Goal: Task Accomplishment & Management: Use online tool/utility

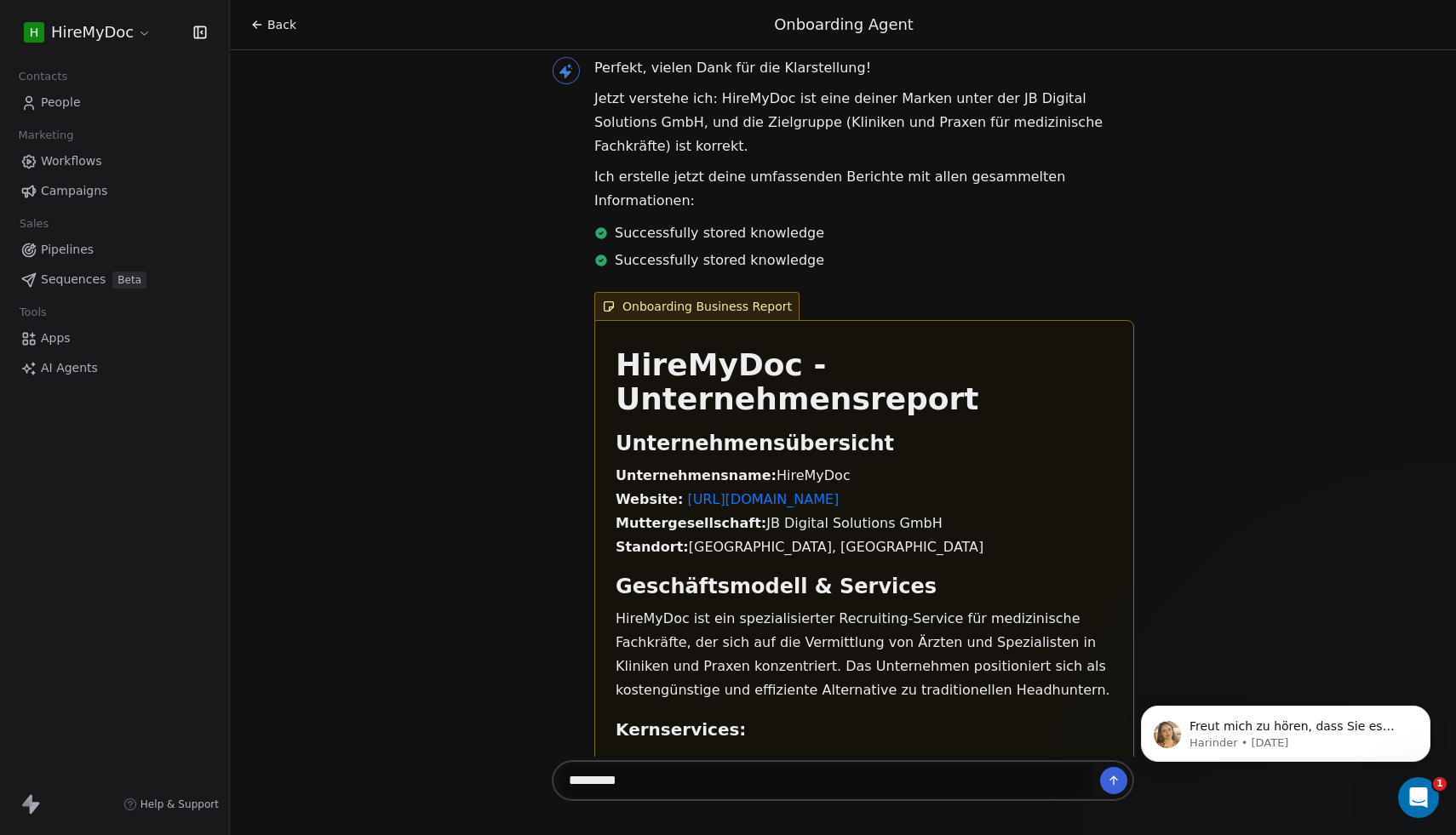
scroll to position [3440, 0]
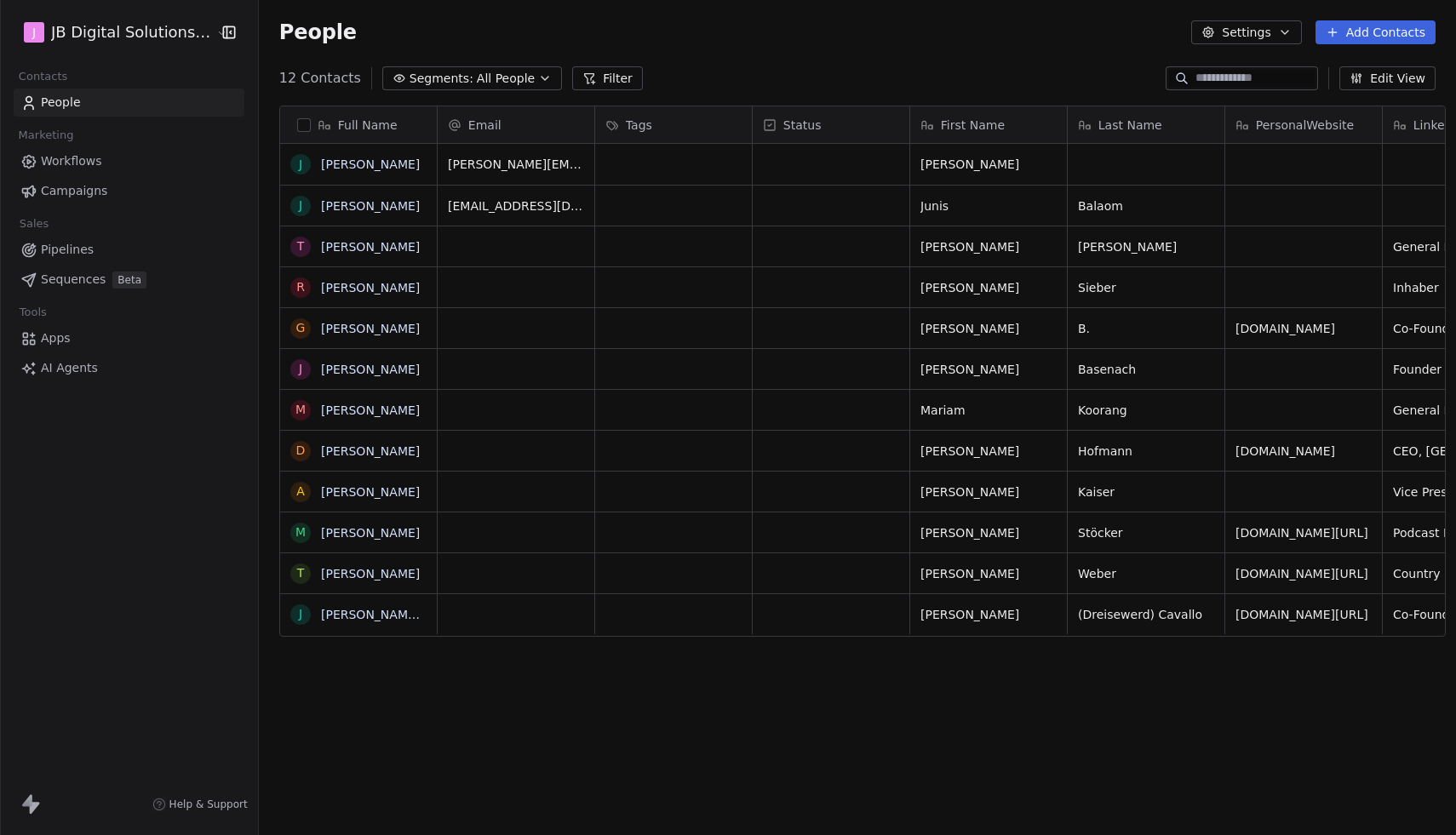
scroll to position [735, 1207]
click at [133, 27] on html "J JB Digital Solutions GmbH Contacts People Marketing Workflows Campaigns Sales…" at bounding box center [728, 418] width 1456 height 835
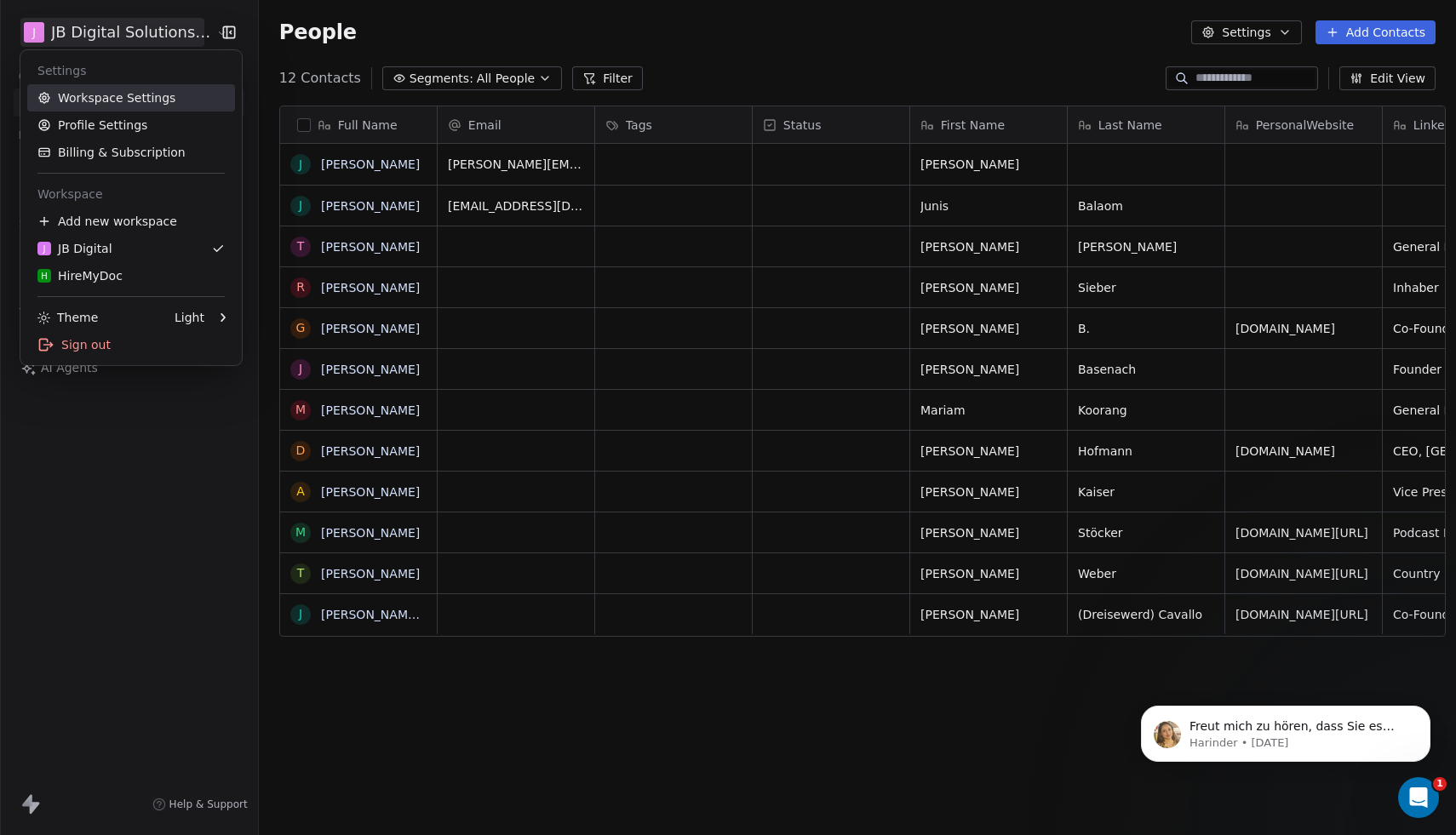
scroll to position [0, 0]
click at [92, 264] on link "H HireMyDoc" at bounding box center [131, 276] width 208 height 27
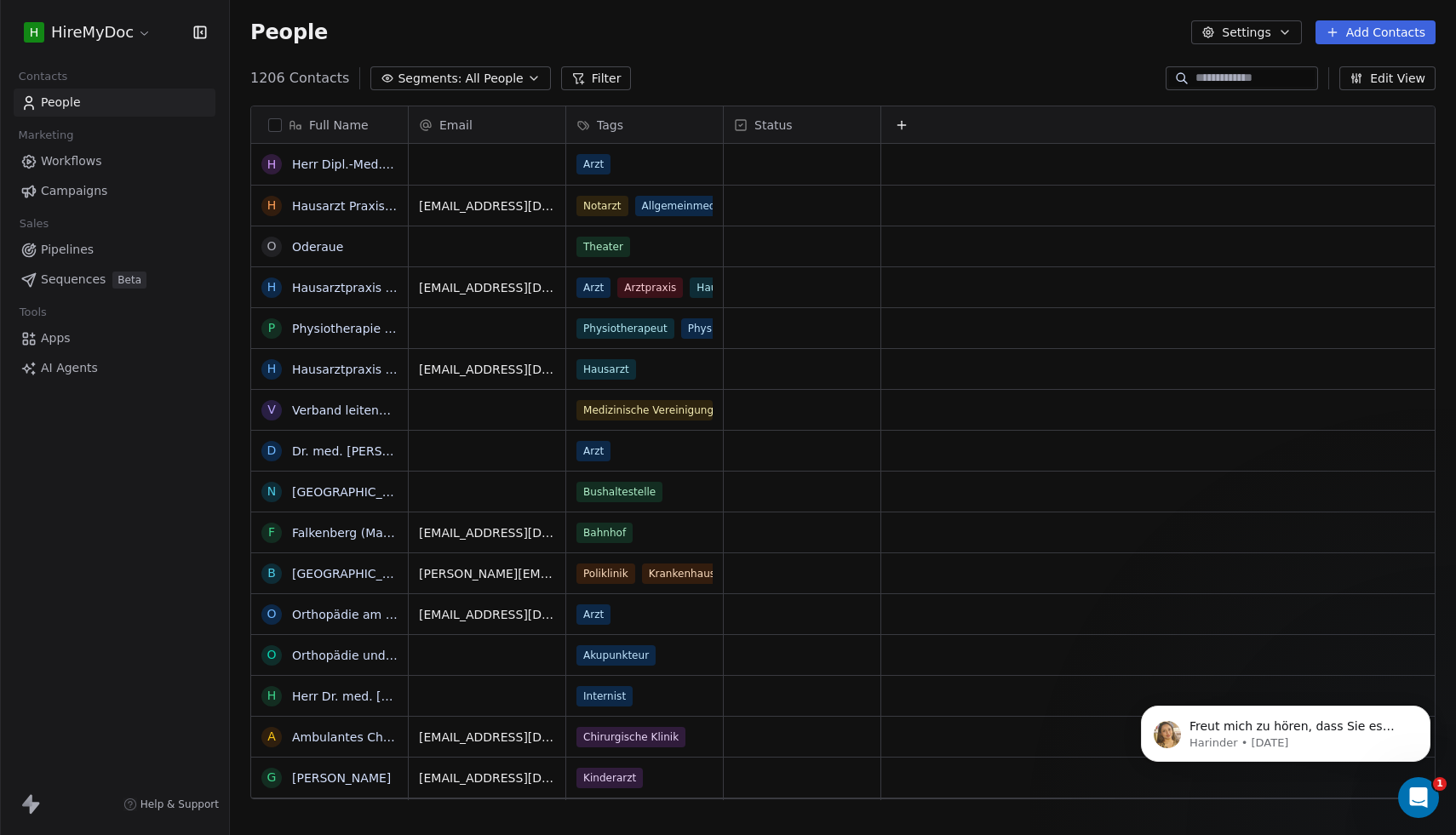
scroll to position [735, 1226]
click at [99, 195] on span "Campaigns" at bounding box center [73, 190] width 66 height 18
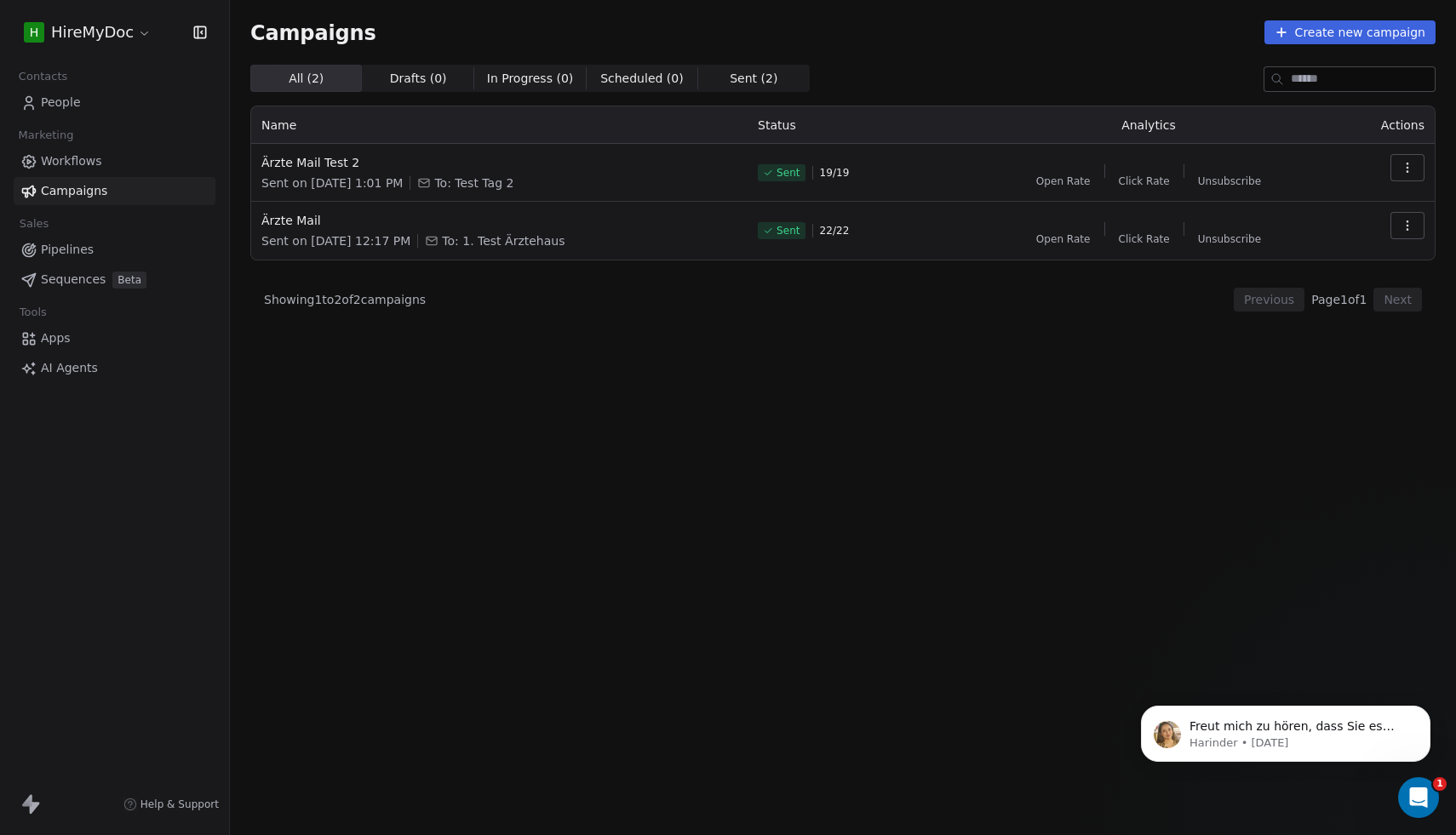
click at [92, 165] on span "Workflows" at bounding box center [71, 161] width 62 height 18
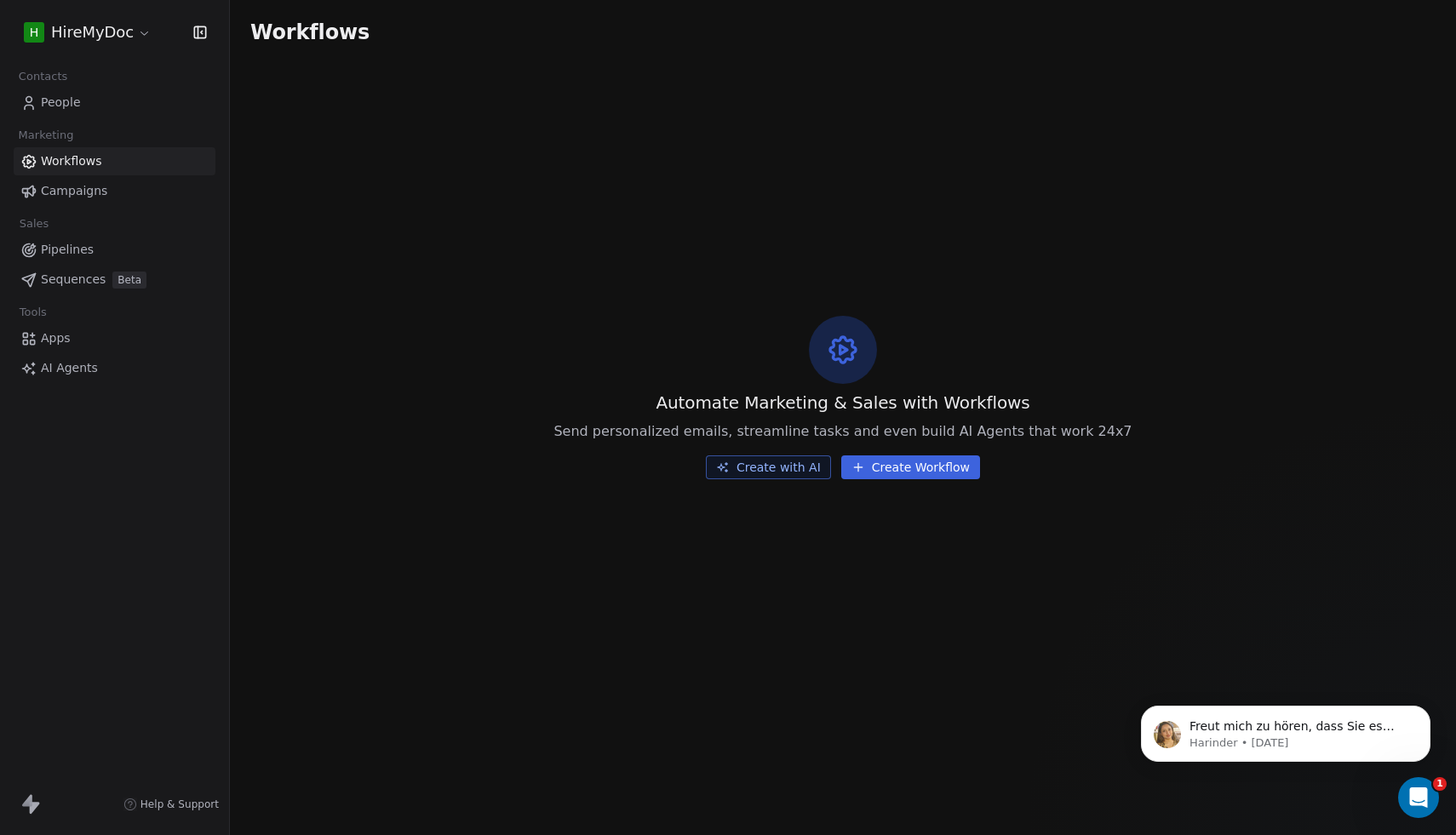
click at [65, 276] on span "Sequences" at bounding box center [72, 279] width 64 height 18
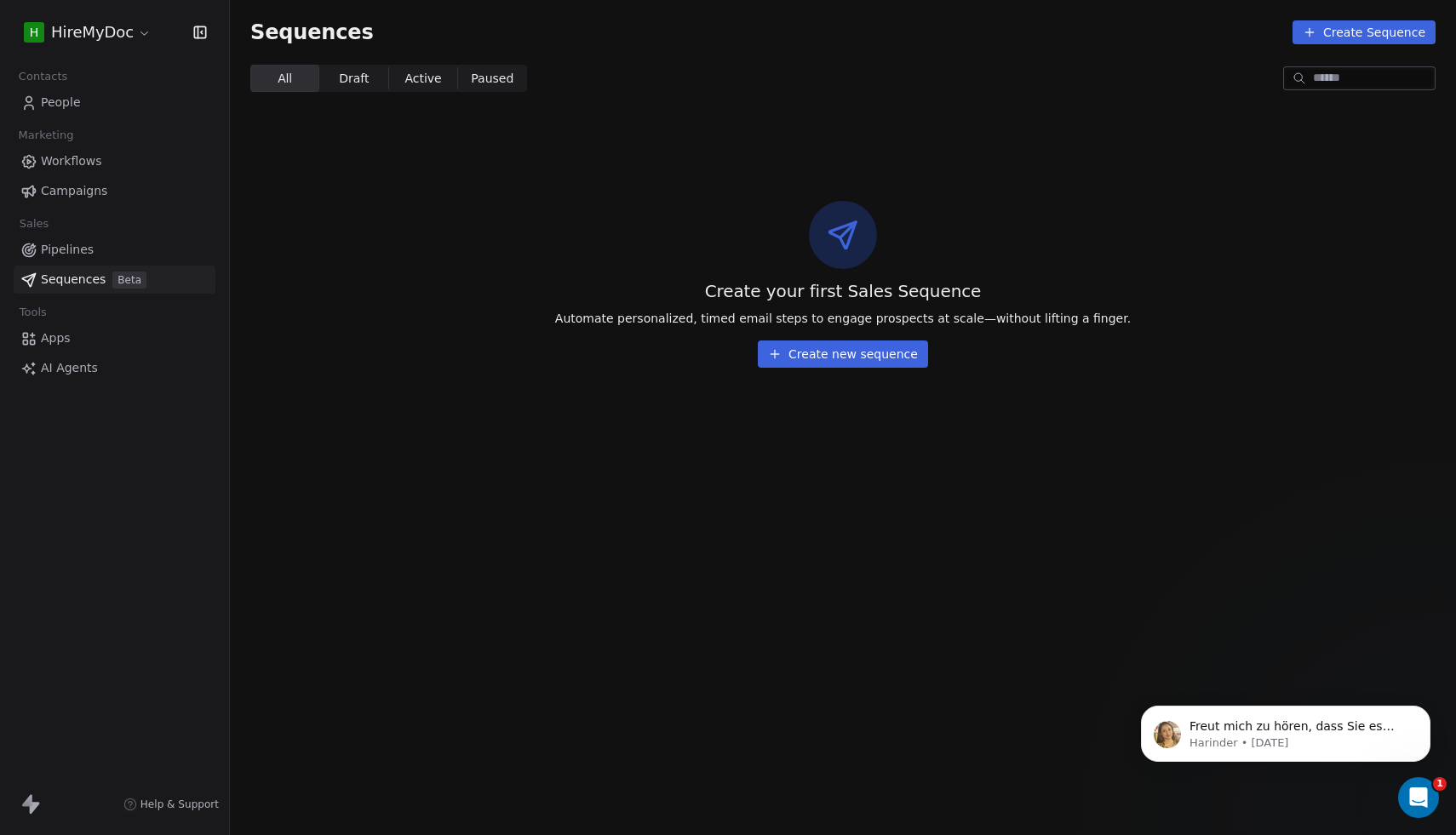
click at [64, 369] on span "AI Agents" at bounding box center [68, 367] width 57 height 18
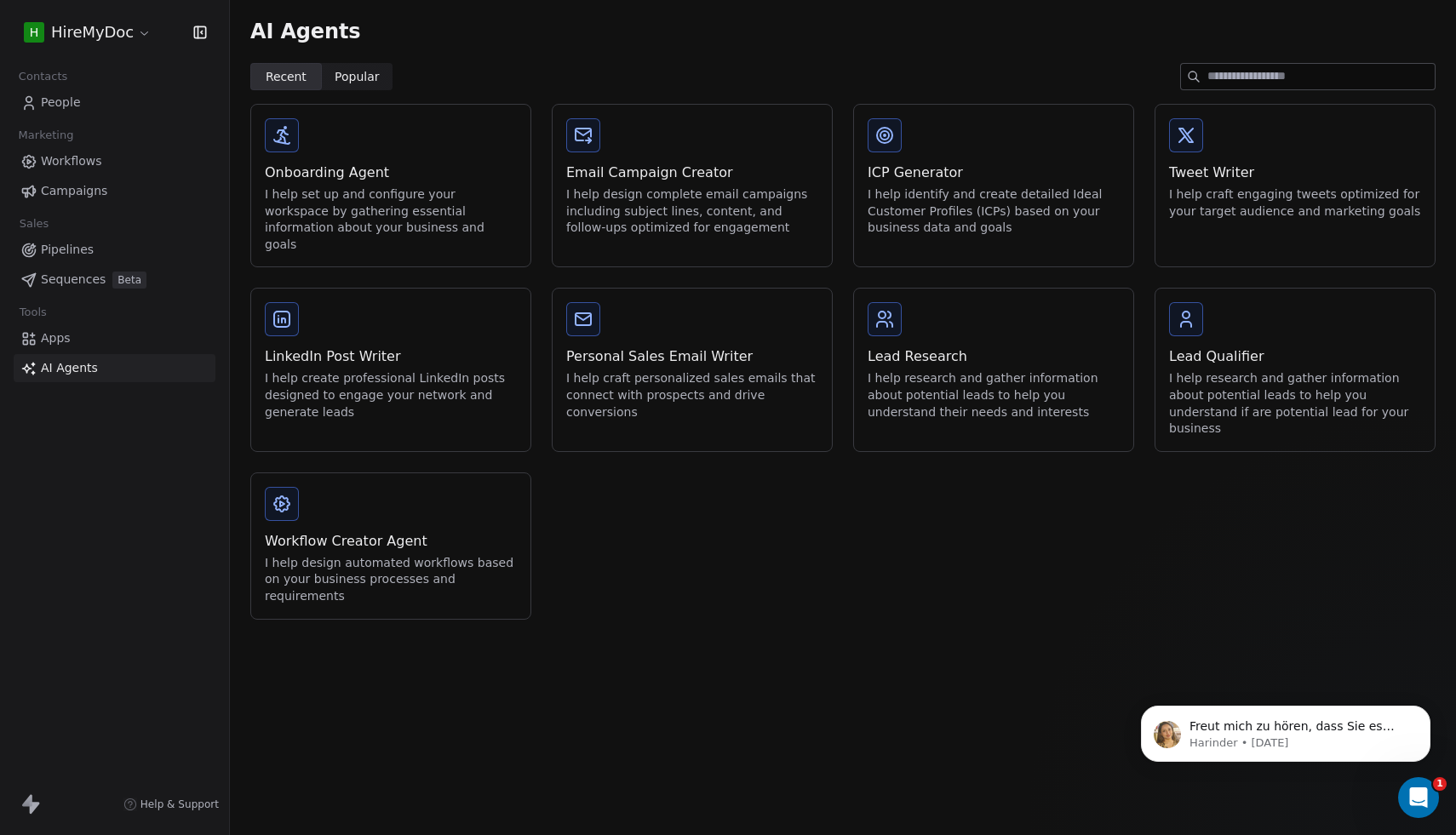
click at [1268, 370] on div "I help research and gather information about potential leads to help you unders…" at bounding box center [1295, 403] width 252 height 66
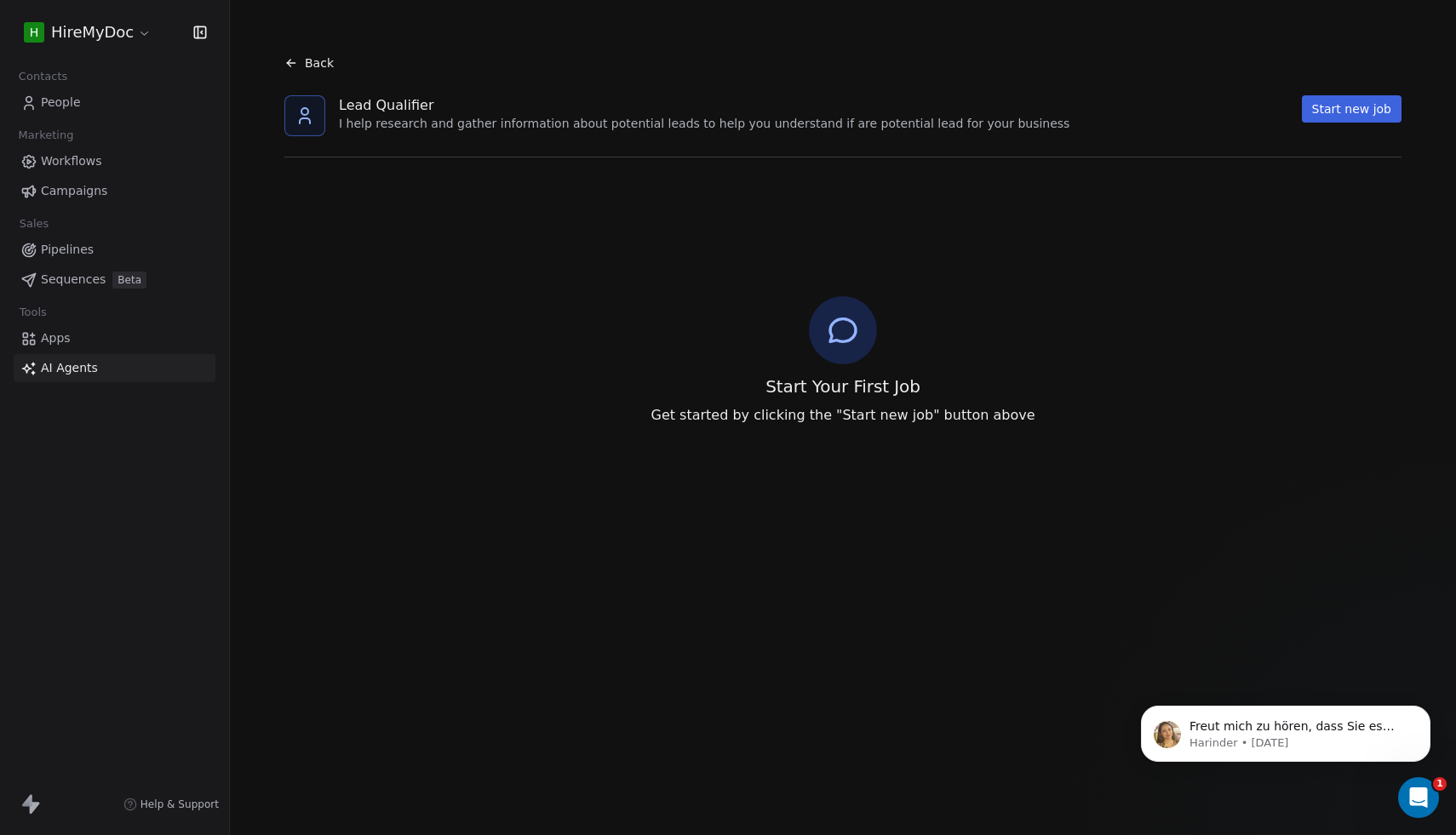
click at [1321, 110] on button "Start new job" at bounding box center [1352, 109] width 100 height 27
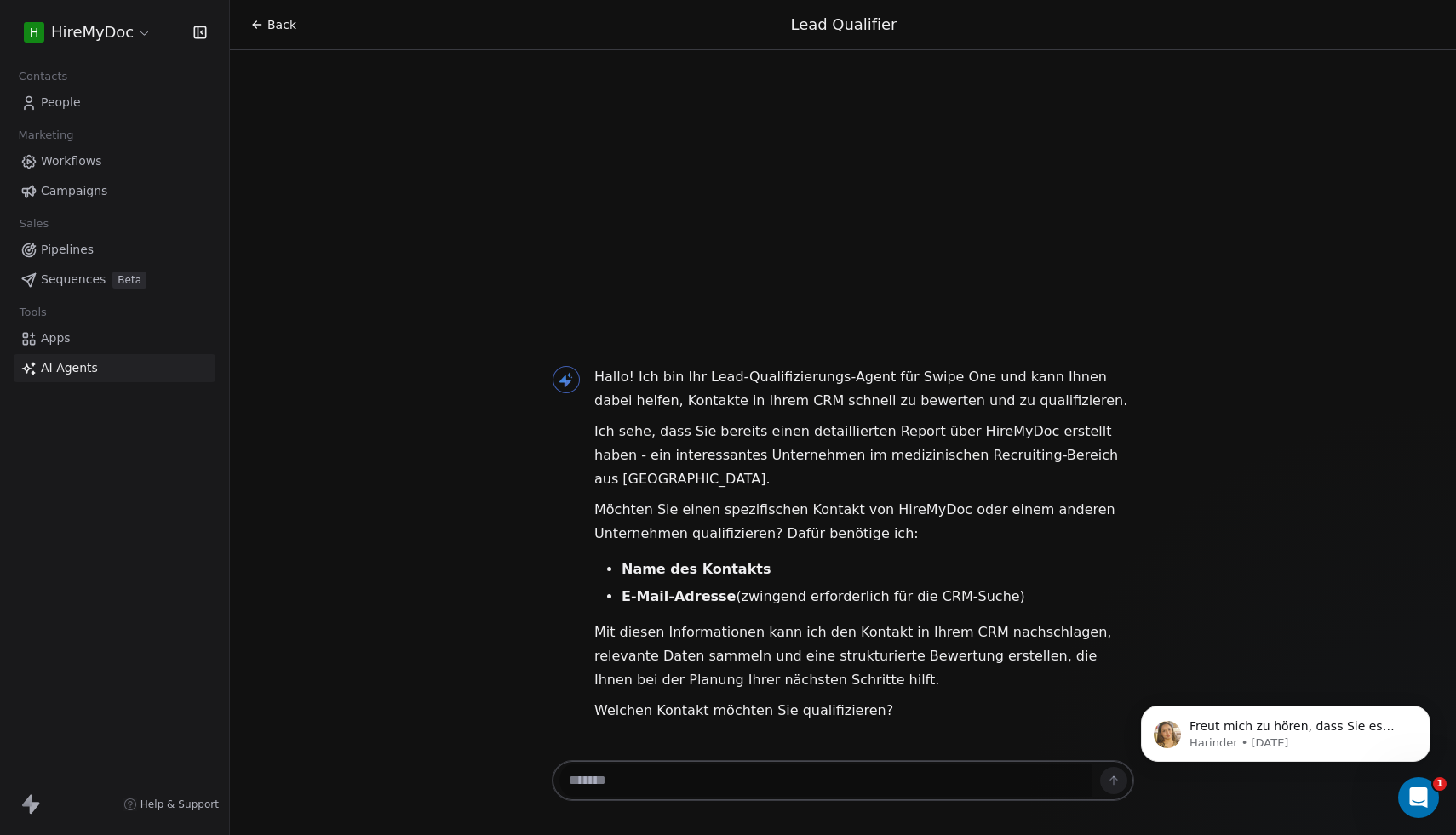
click at [812, 771] on textarea at bounding box center [826, 781] width 533 height 33
type textarea "**********"
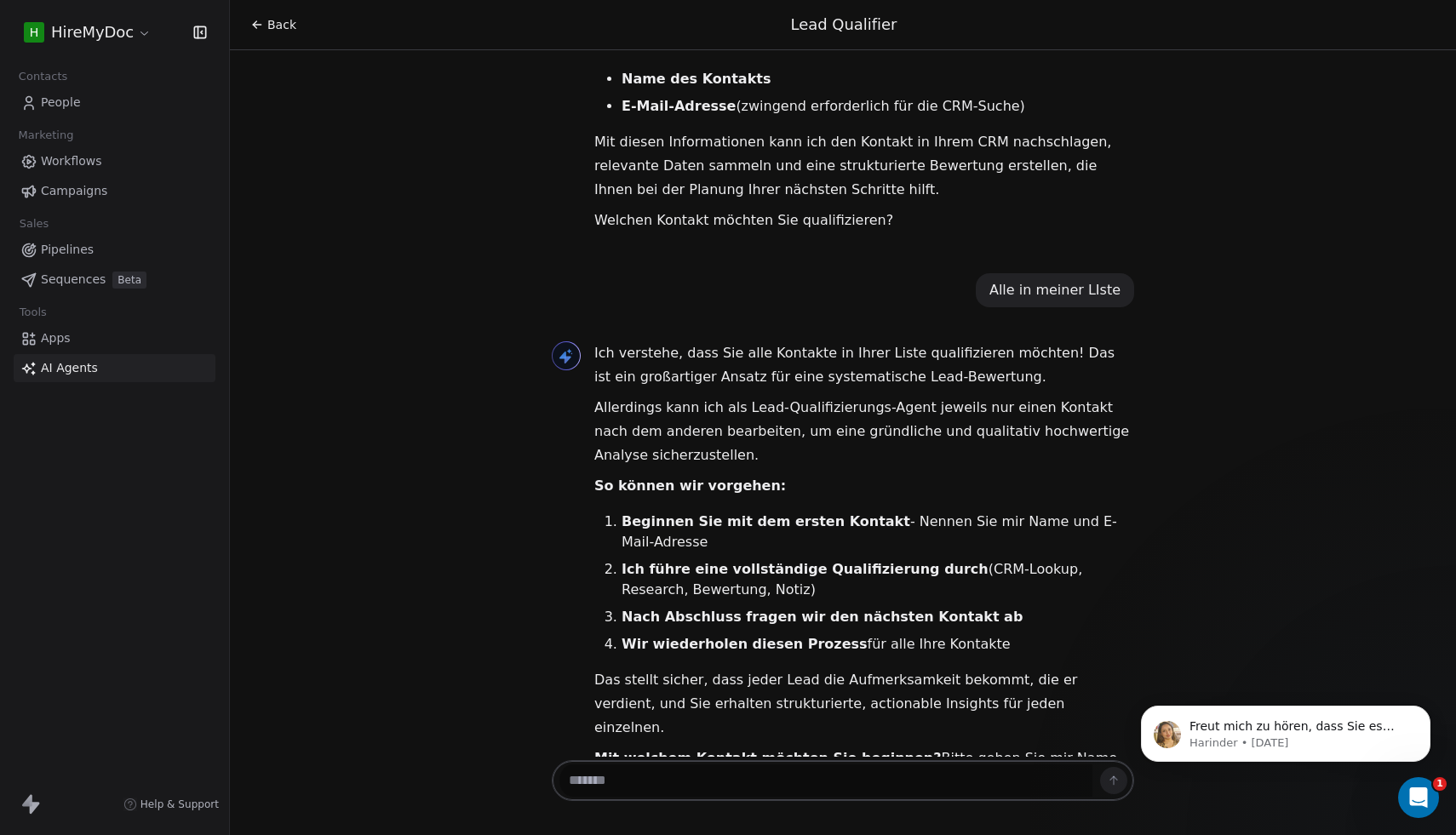
scroll to position [233, 0]
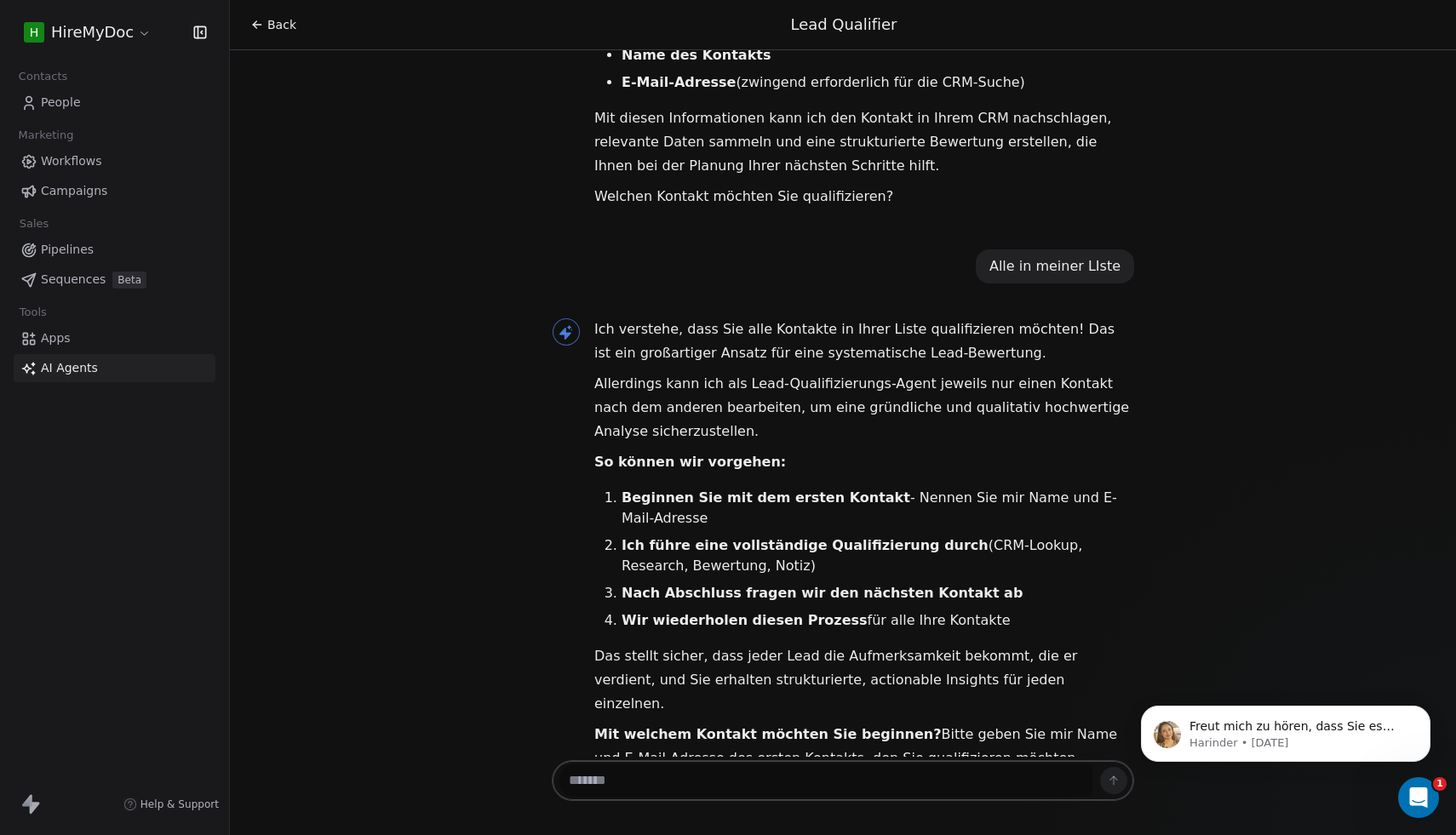
click at [74, 106] on span "People" at bounding box center [61, 102] width 40 height 18
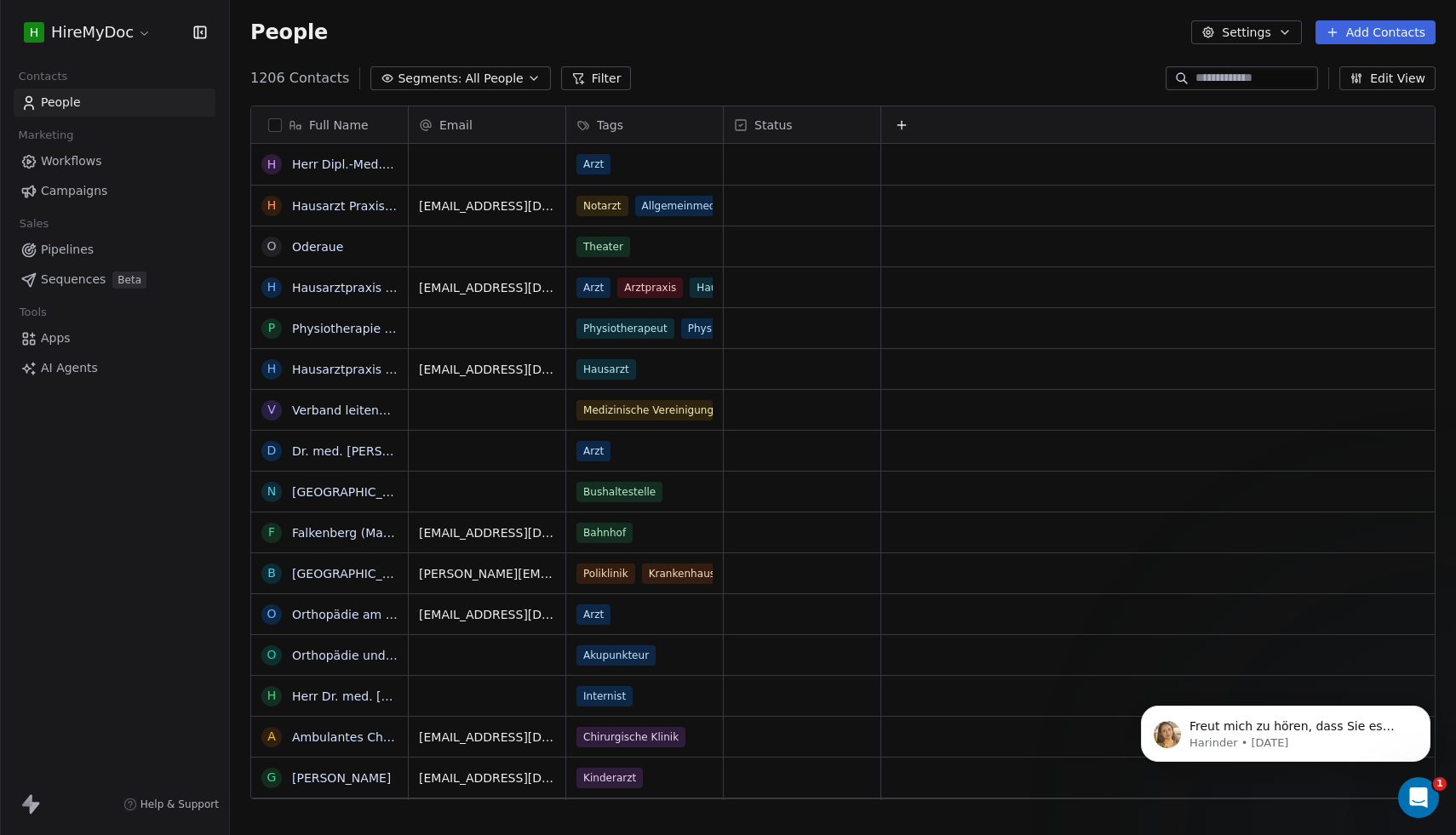
scroll to position [735, 1226]
click at [424, 80] on span "Segments:" at bounding box center [429, 79] width 64 height 18
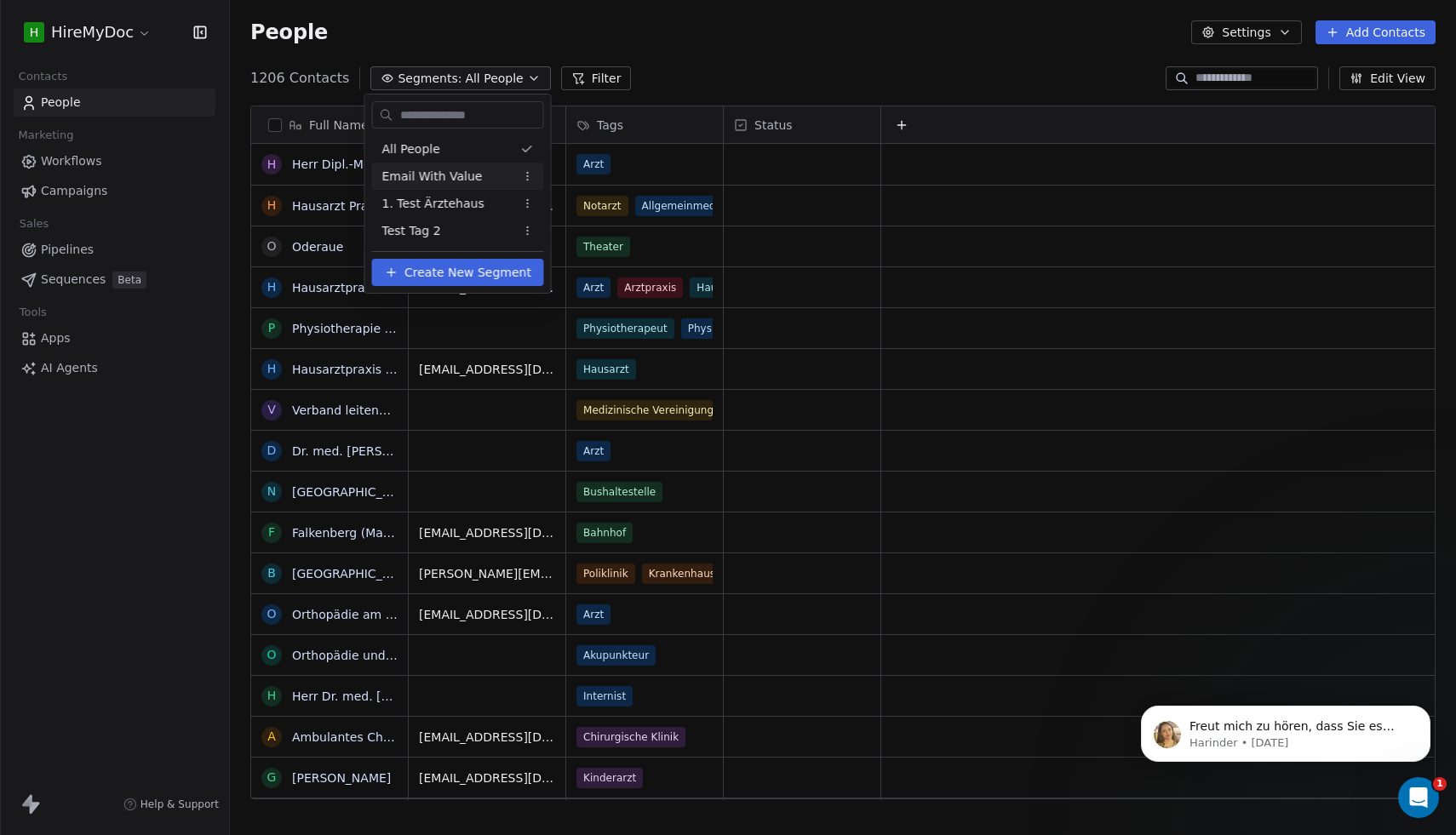
click at [448, 180] on span "Email With Value" at bounding box center [432, 176] width 100 height 18
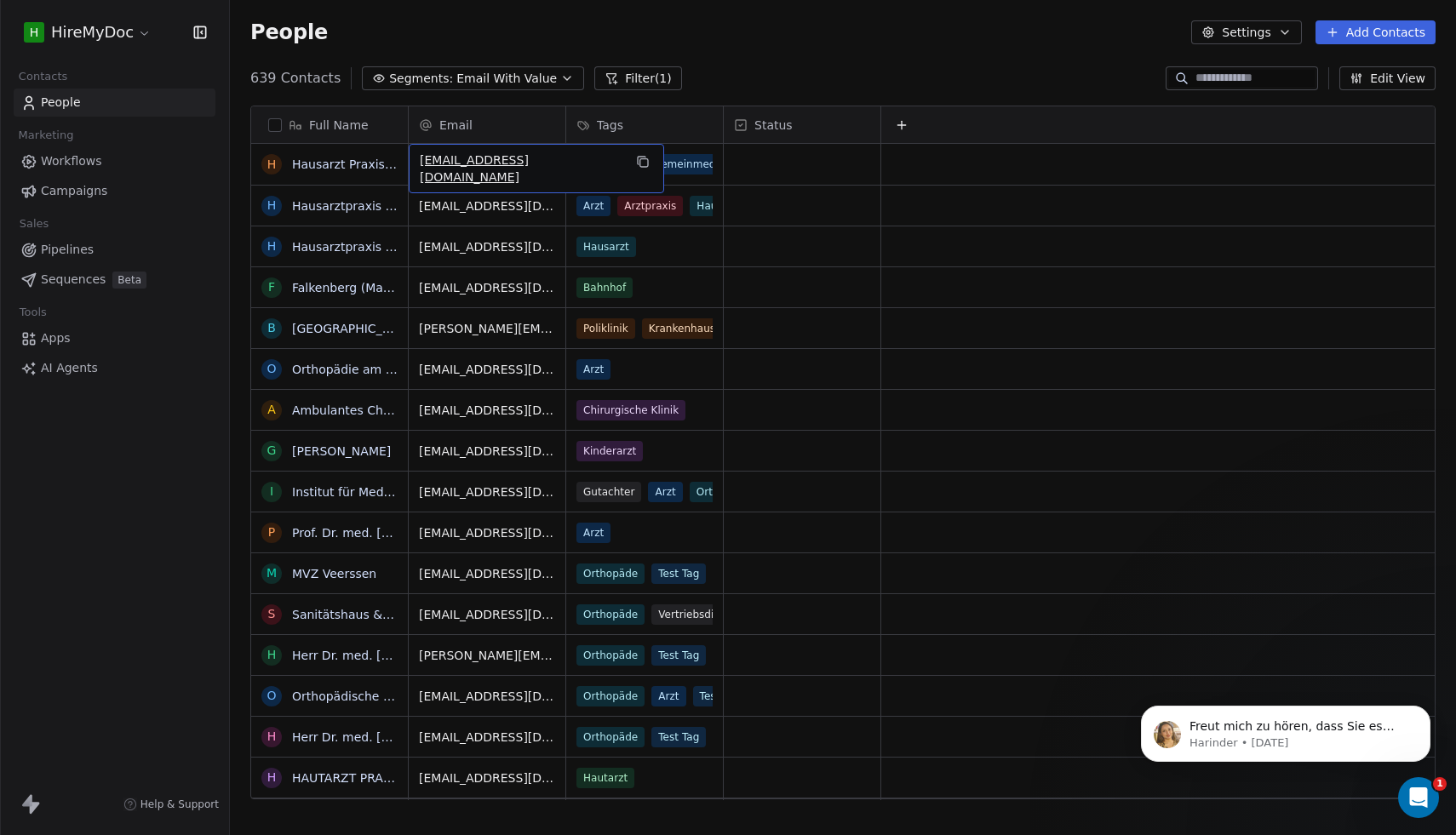
drag, startPoint x: 418, startPoint y: 165, endPoint x: 528, endPoint y: 166, distance: 110.0
click at [335, 165] on link "Hausarzt Praxis [PERSON_NAME] /[PERSON_NAME]" at bounding box center [444, 164] width 302 height 13
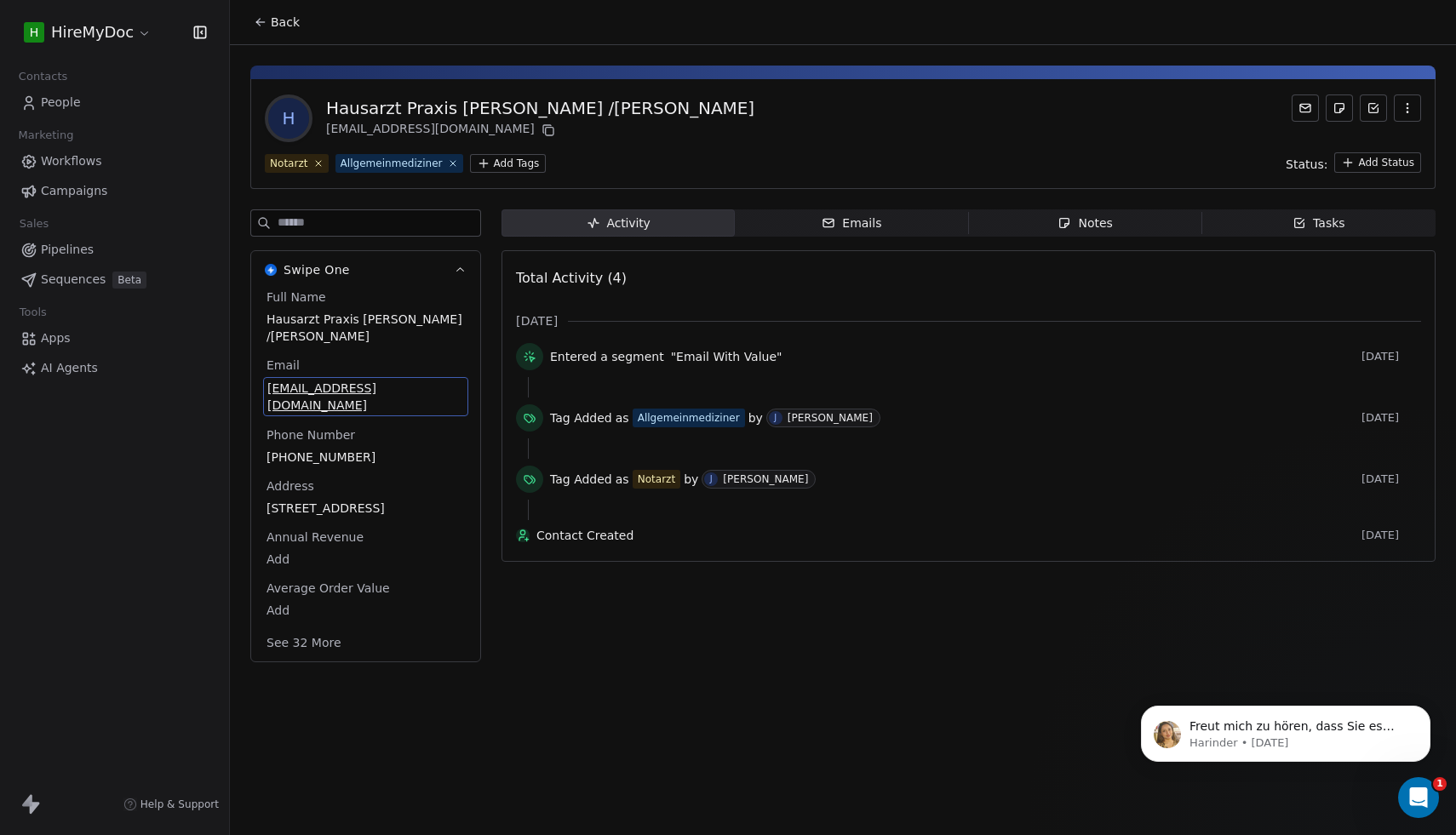
drag, startPoint x: 431, startPoint y: 388, endPoint x: 225, endPoint y: 323, distance: 216.0
click at [225, 323] on div "H HireMyDoc Contacts People Marketing Workflows Campaigns Sales Pipelines Seque…" at bounding box center [728, 418] width 1456 height 835
click at [278, 326] on span "Hausarzt Praxis [PERSON_NAME] /[PERSON_NAME]" at bounding box center [366, 327] width 198 height 34
click at [257, 311] on div "Full Name Hausarzt Praxis Dr Anja Albrecht /Joachim Stiefel Email praxis@dr-anj…" at bounding box center [366, 475] width 229 height 373
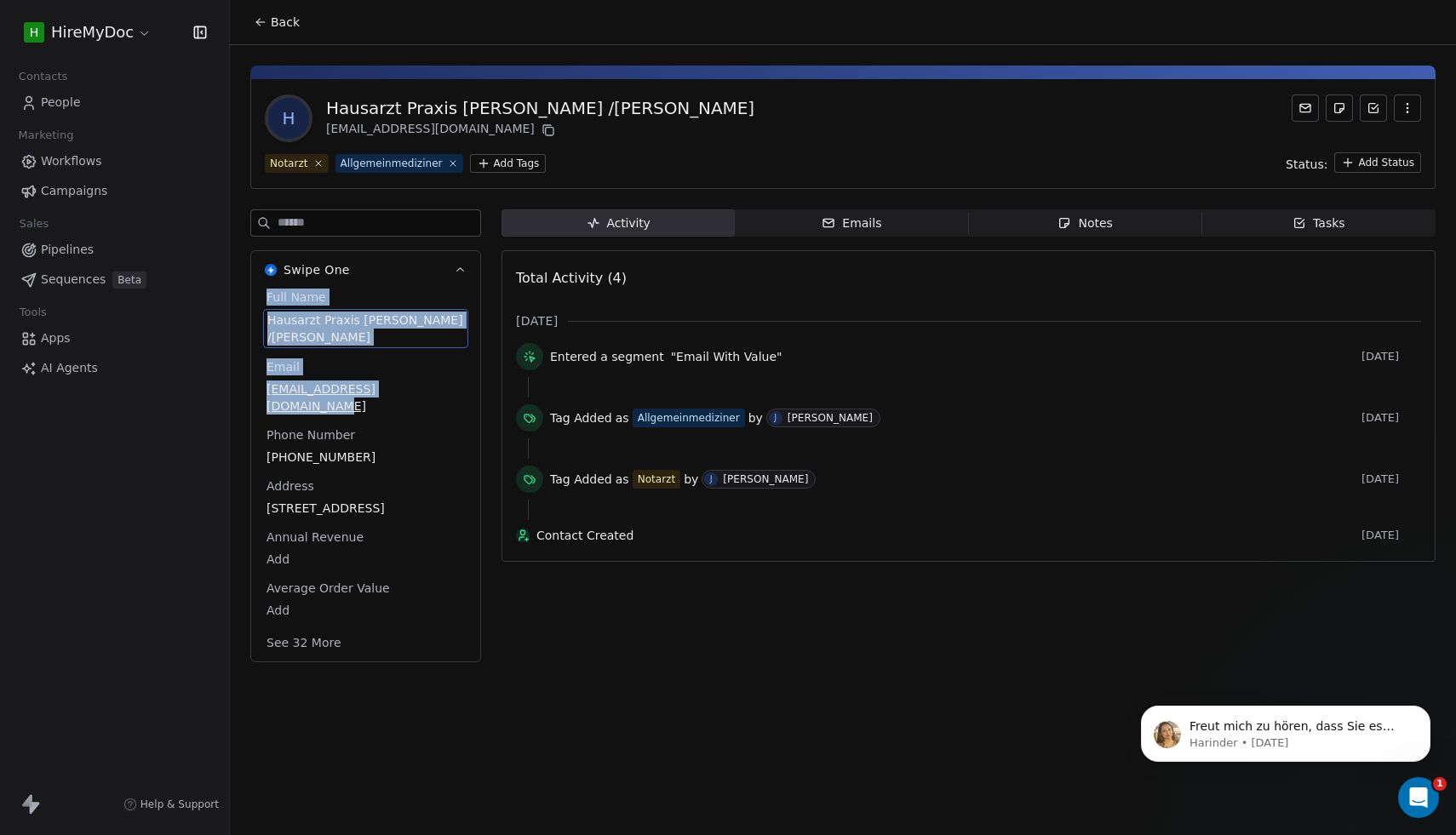
drag, startPoint x: 265, startPoint y: 303, endPoint x: 431, endPoint y: 395, distance: 189.8
click at [431, 395] on div "Full Name Hausarzt Praxis Dr Anja Albrecht /Joachim Stiefel Email praxis@dr-anj…" at bounding box center [365, 471] width 205 height 367
click at [71, 372] on span "AI Agents" at bounding box center [68, 367] width 57 height 18
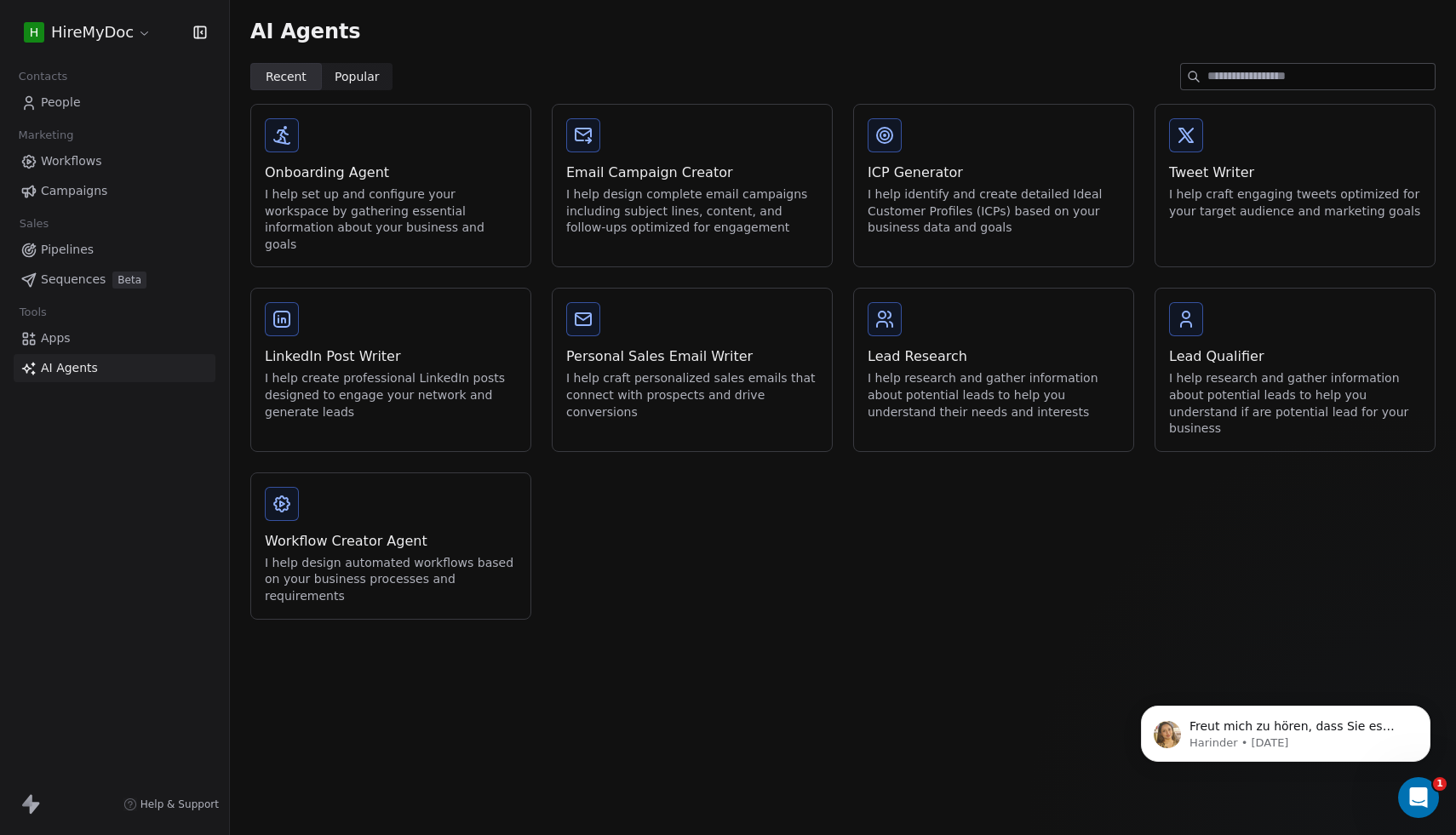
click at [1322, 389] on div "I help research and gather information about potential leads to help you unders…" at bounding box center [1295, 403] width 252 height 66
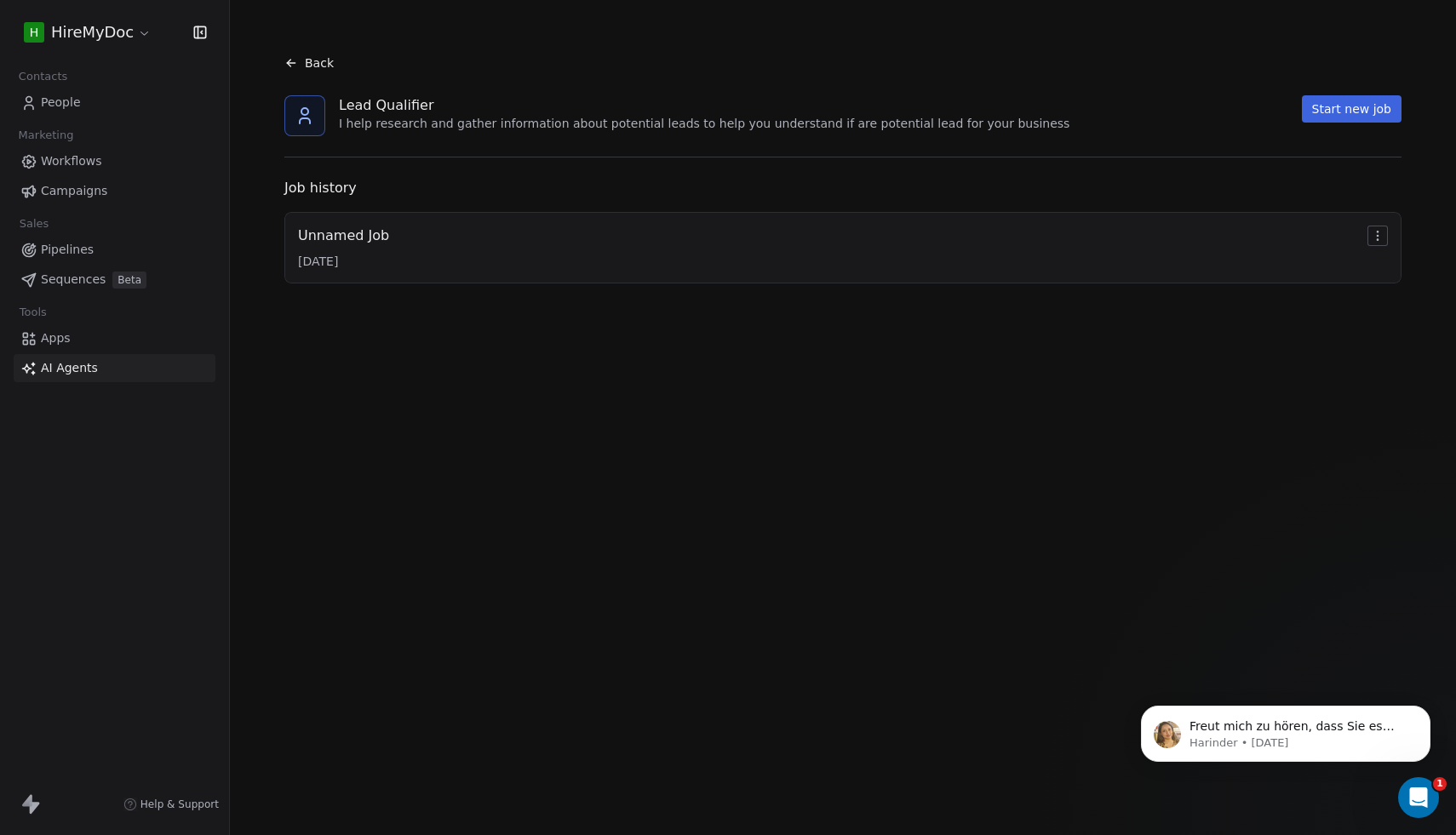
click at [609, 271] on div "Unnamed Job [DATE]" at bounding box center [843, 247] width 1117 height 71
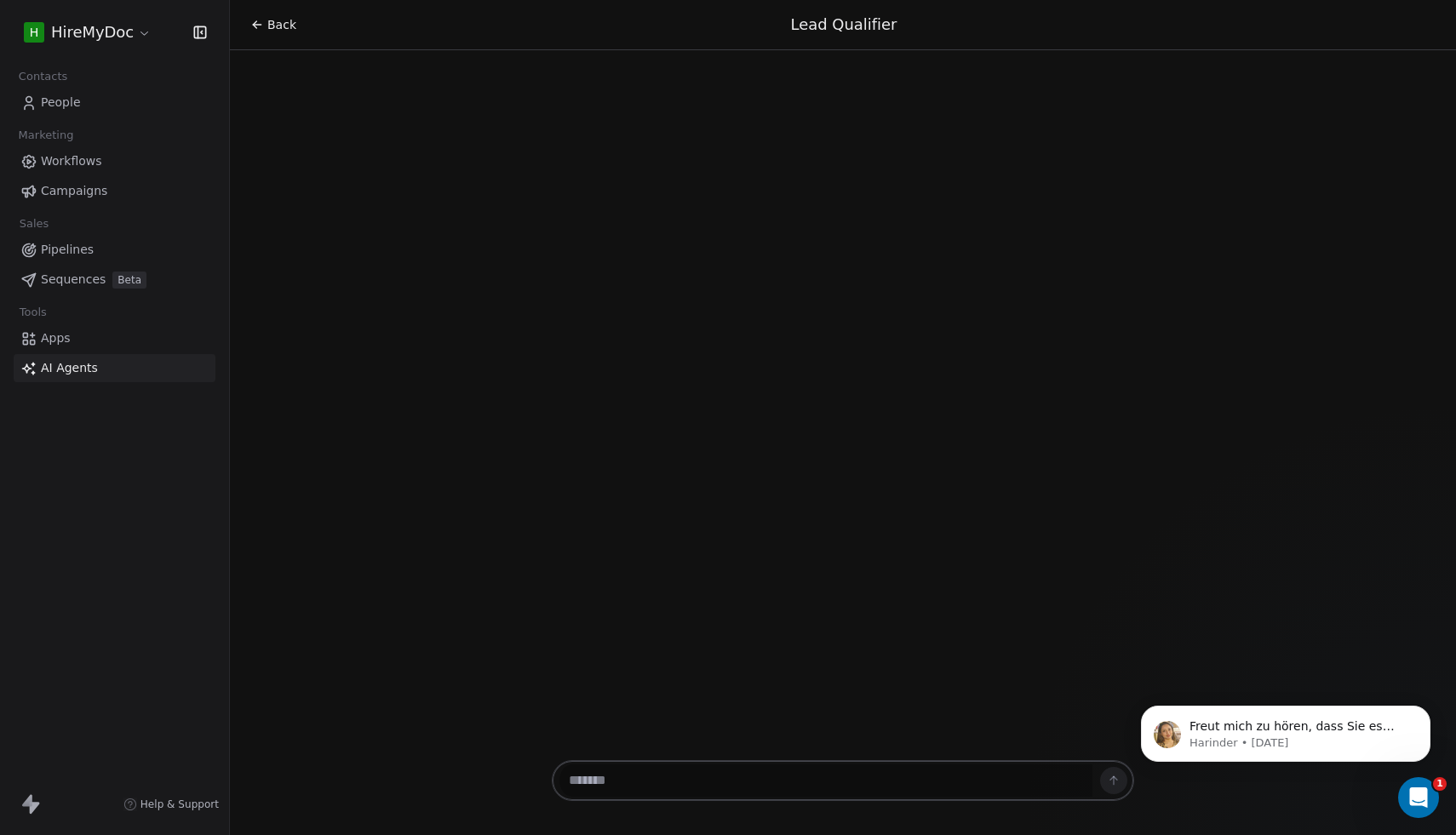
click at [772, 778] on textarea at bounding box center [826, 781] width 533 height 33
click at [1376, 736] on p "Harinder • 2d ago" at bounding box center [1299, 744] width 219 height 15
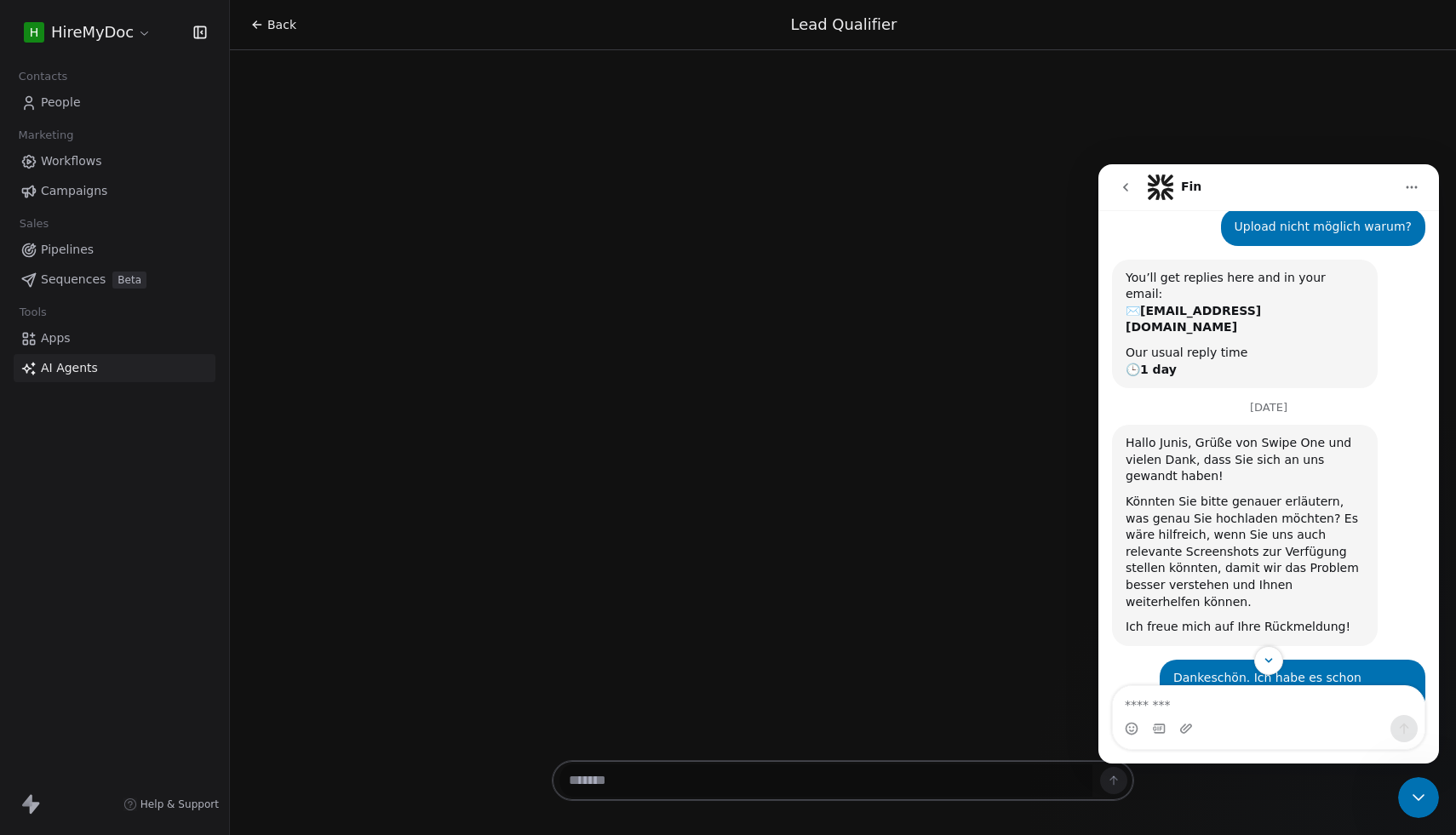
scroll to position [279, 0]
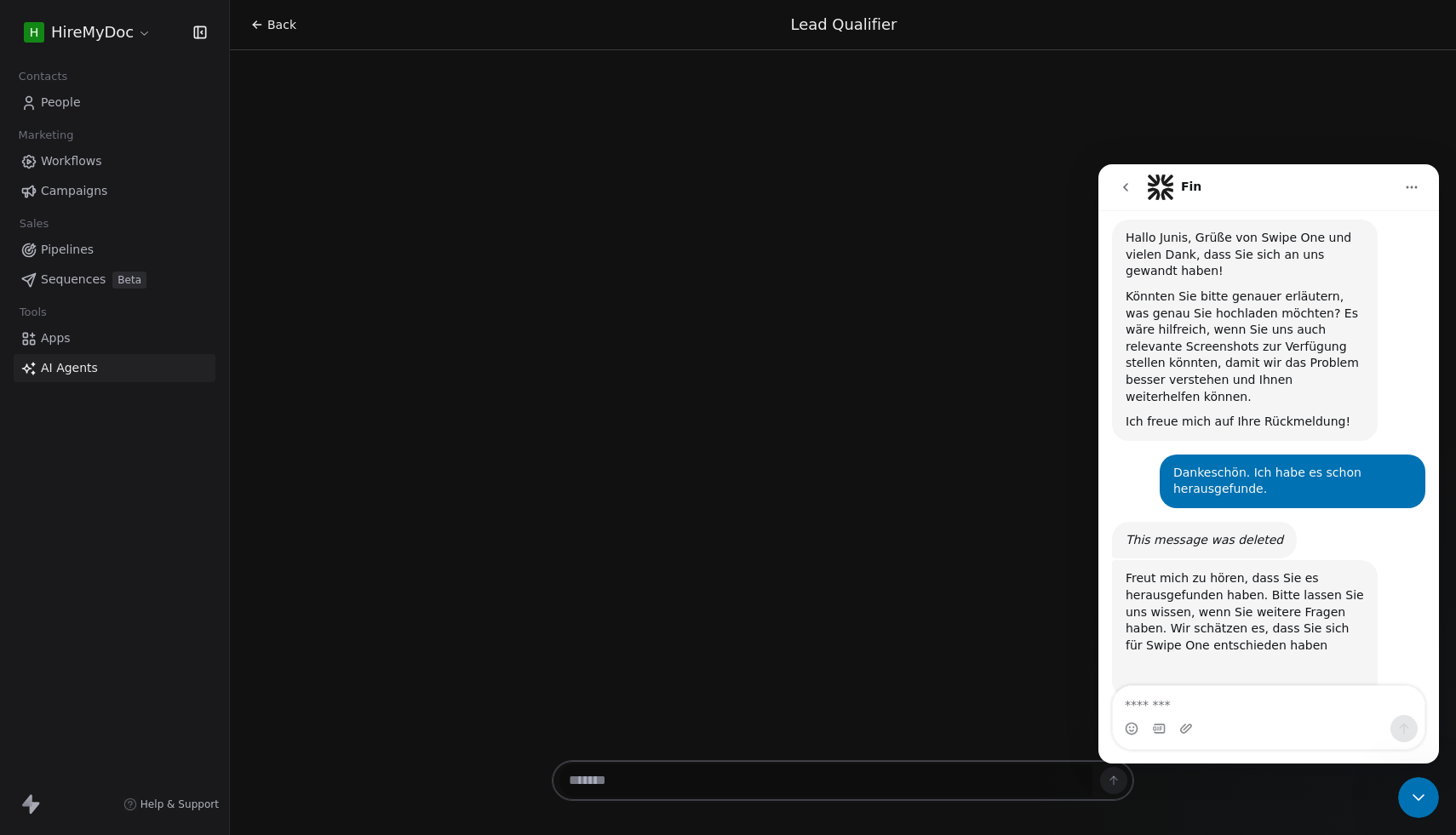
click at [1402, 120] on div "Back Lead Qualifier" at bounding box center [843, 418] width 1226 height 835
click at [1124, 174] on button "go back" at bounding box center [1126, 188] width 33 height 33
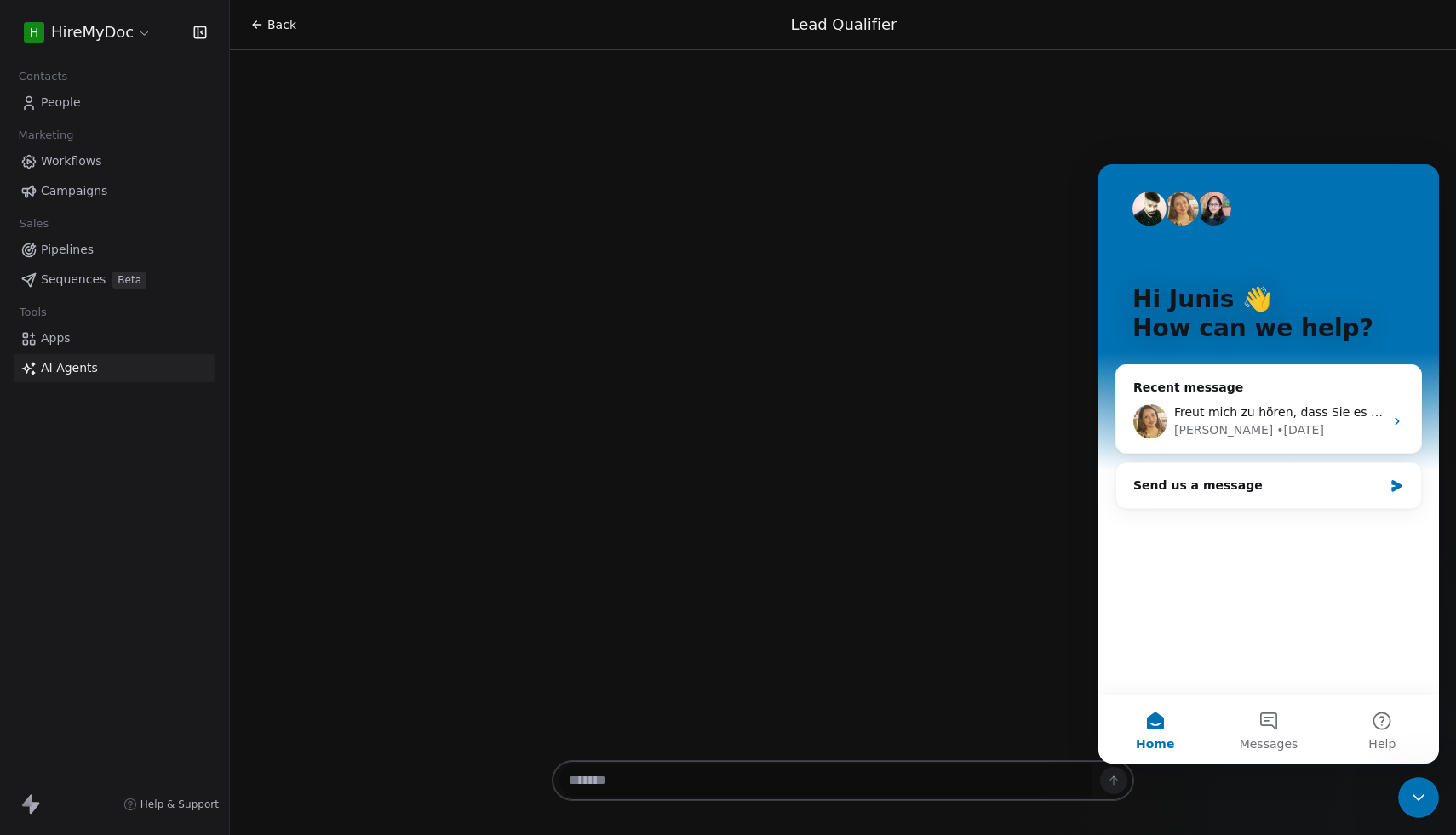
click at [1421, 799] on icon "Close Intercom Messenger" at bounding box center [1418, 797] width 20 height 20
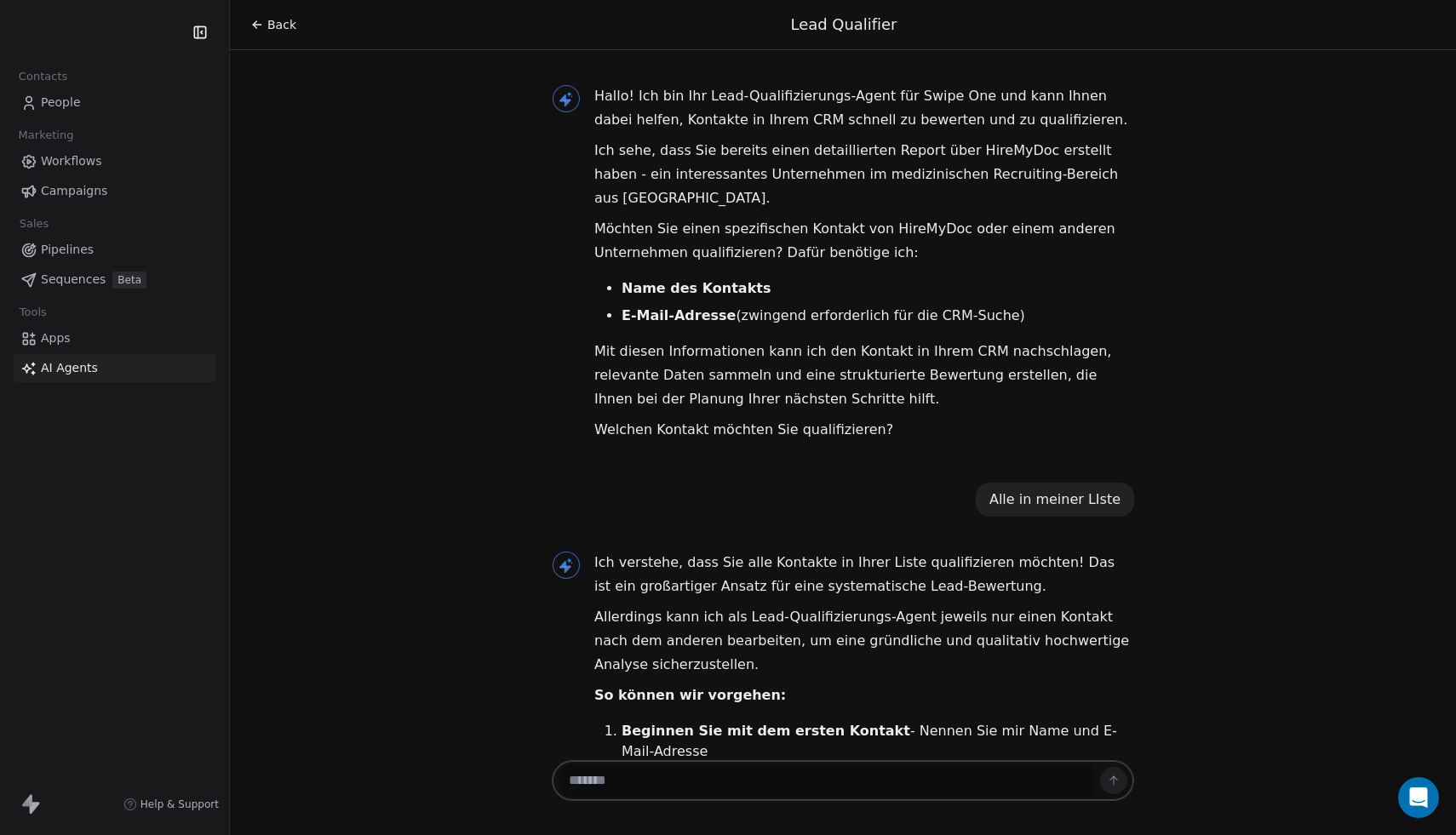
scroll to position [233, 0]
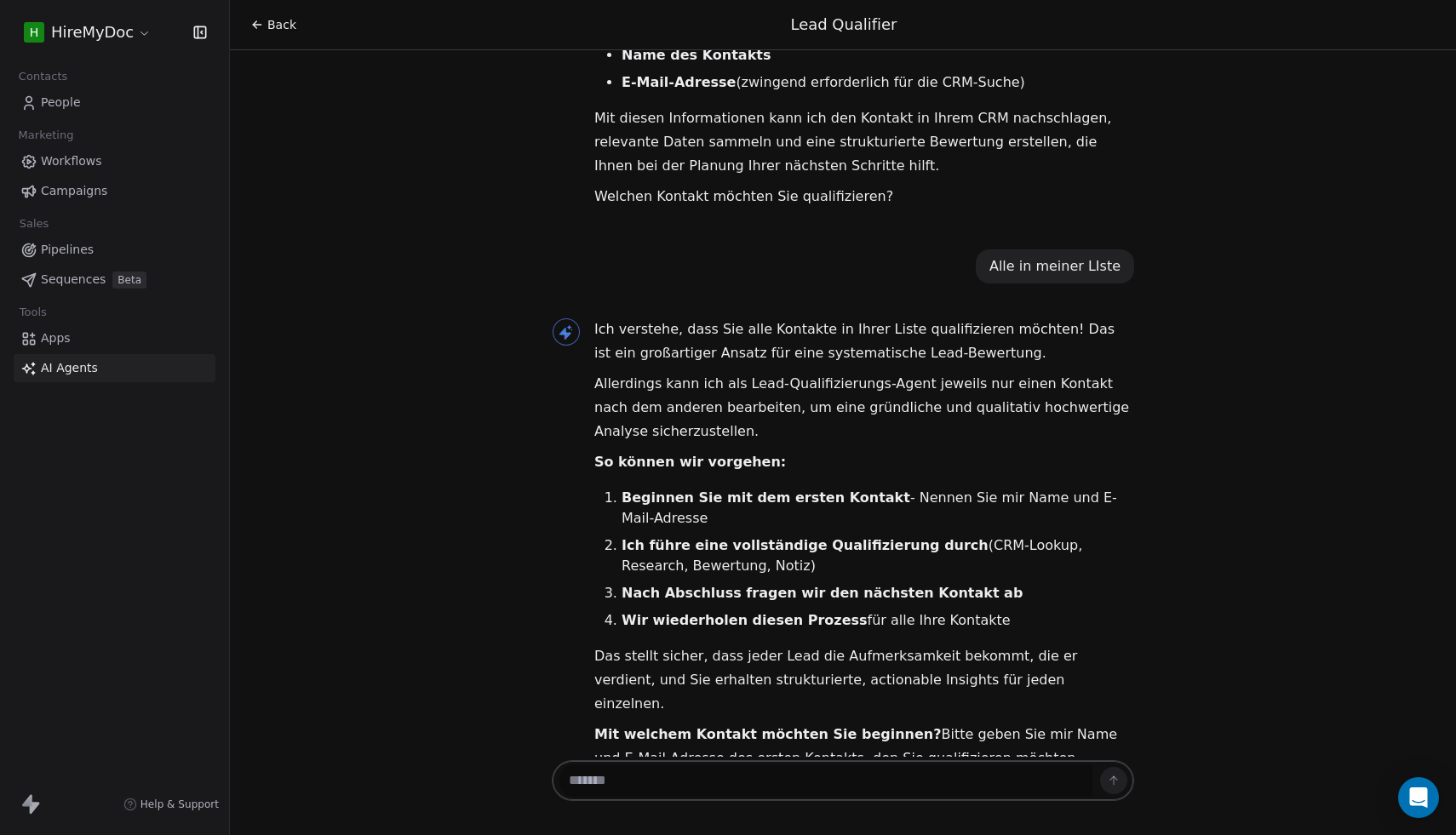
click at [677, 770] on textarea at bounding box center [826, 781] width 533 height 33
click at [90, 100] on link "People" at bounding box center [115, 102] width 202 height 28
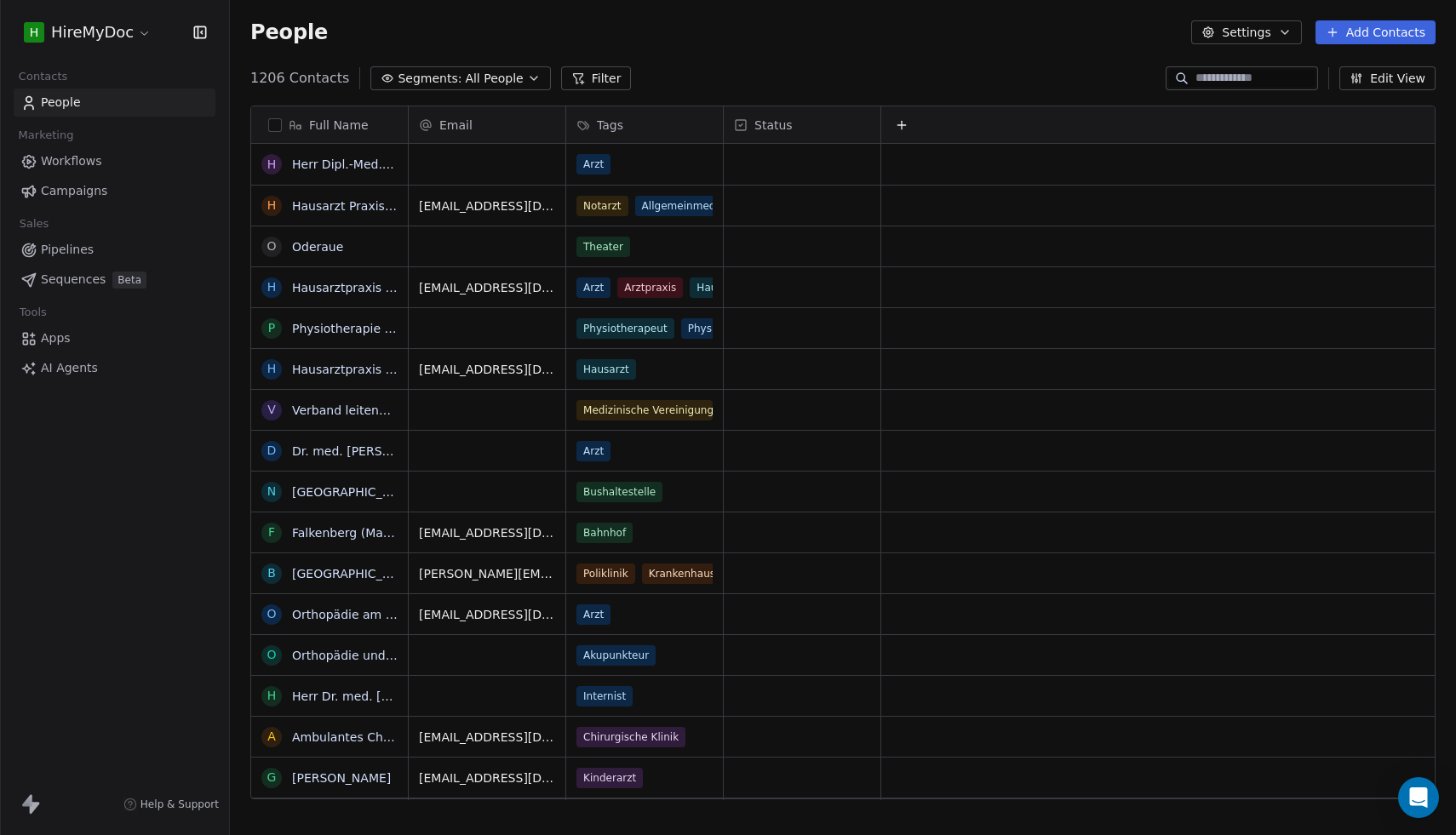
scroll to position [735, 1226]
click at [397, 78] on span "Segments:" at bounding box center [429, 79] width 64 height 18
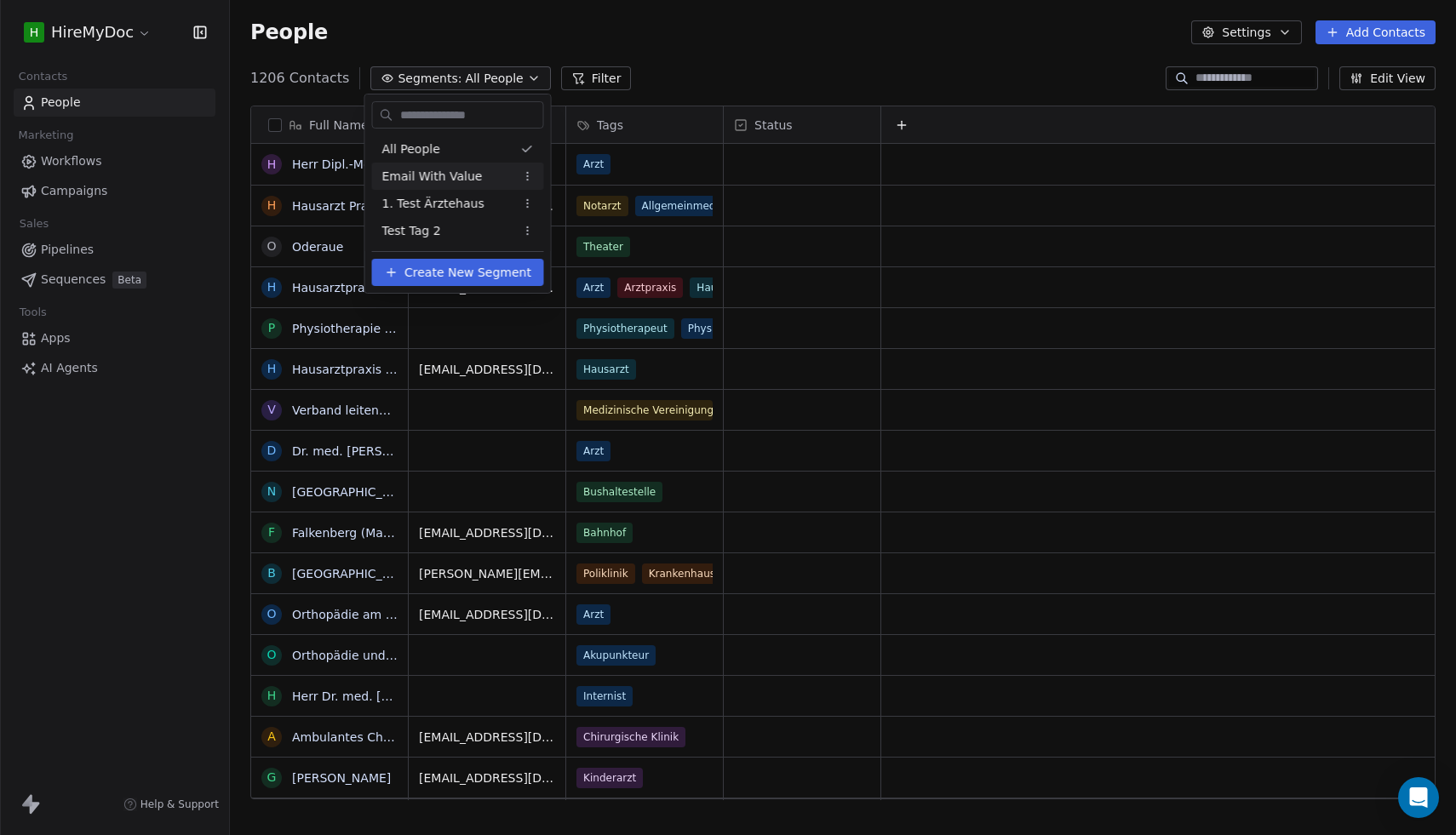
click at [452, 185] on span "Email With Value" at bounding box center [432, 176] width 100 height 18
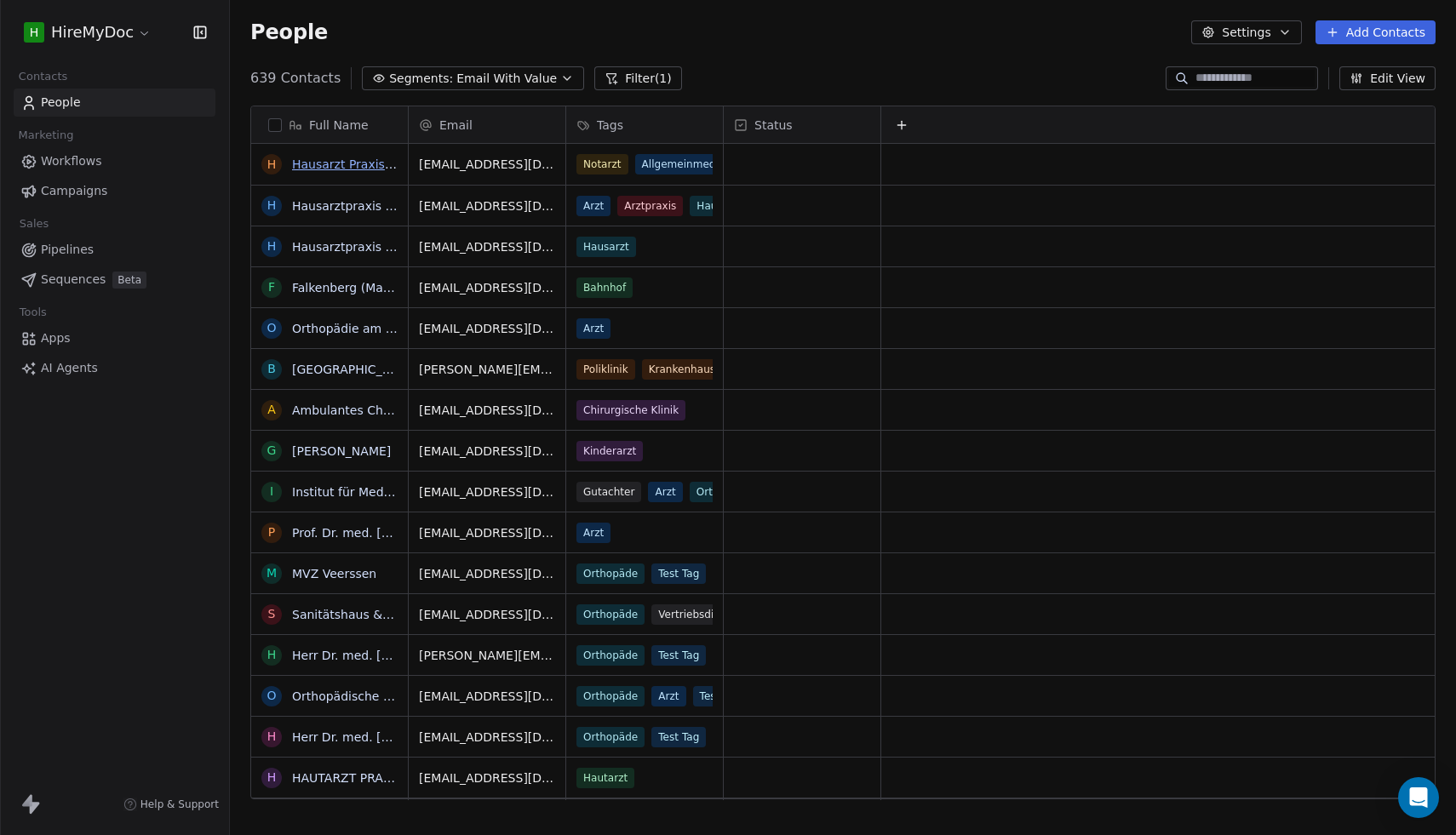
click at [350, 166] on link "Hausarzt Praxis [PERSON_NAME] /[PERSON_NAME]" at bounding box center [444, 164] width 302 height 13
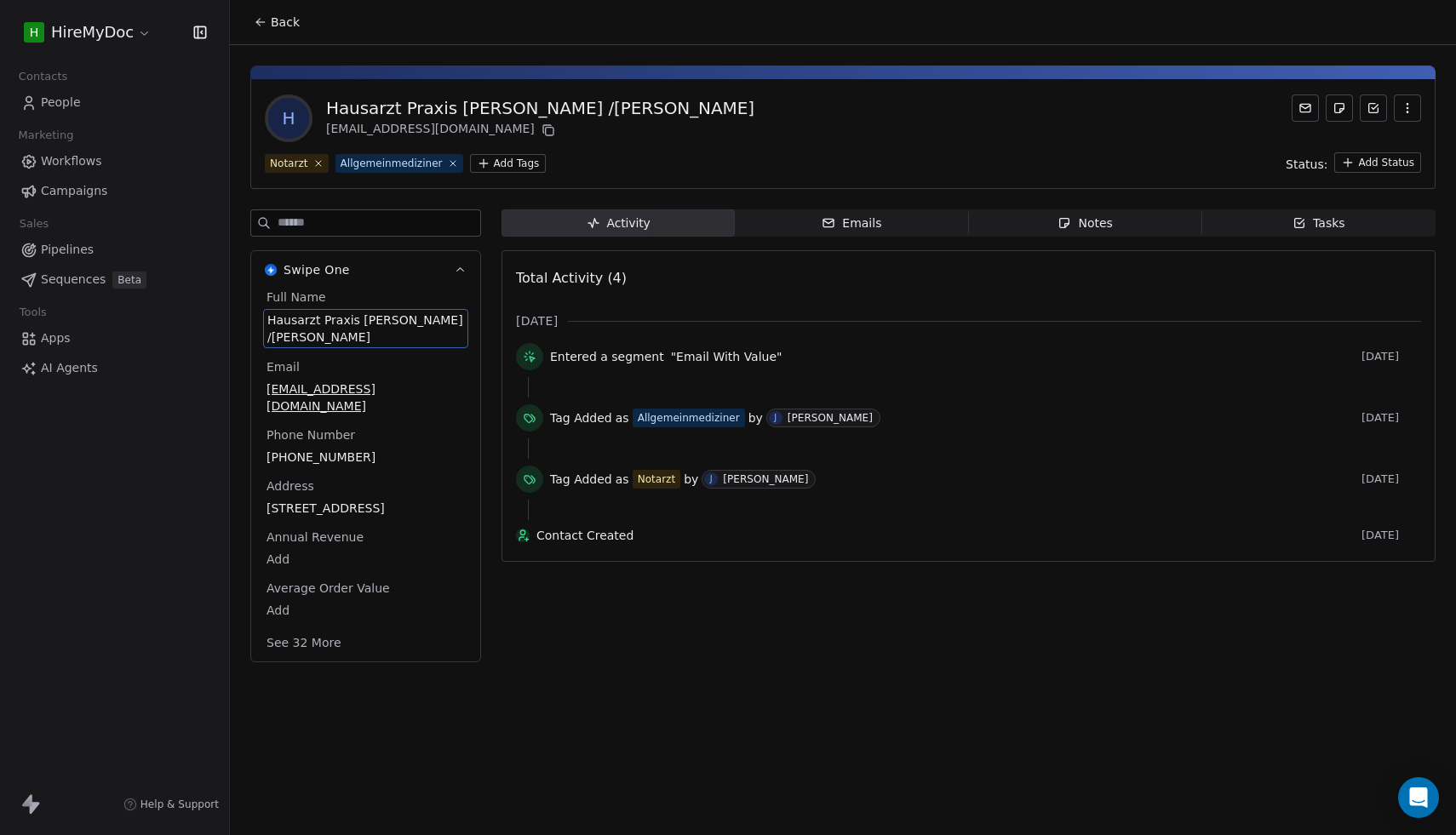
drag, startPoint x: 268, startPoint y: 318, endPoint x: 297, endPoint y: 321, distance: 29.2
click at [296, 321] on span "Hausarzt Praxis [PERSON_NAME] /[PERSON_NAME]" at bounding box center [366, 328] width 196 height 34
click at [366, 336] on span "Hausarzt Praxis [PERSON_NAME] /[PERSON_NAME]" at bounding box center [366, 328] width 196 height 34
click at [117, 364] on html "**********" at bounding box center [728, 418] width 1456 height 835
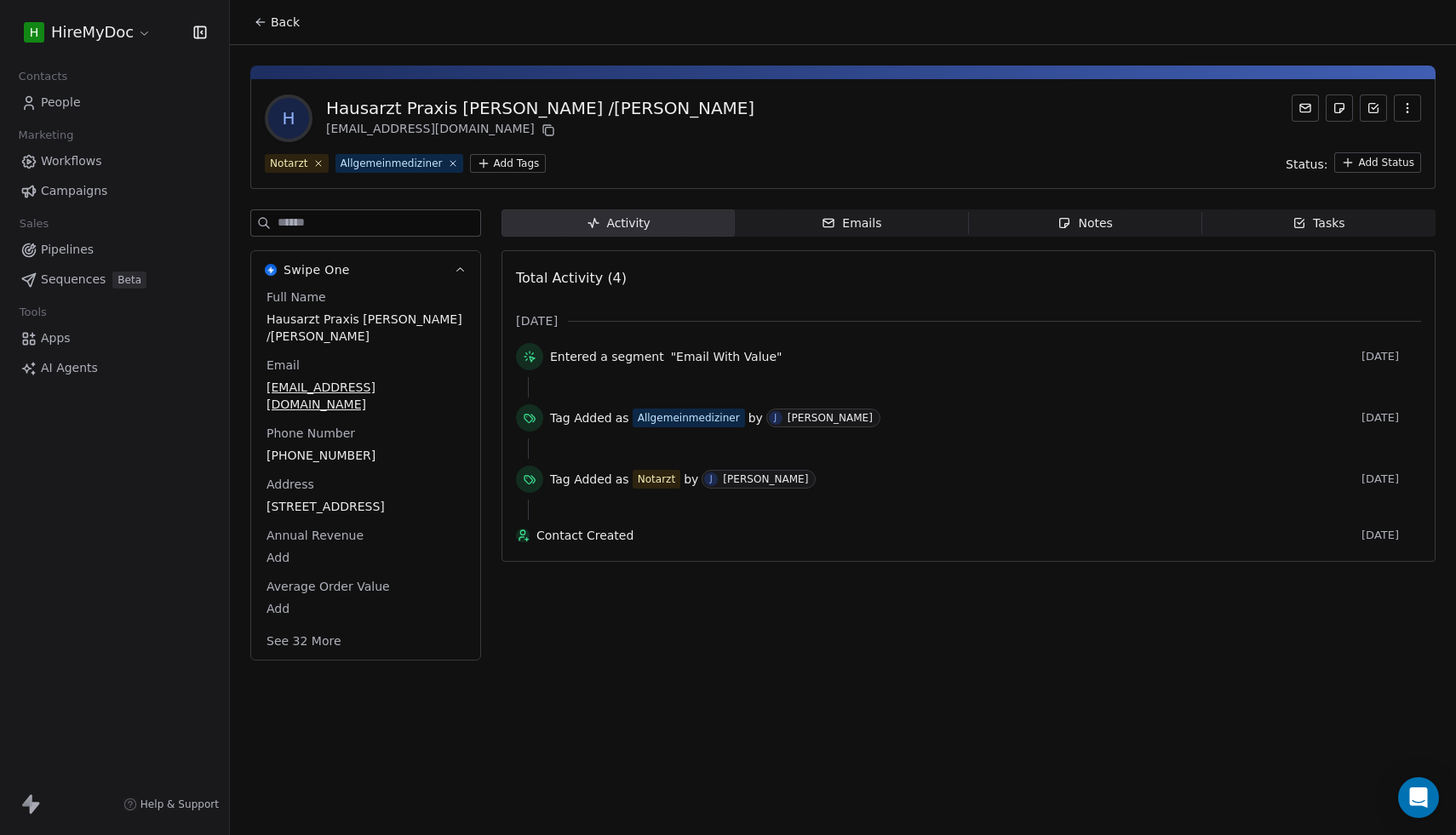
click at [80, 367] on span "AI Agents" at bounding box center [68, 367] width 57 height 18
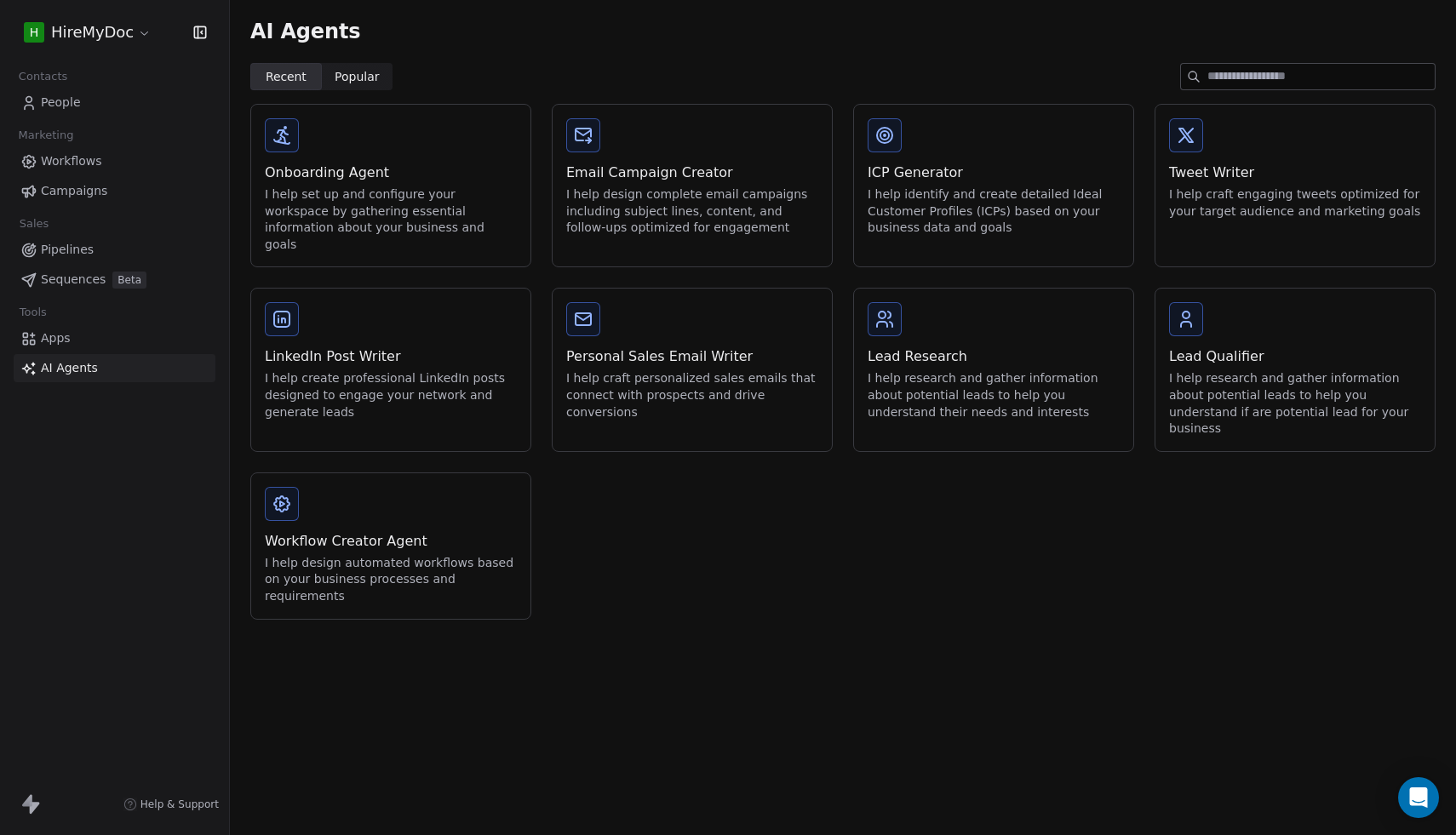
click at [1244, 346] on div "Lead Qualifier" at bounding box center [1295, 356] width 252 height 20
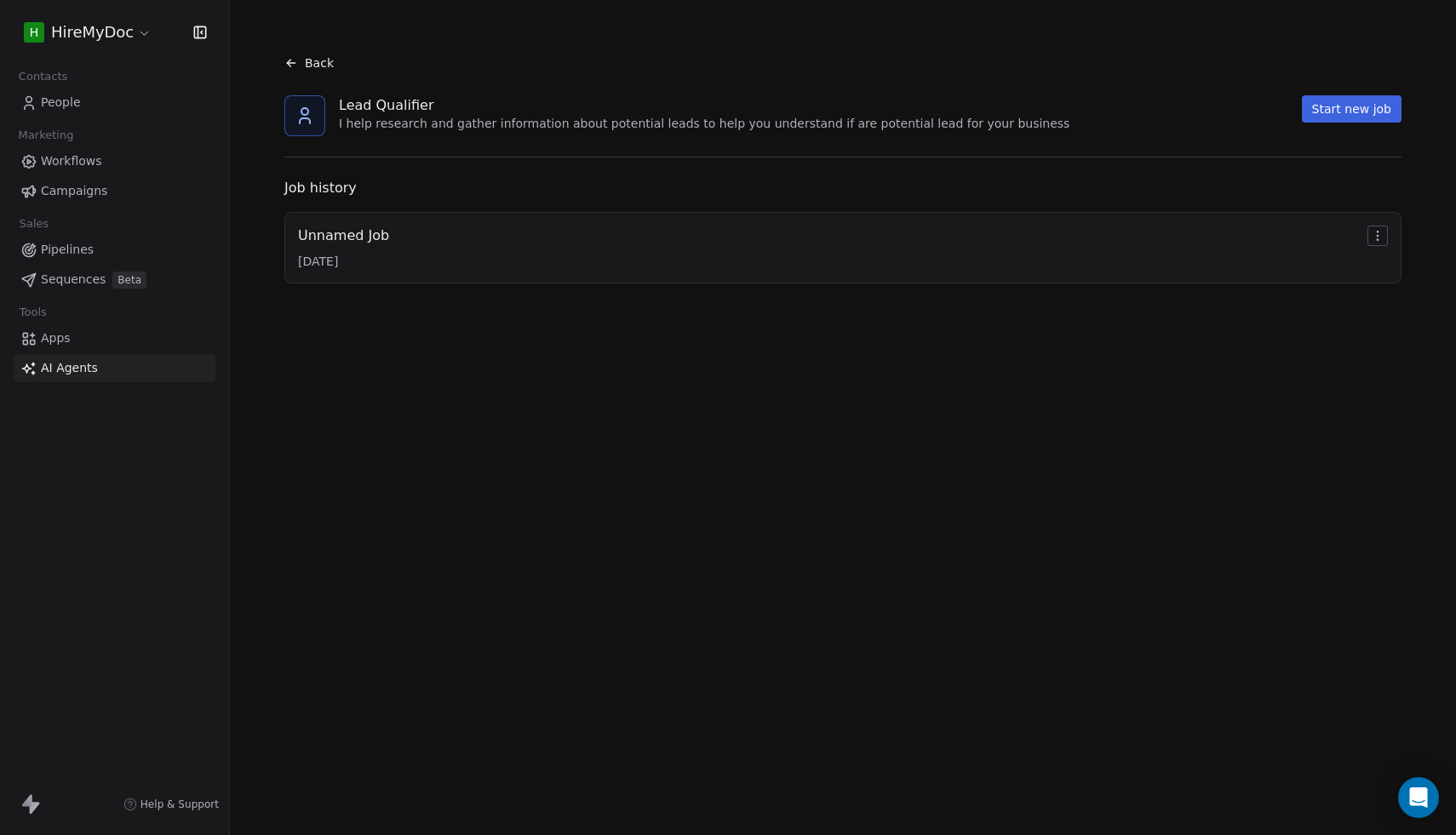
click at [650, 266] on div "Unnamed Job [DATE]" at bounding box center [843, 248] width 1090 height 44
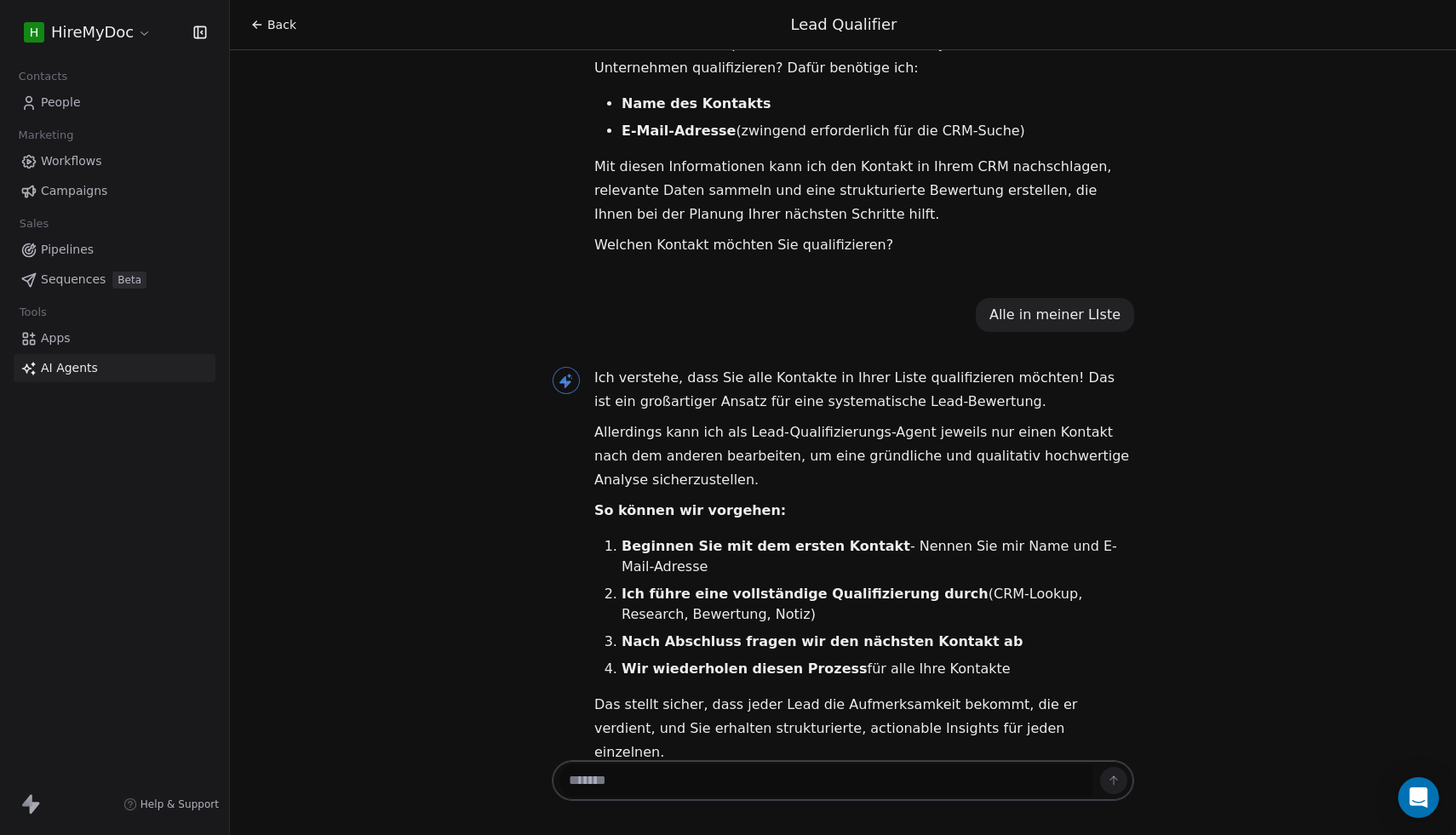
scroll to position [233, 0]
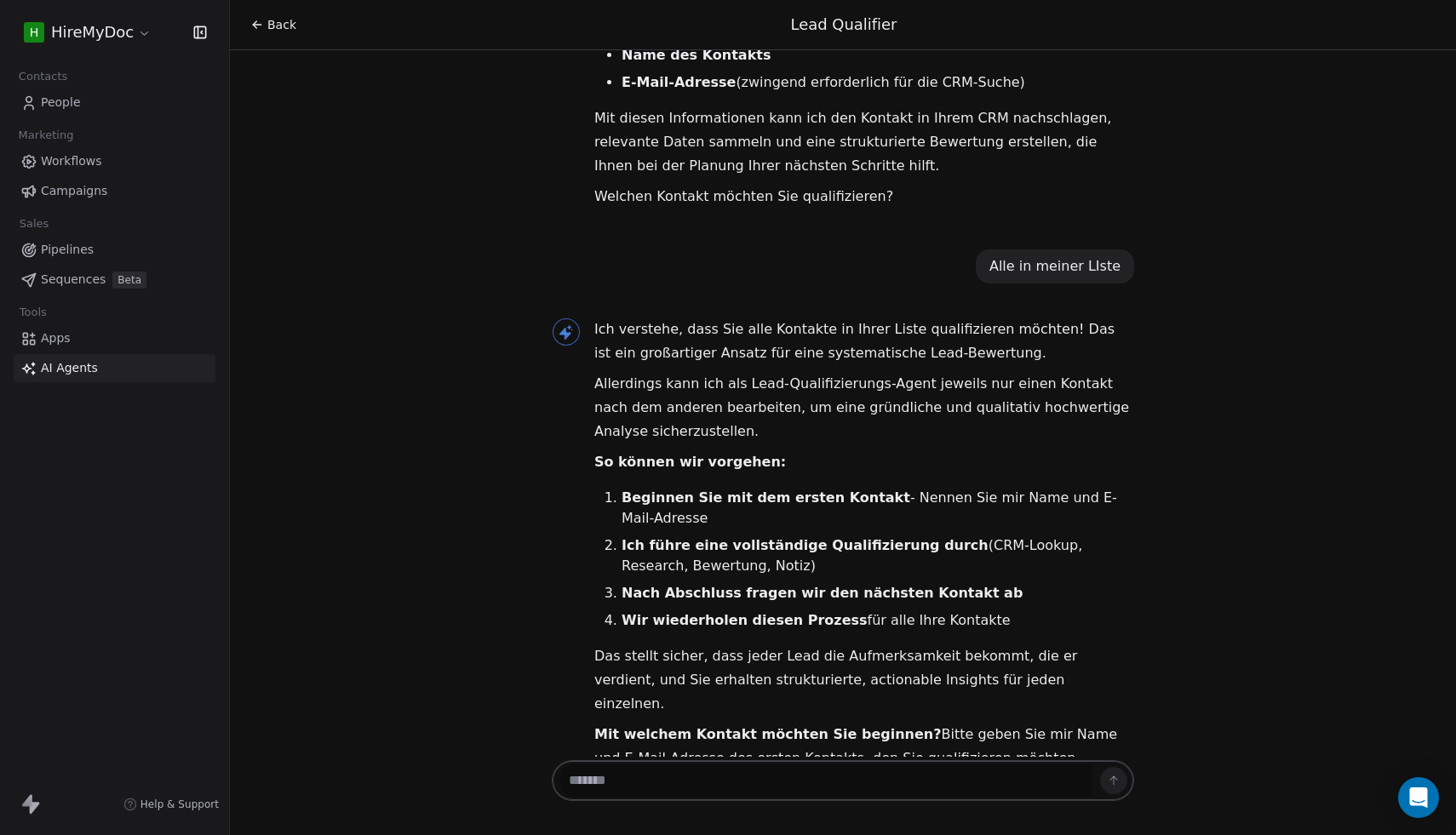
click at [687, 766] on textarea at bounding box center [826, 781] width 533 height 33
paste textarea "**********"
type textarea "**********"
click at [1108, 771] on button at bounding box center [1113, 780] width 27 height 27
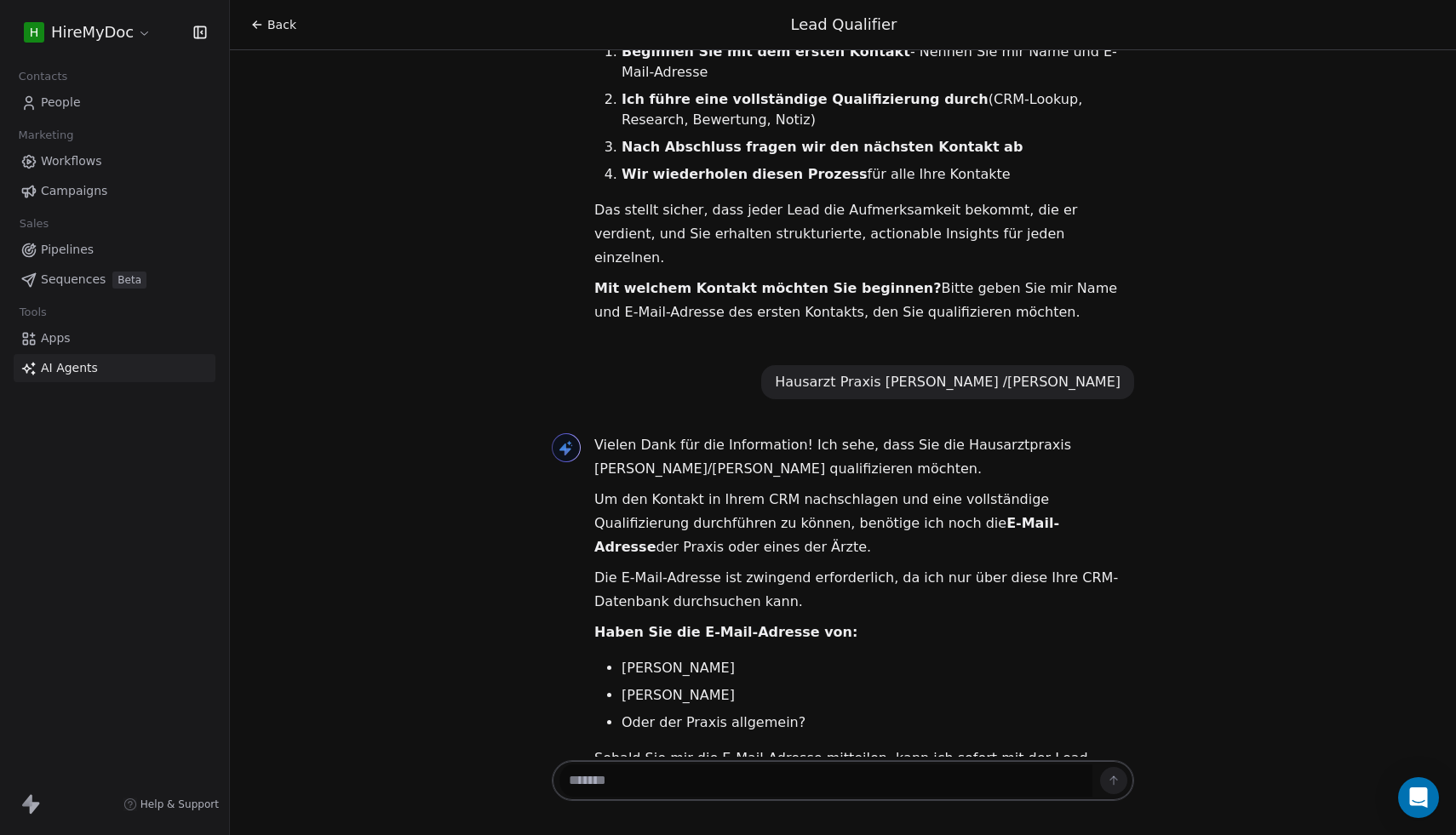
scroll to position [703, 0]
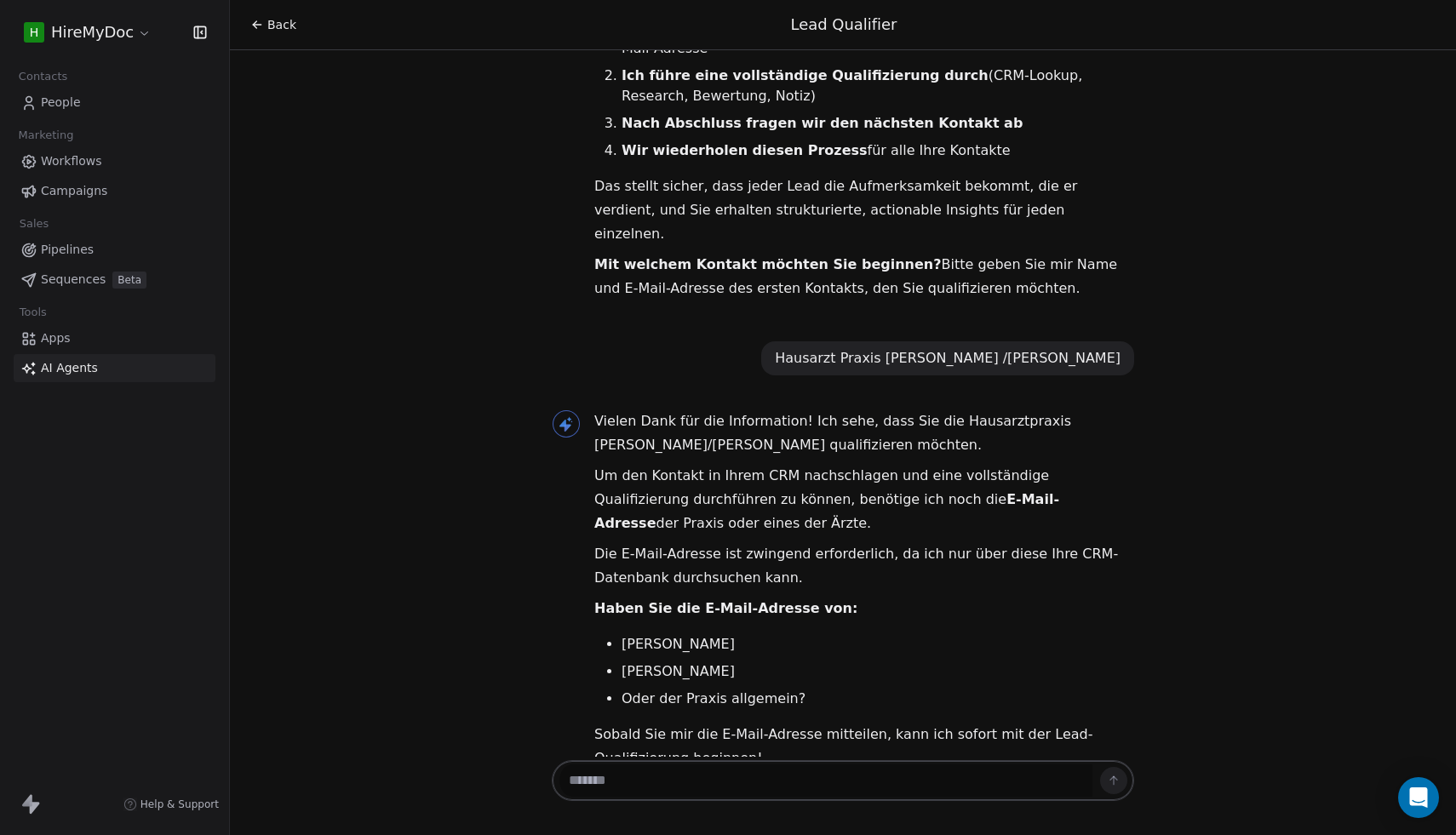
click at [125, 99] on link "People" at bounding box center [115, 102] width 202 height 28
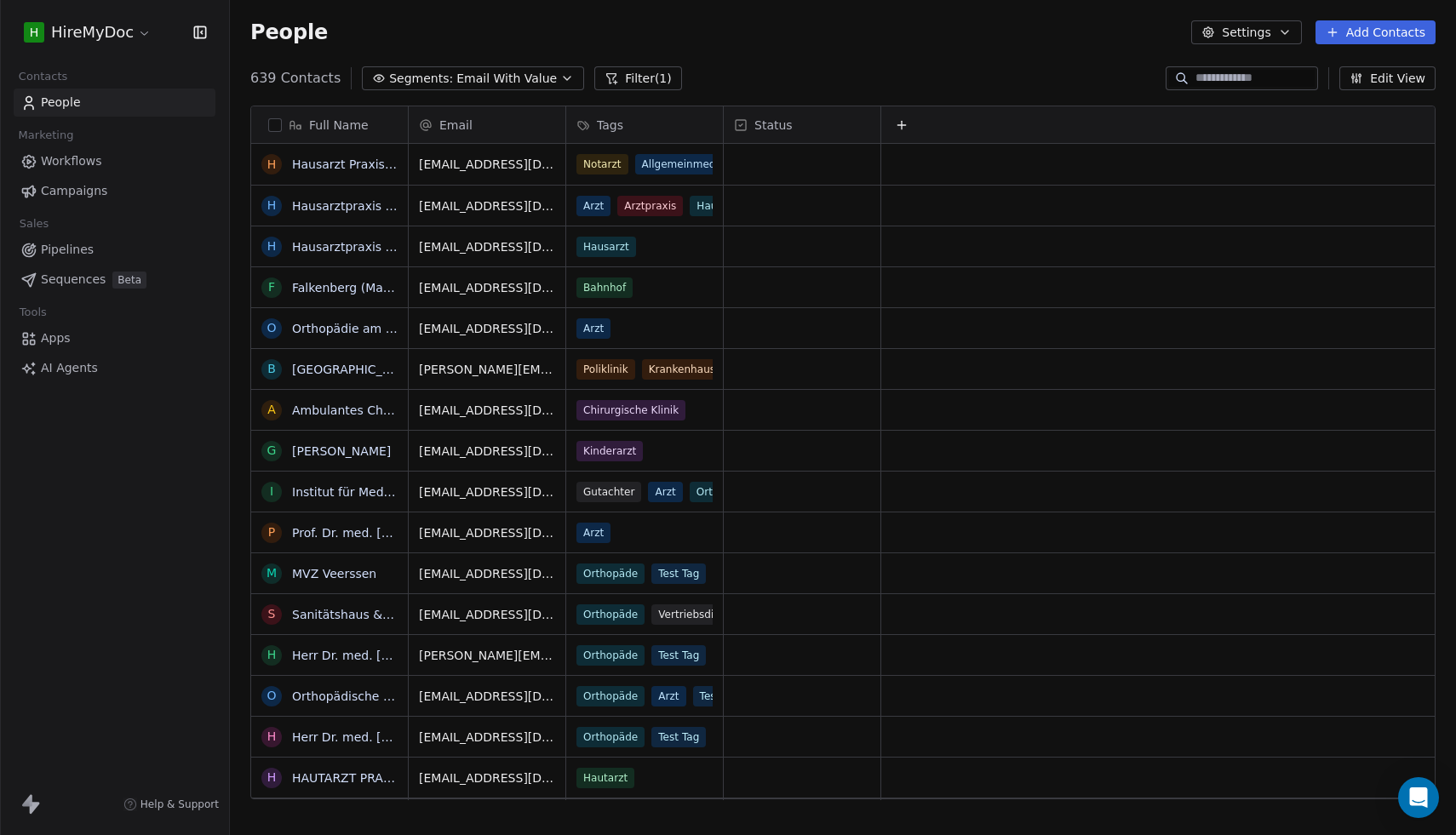
scroll to position [735, 1226]
click at [456, 78] on span "Email With Value" at bounding box center [506, 79] width 100 height 18
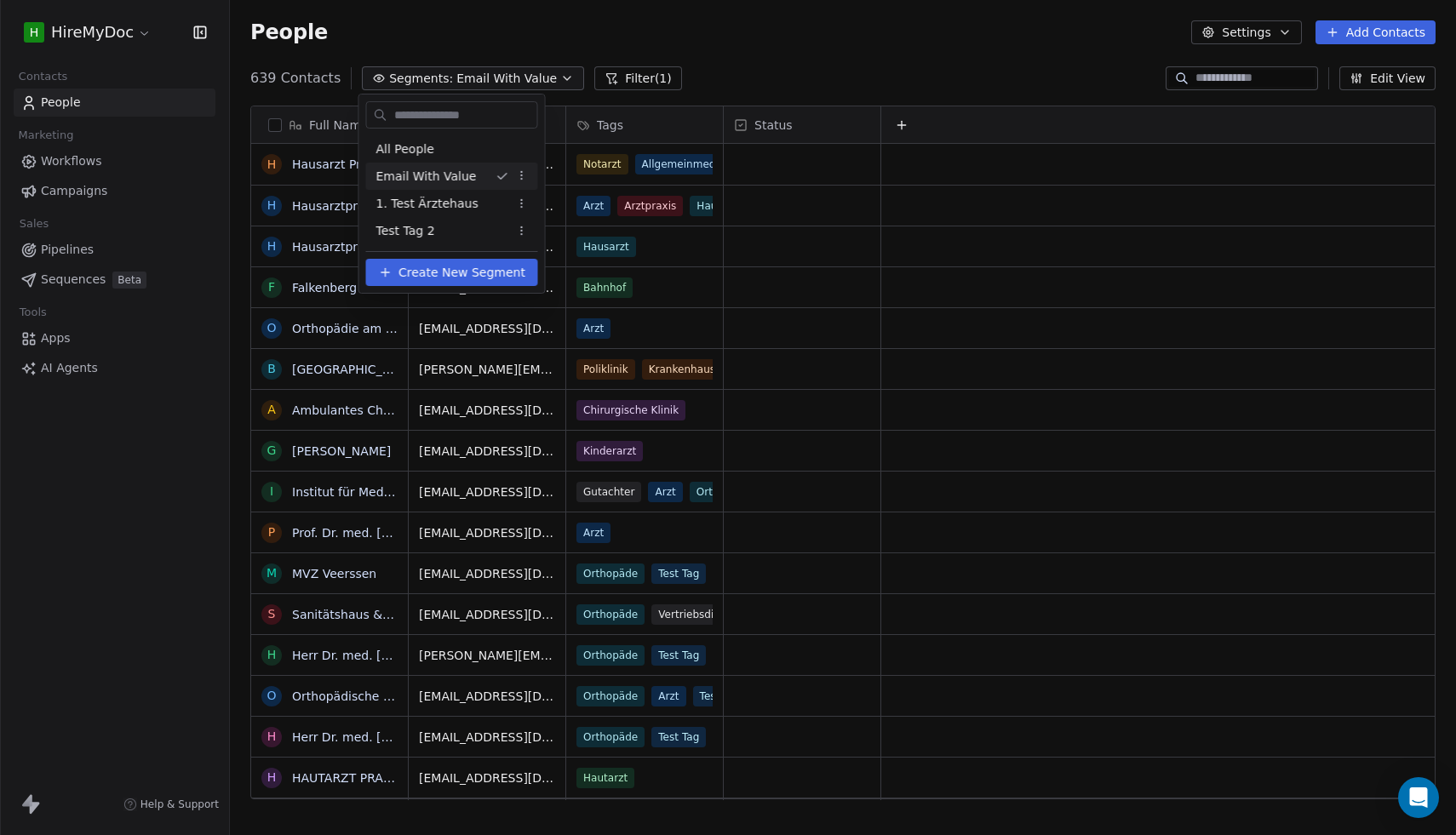
click at [449, 78] on html "H HireMyDoc Contacts People Marketing Workflows Campaigns Sales Pipelines Seque…" at bounding box center [728, 418] width 1456 height 835
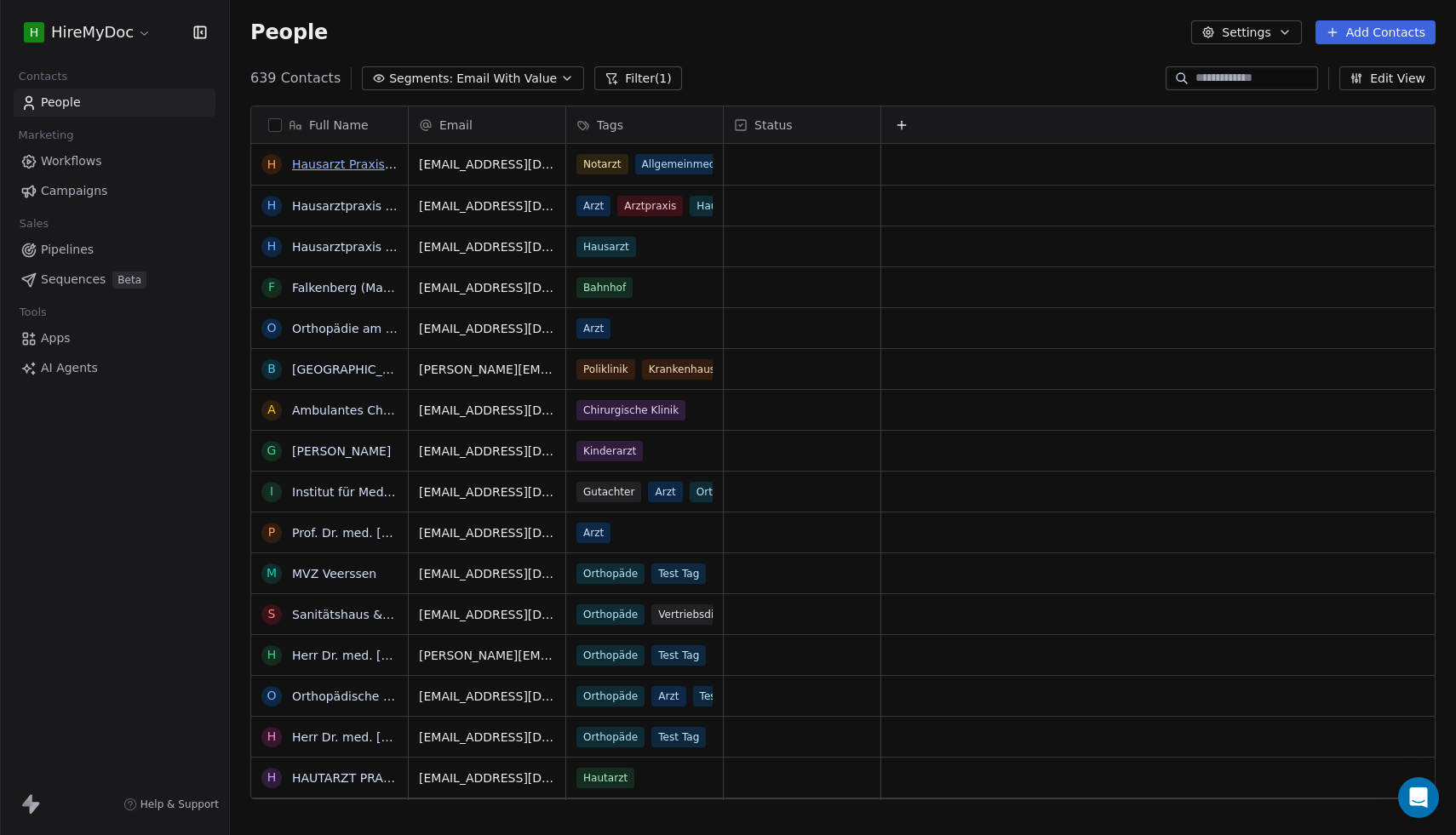
click at [348, 167] on link "Hausarzt Praxis [PERSON_NAME] /[PERSON_NAME]" at bounding box center [444, 164] width 302 height 13
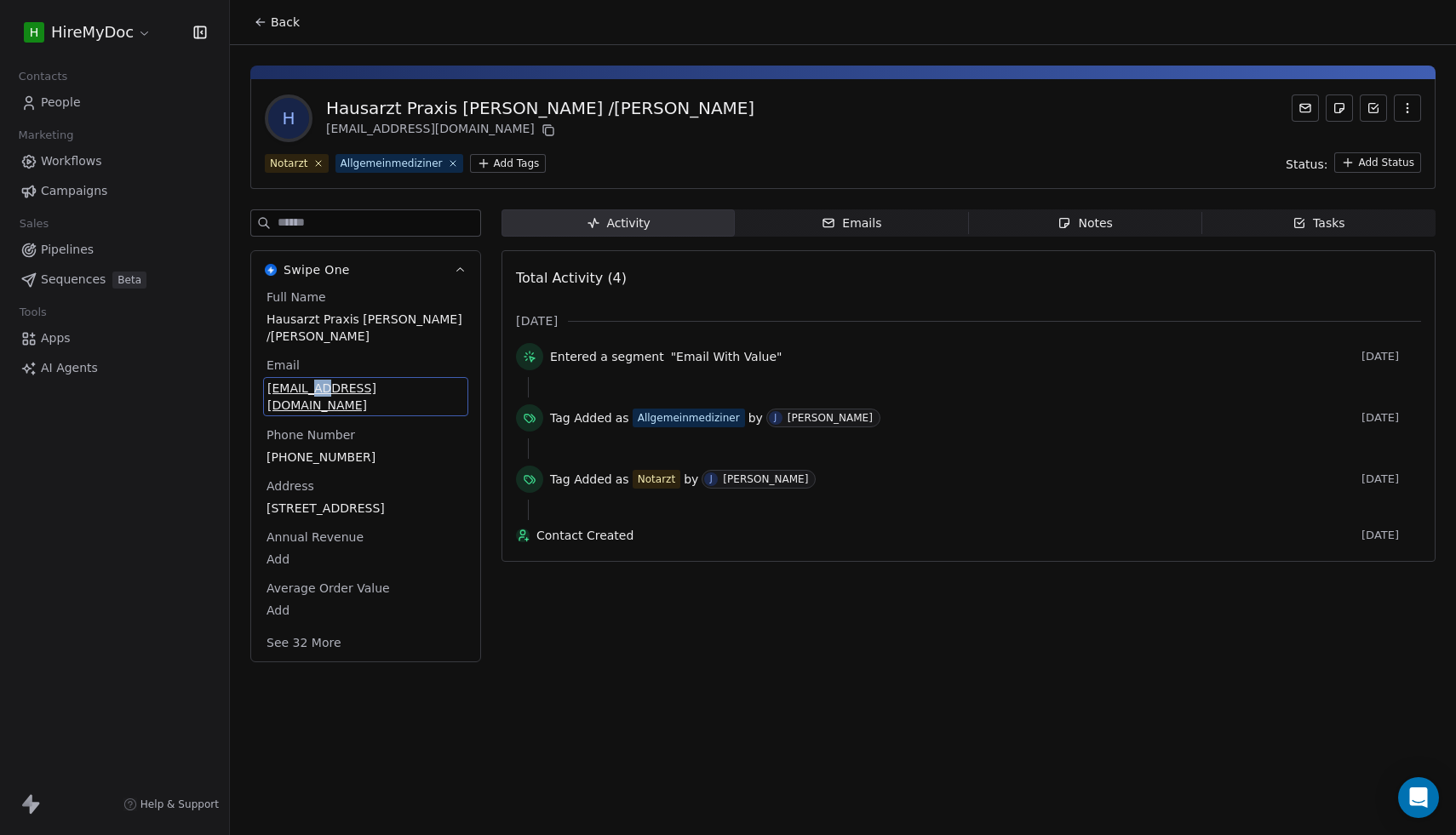
click at [282, 387] on span "[EMAIL_ADDRESS][DOMAIN_NAME]" at bounding box center [366, 396] width 196 height 34
click at [282, 387] on input "**********" at bounding box center [366, 397] width 196 height 34
click at [83, 368] on html "**********" at bounding box center [728, 418] width 1456 height 835
click at [81, 367] on span "AI Agents" at bounding box center [68, 367] width 57 height 18
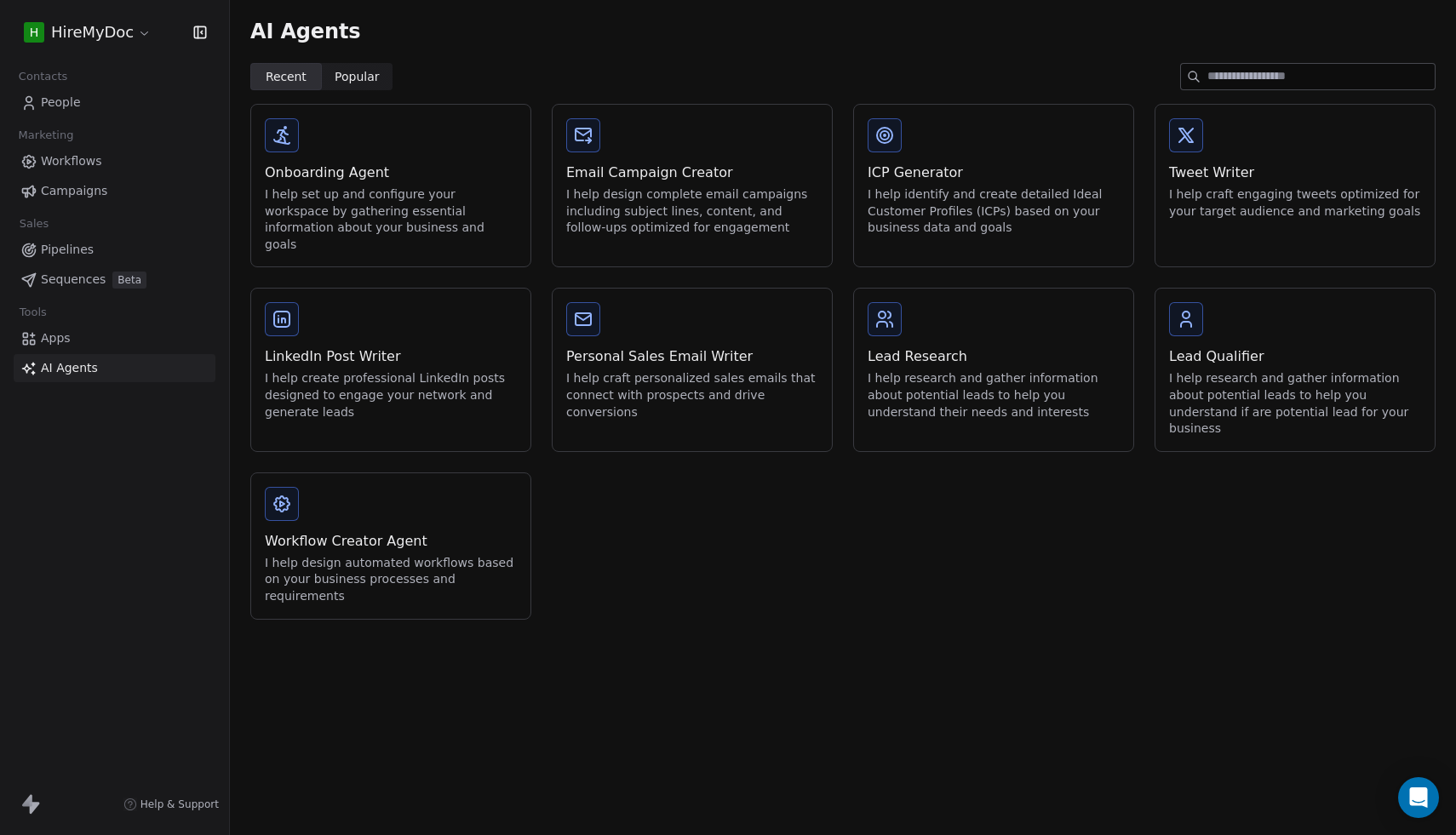
click at [1255, 322] on div "Lead Qualifier I help research and gather information about potential leads to …" at bounding box center [1295, 369] width 279 height 162
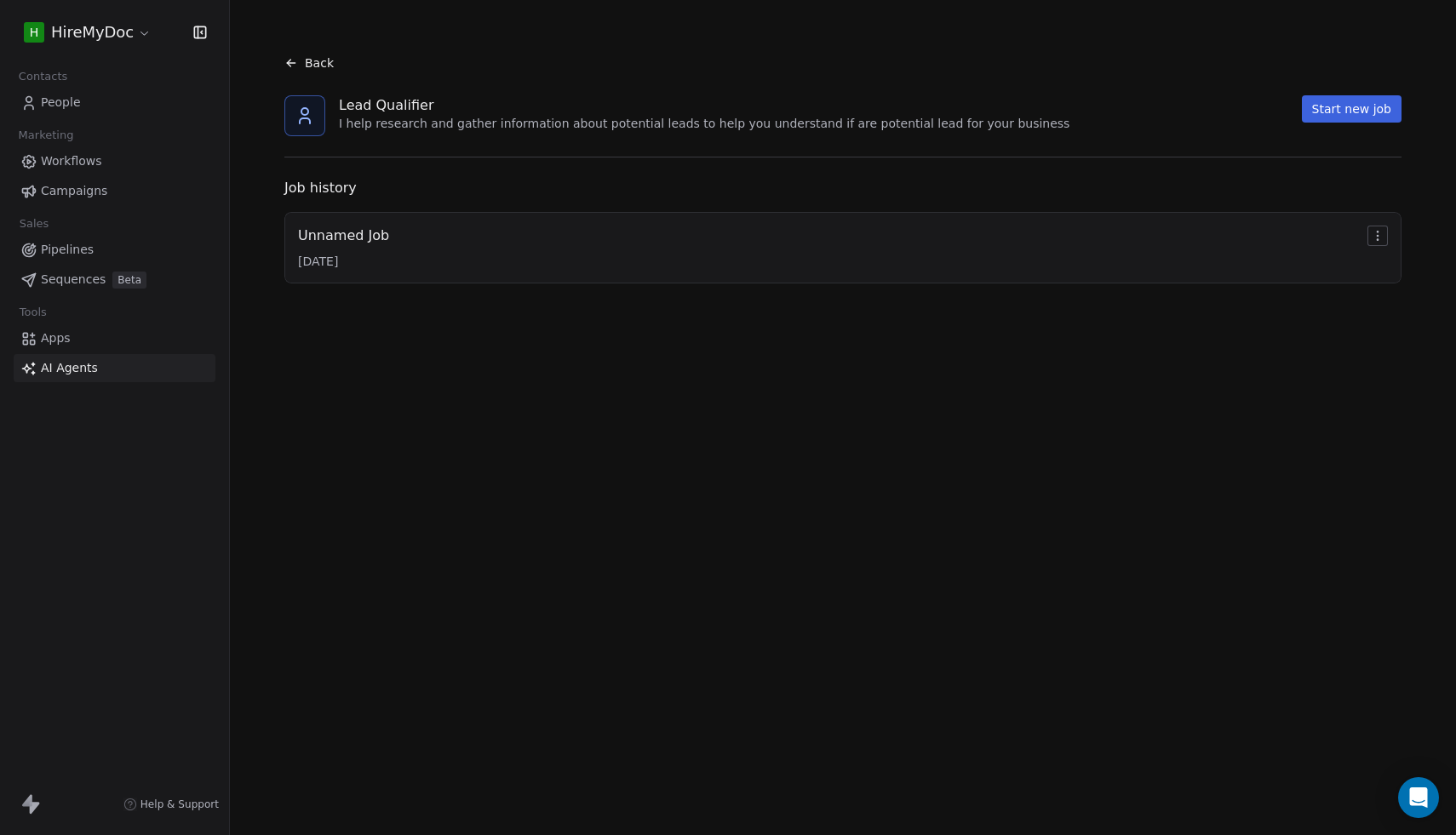
click at [742, 255] on div "Unnamed Job [DATE]" at bounding box center [843, 248] width 1090 height 44
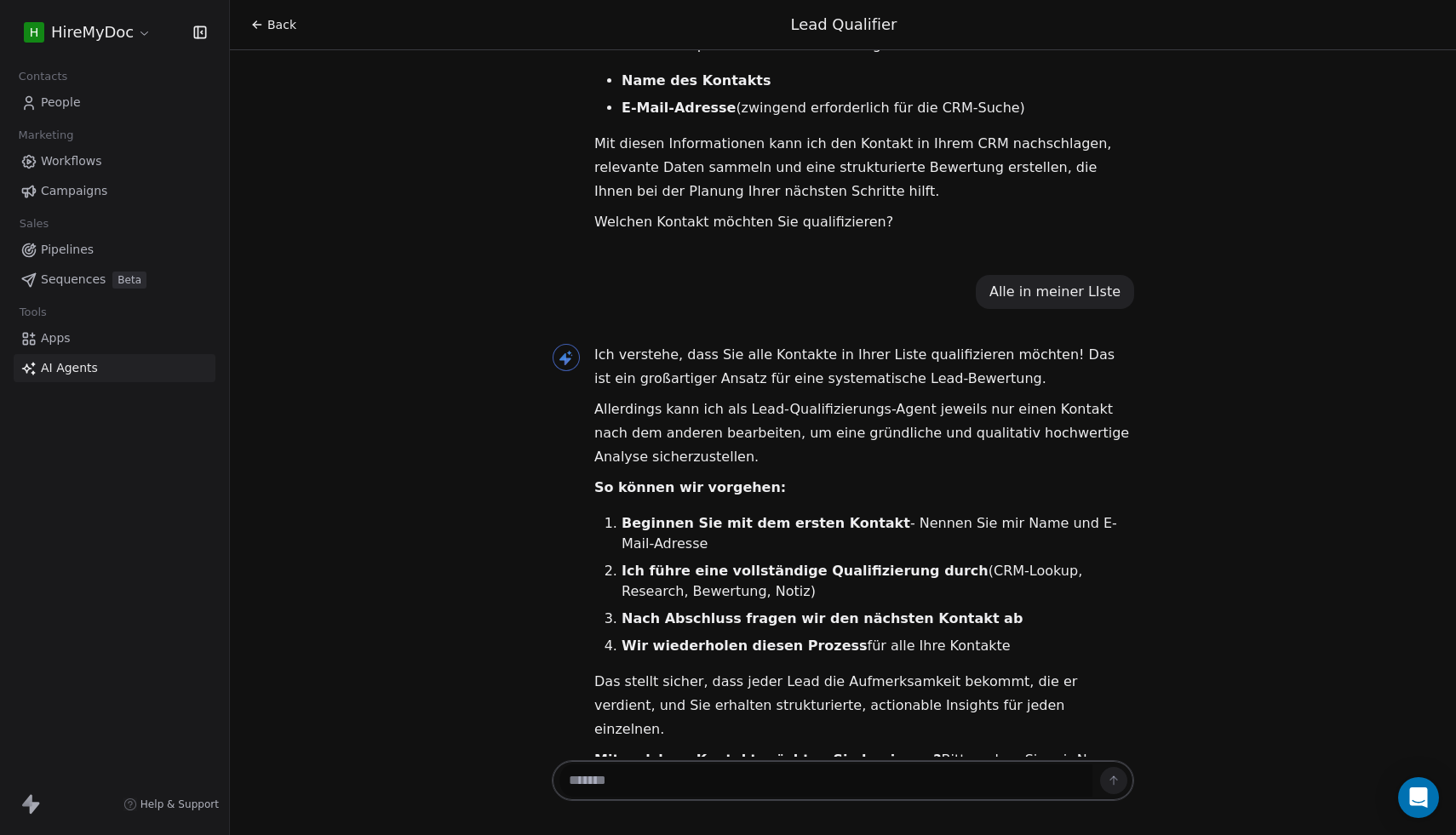
scroll to position [233, 0]
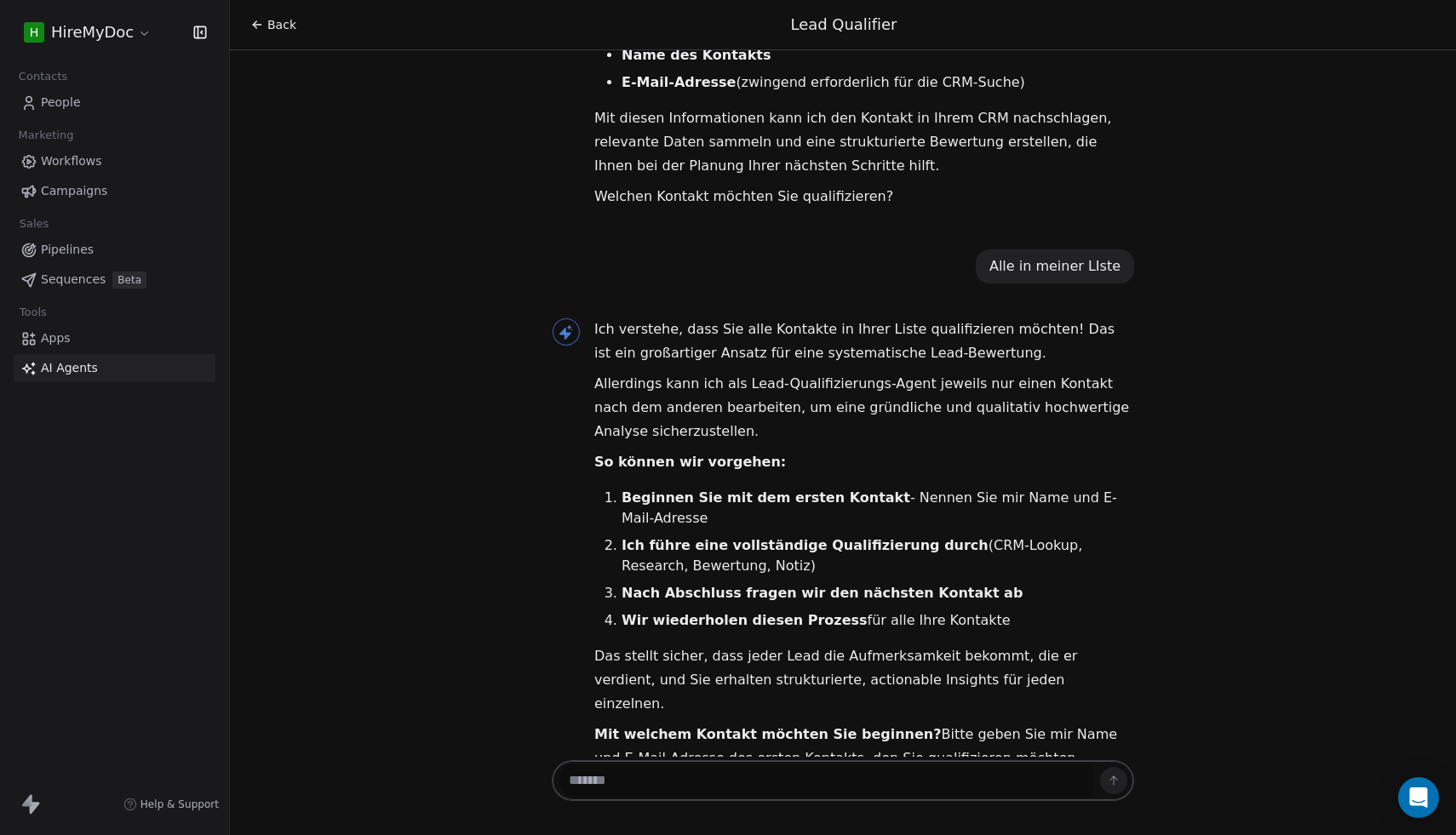
click at [943, 785] on textarea at bounding box center [826, 781] width 533 height 33
paste textarea "**********"
type textarea "**********"
click at [1127, 783] on button at bounding box center [1113, 780] width 27 height 27
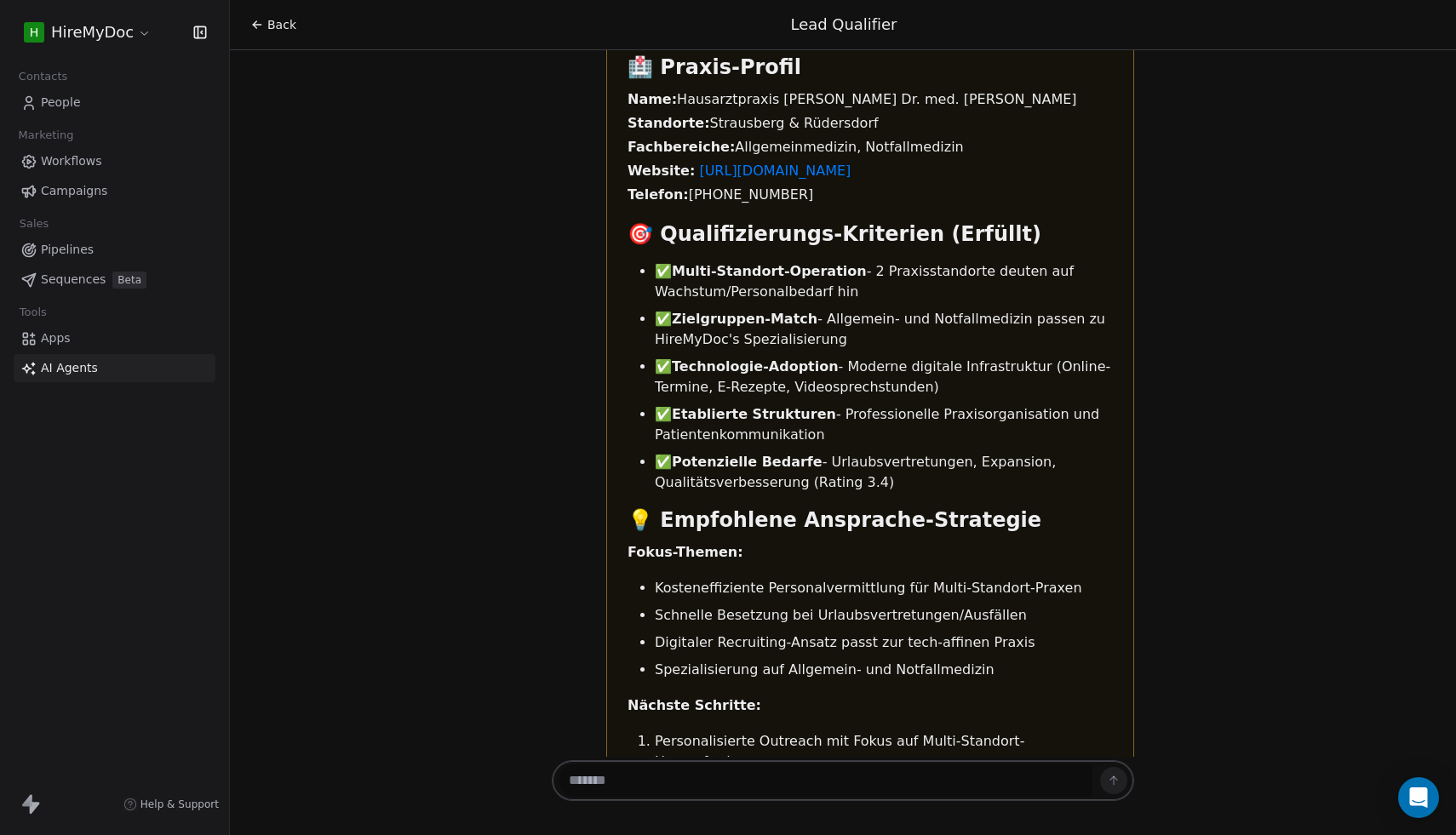
scroll to position [3062, 0]
click at [107, 342] on link "Apps" at bounding box center [115, 338] width 202 height 28
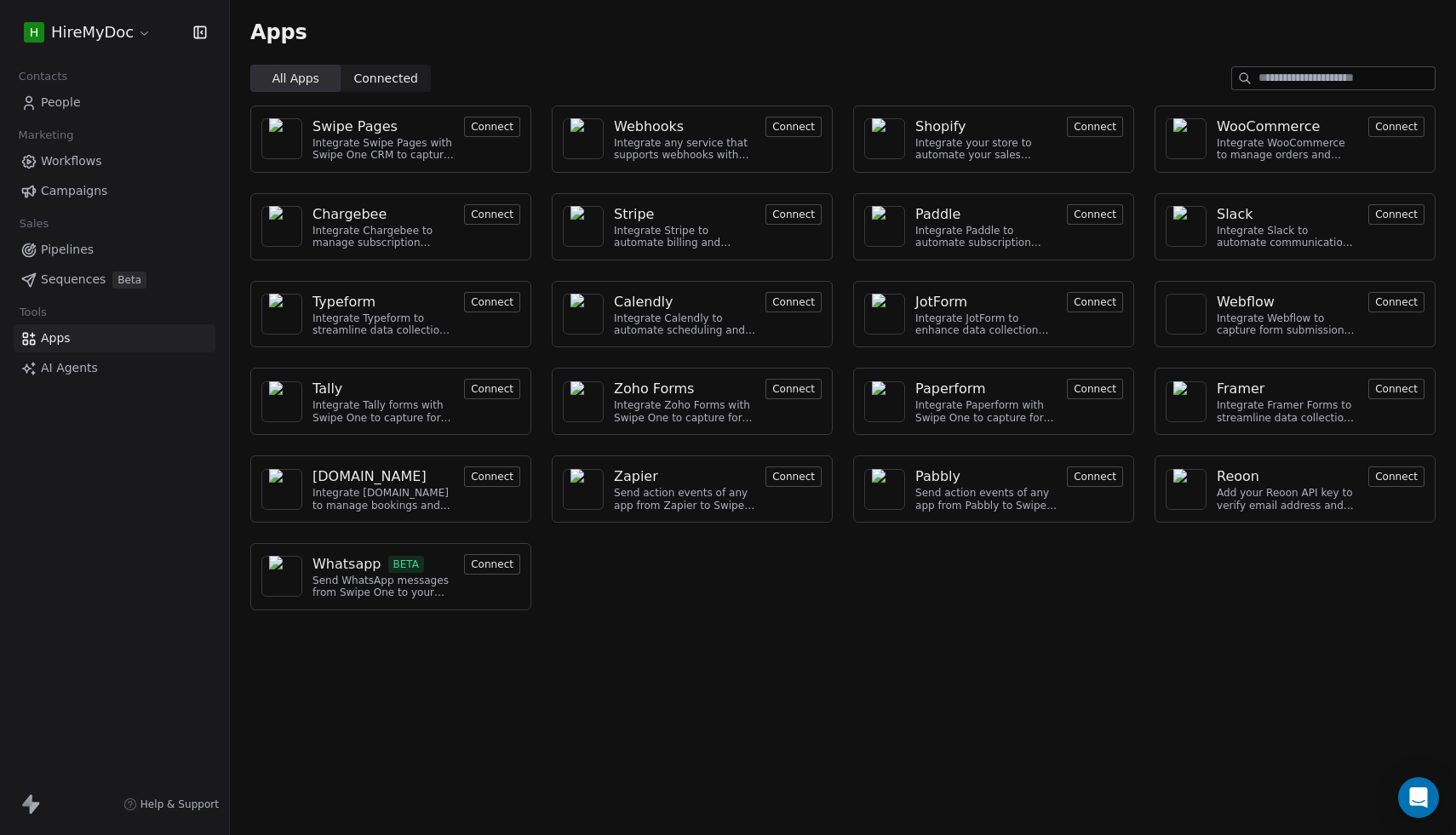
click at [96, 367] on link "AI Agents" at bounding box center [115, 367] width 202 height 28
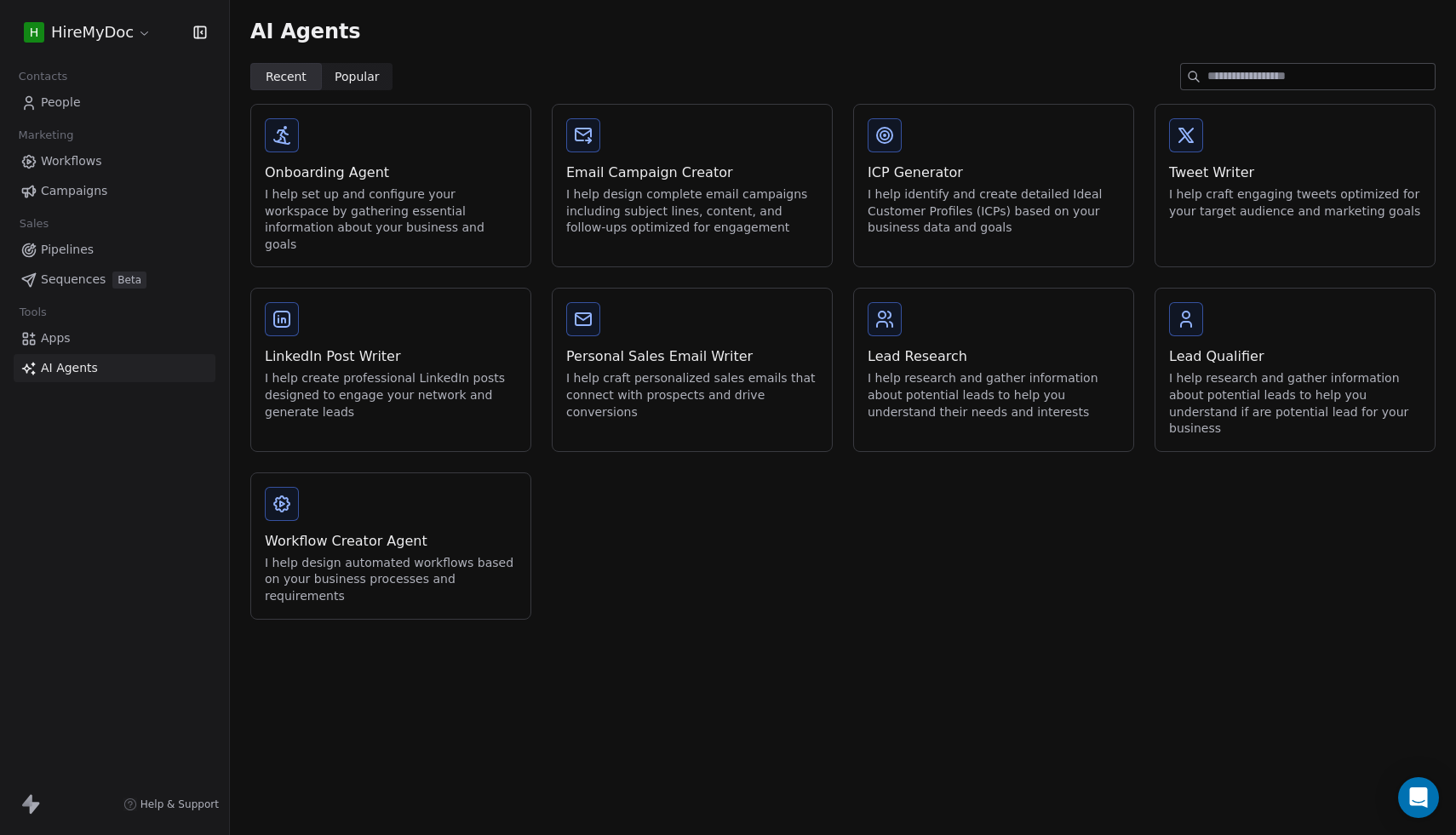
click at [424, 473] on div "Workflow Creator Agent I help design automated workflows based on your business…" at bounding box center [391, 545] width 279 height 145
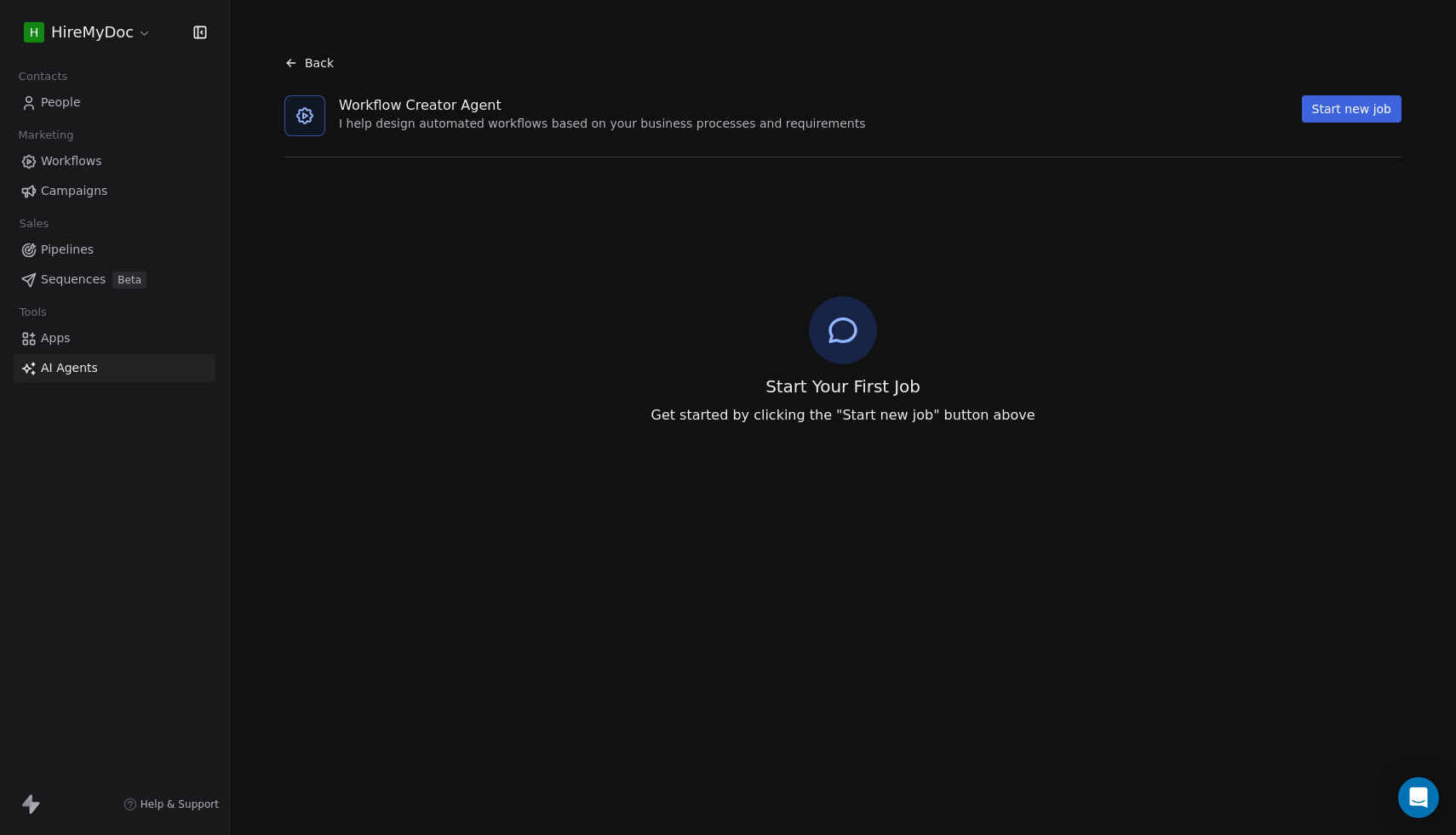
click at [1359, 106] on button "Start new job" at bounding box center [1352, 109] width 100 height 27
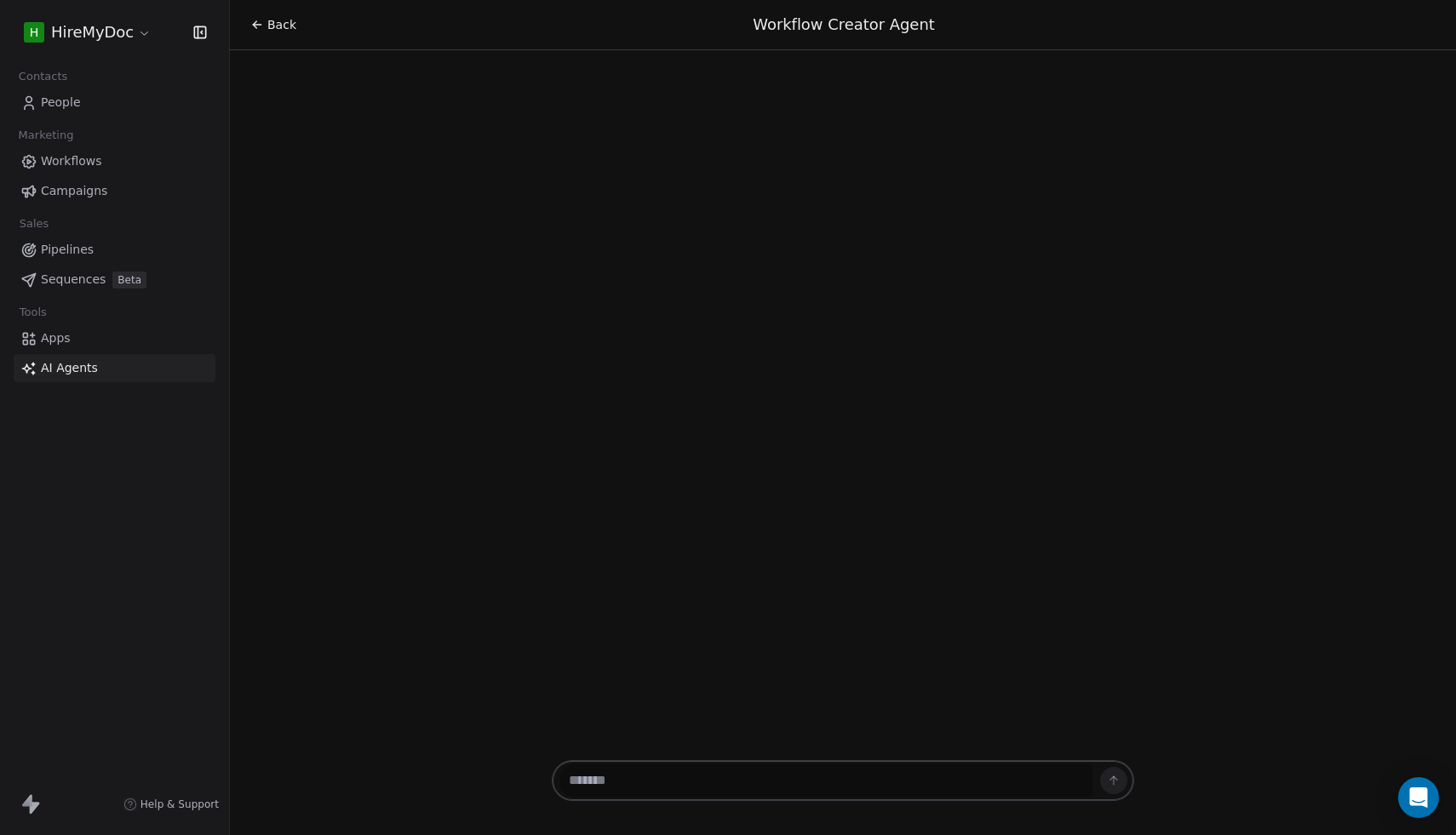
click at [757, 788] on textarea at bounding box center [826, 781] width 533 height 33
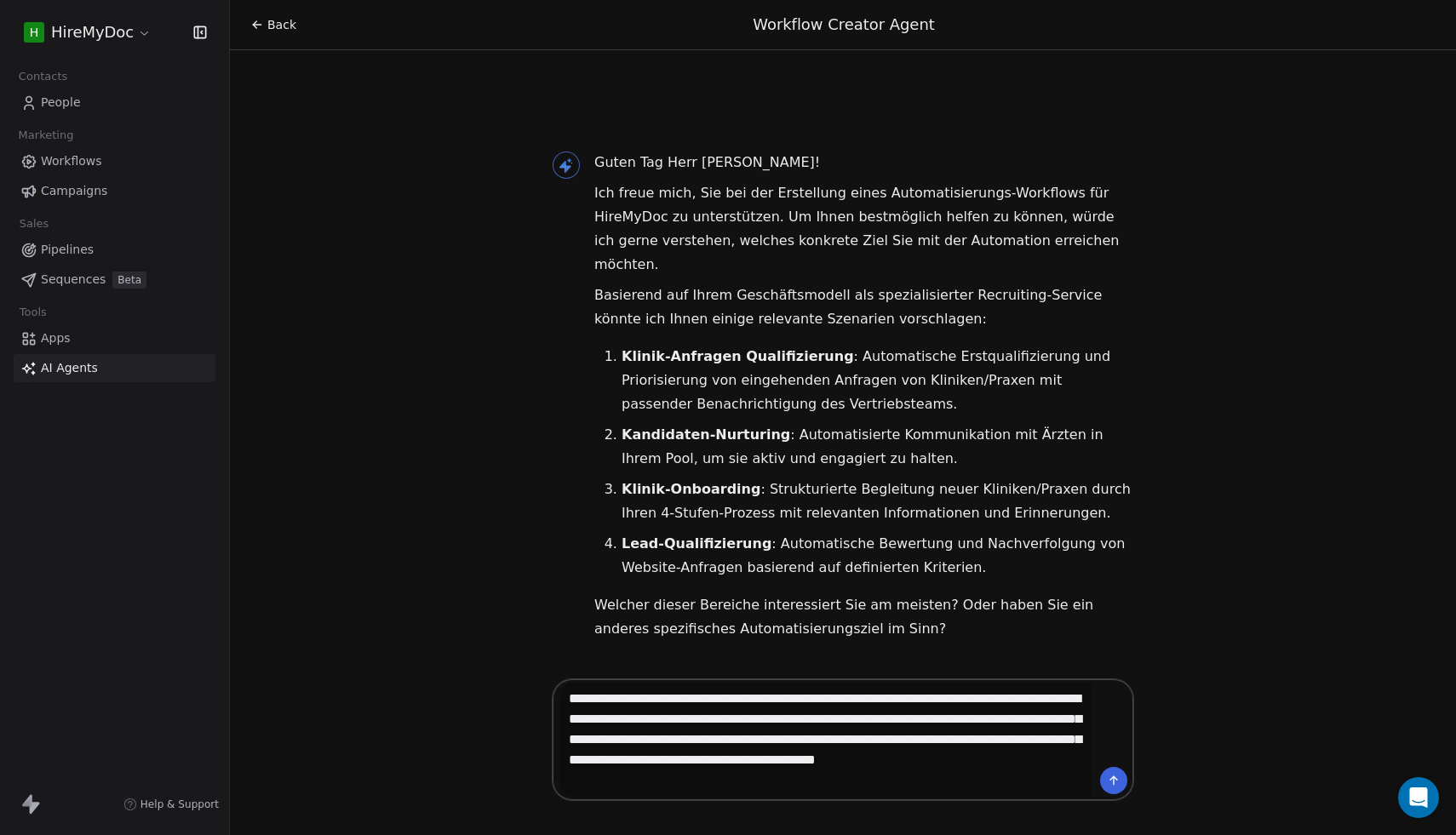
type textarea "**********"
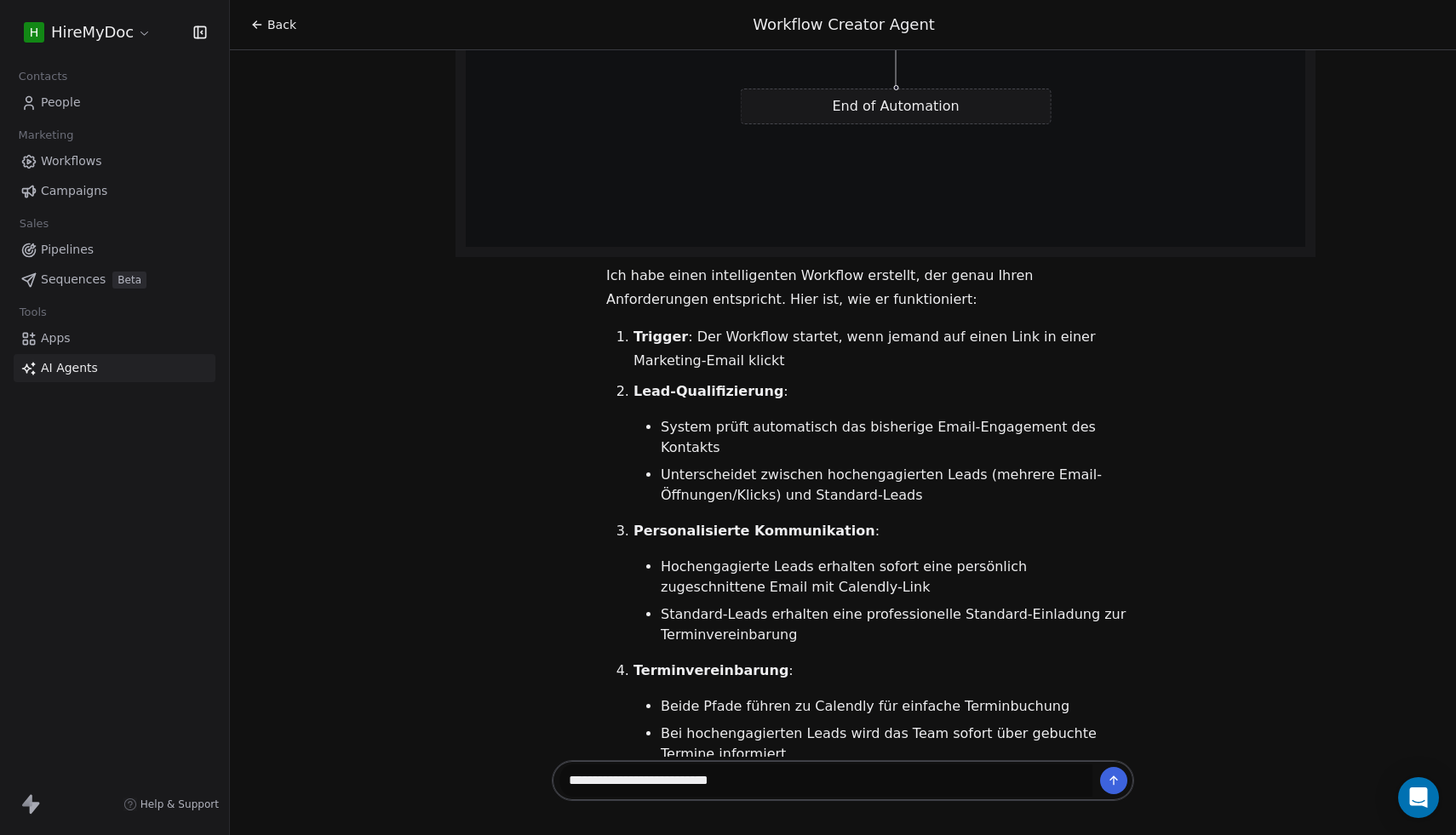
scroll to position [2220, 0]
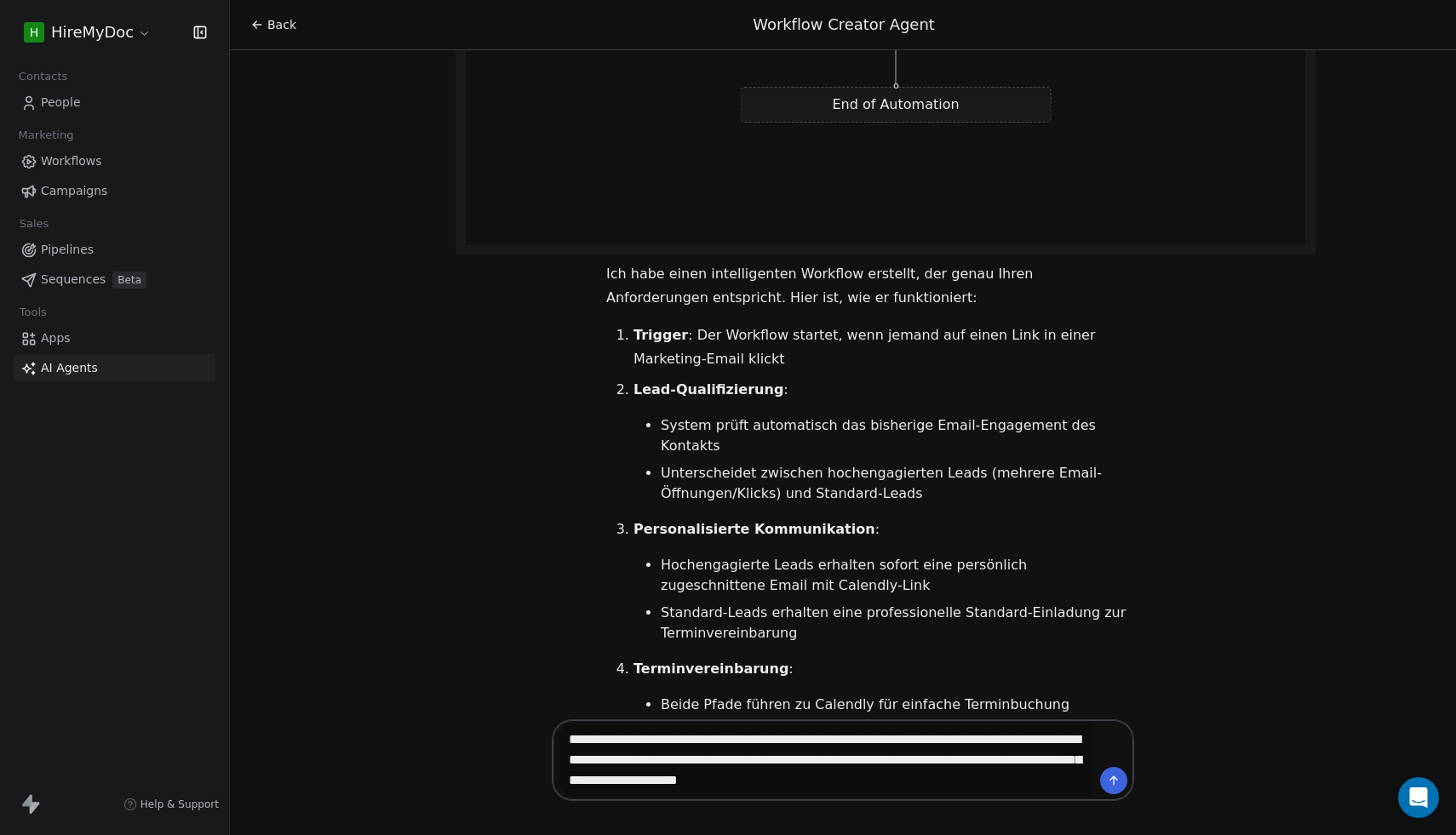
type textarea "**********"
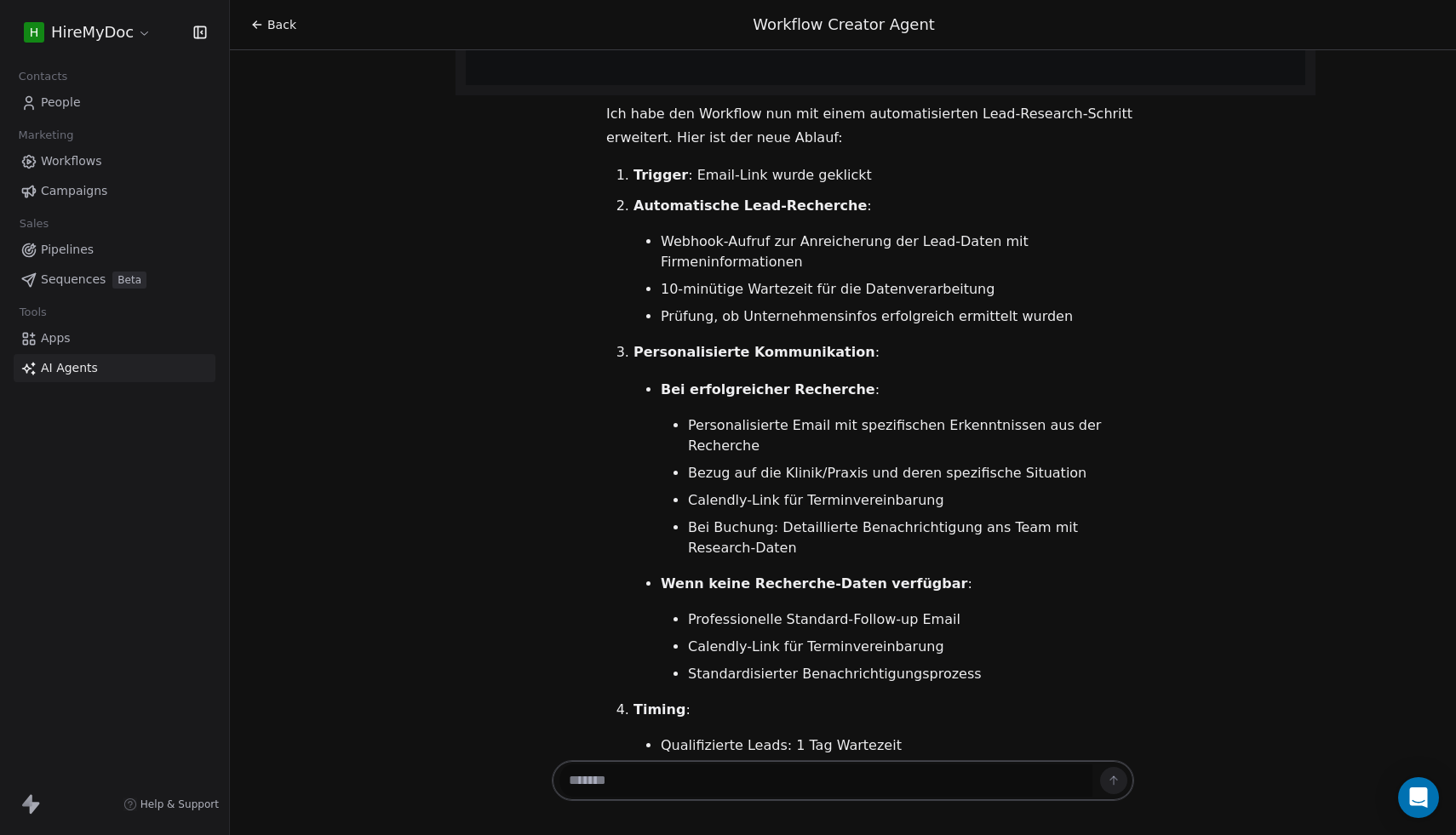
scroll to position [5281, 0]
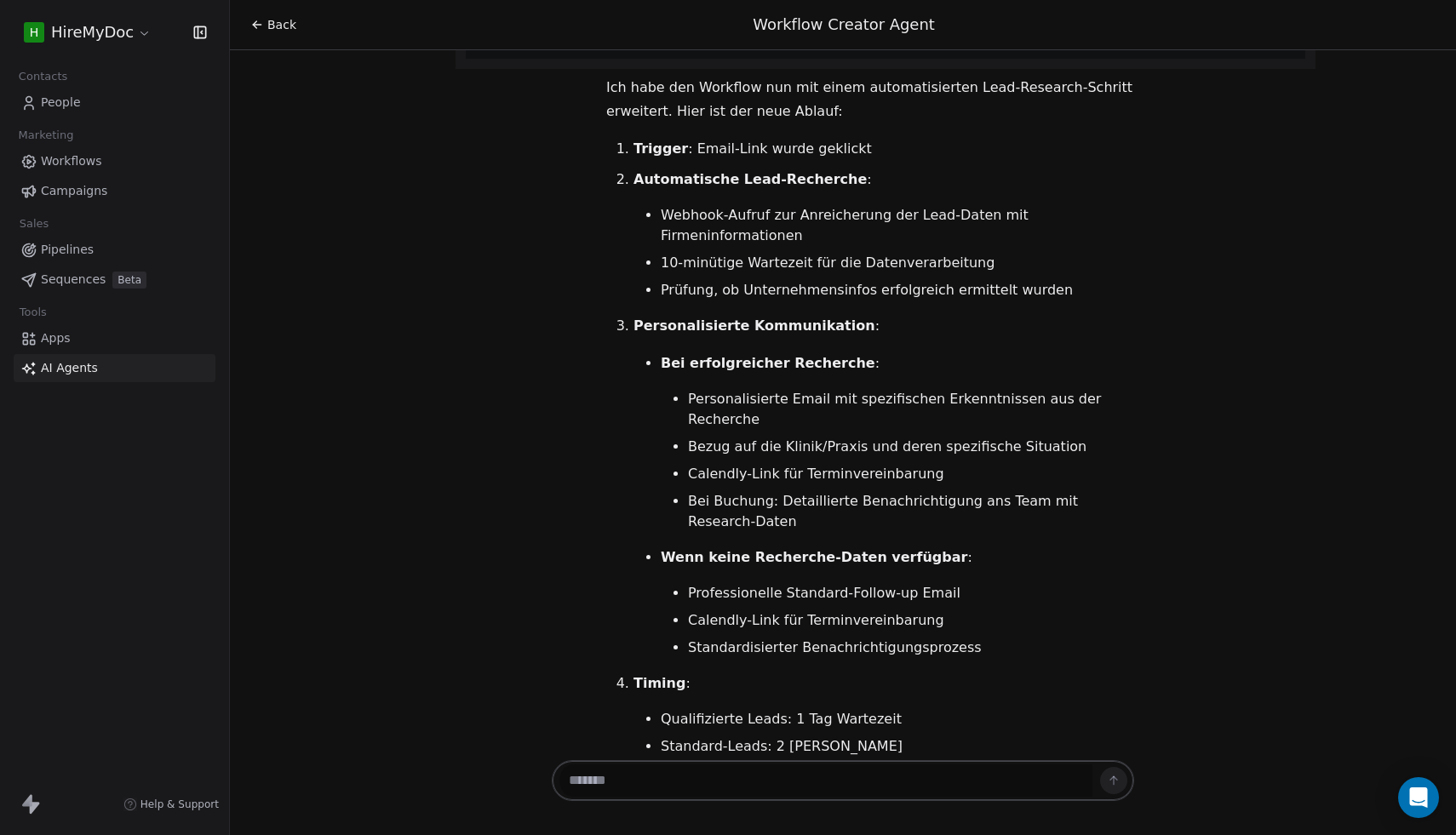
click at [810, 783] on textarea at bounding box center [826, 781] width 533 height 33
type textarea "**********"
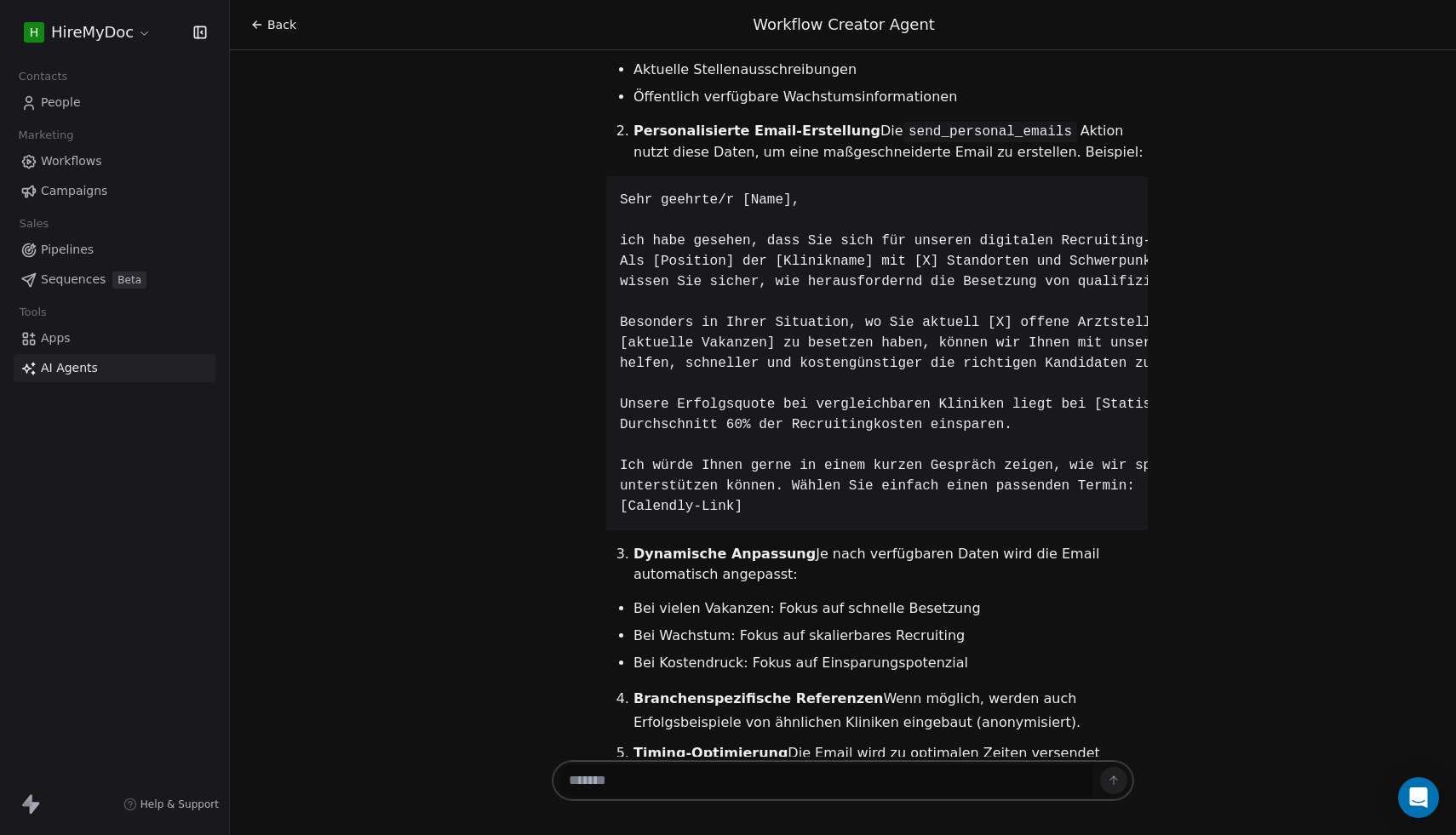
scroll to position [6584, 0]
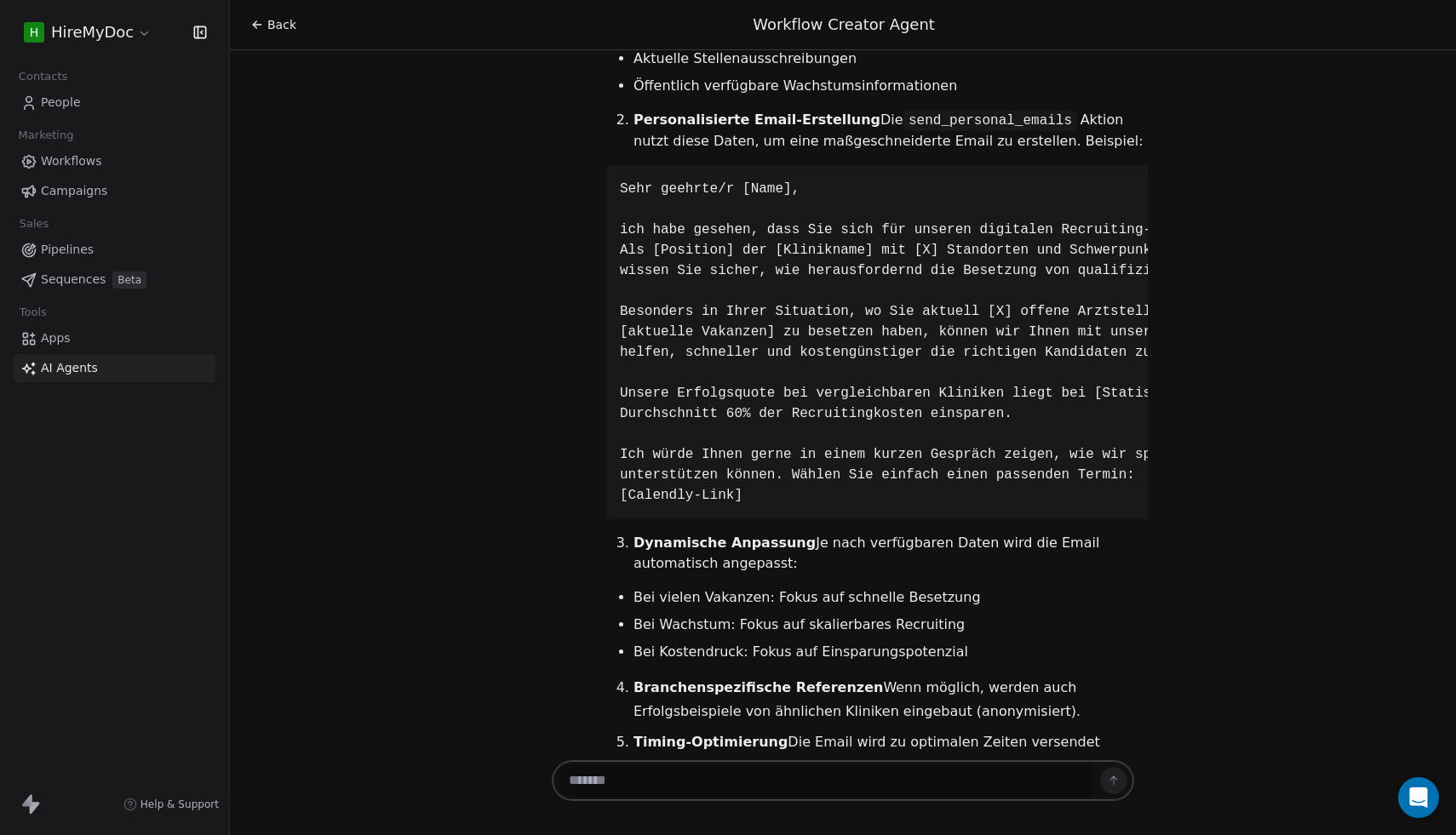
click at [832, 770] on textarea at bounding box center [826, 781] width 533 height 33
type textarea "**********"
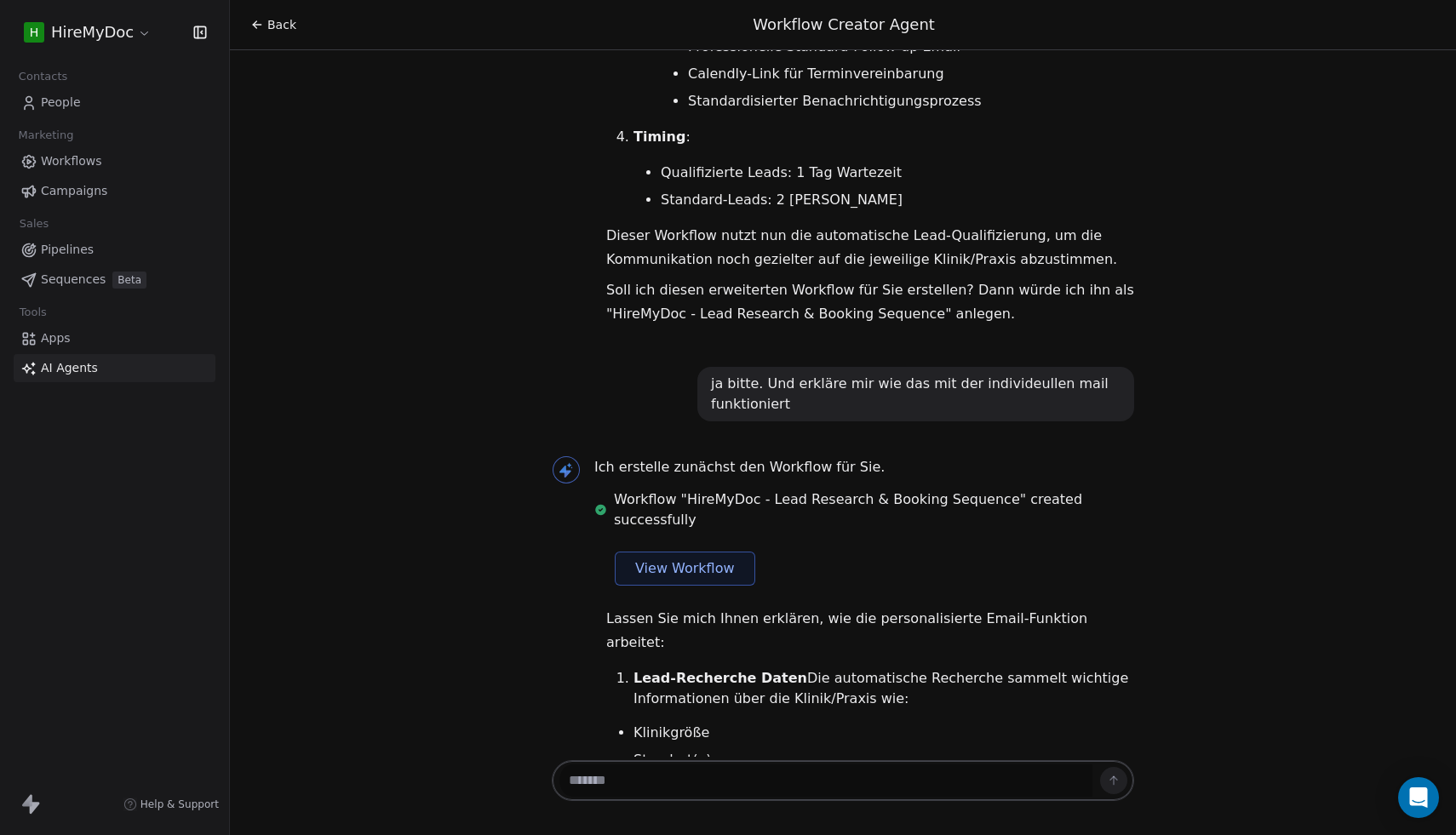
scroll to position [5808, 0]
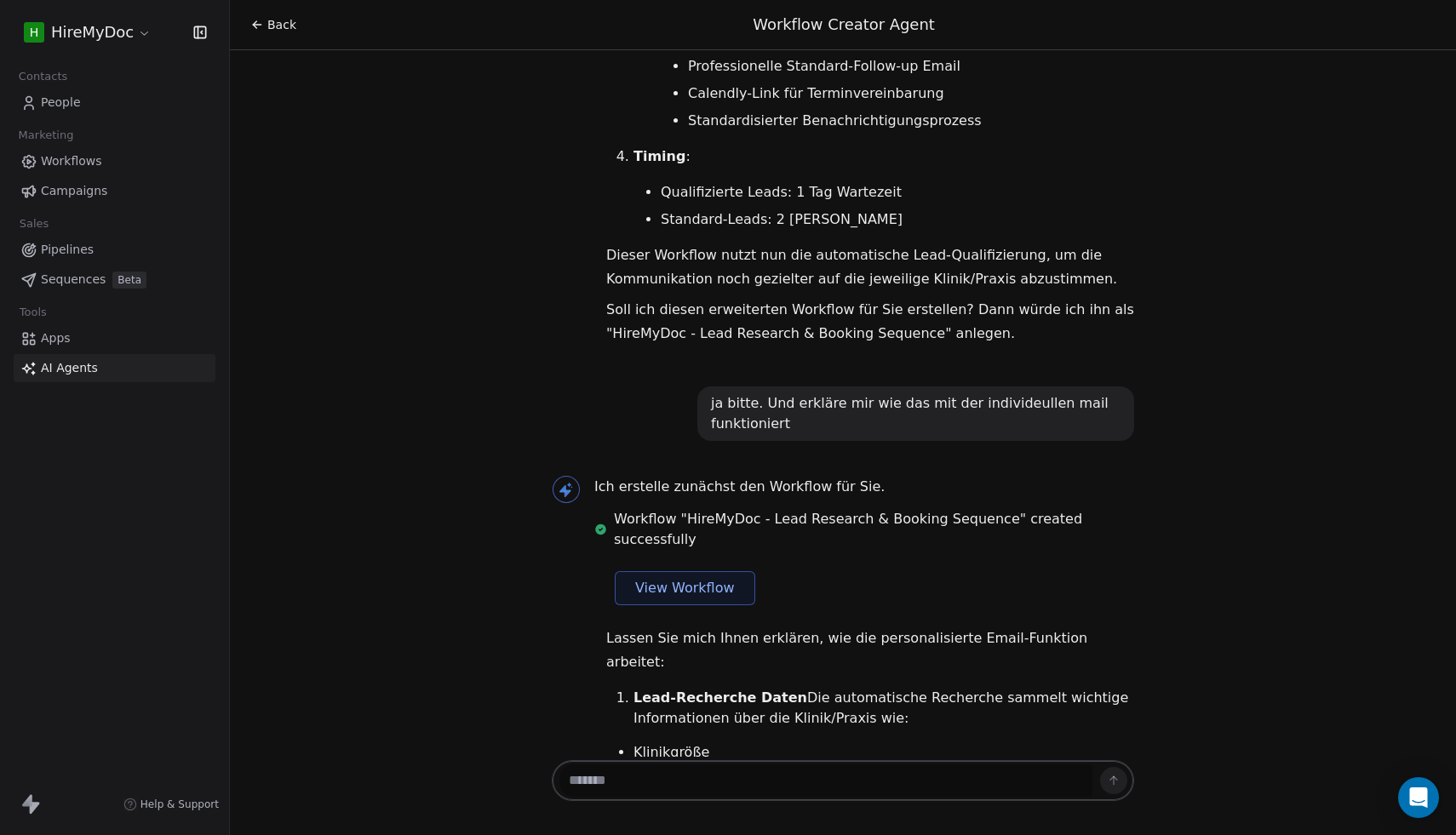
click at [685, 578] on span "View Workflow" at bounding box center [685, 588] width 100 height 20
click at [104, 183] on link "Campaigns" at bounding box center [115, 190] width 202 height 28
